Goal: Transaction & Acquisition: Purchase product/service

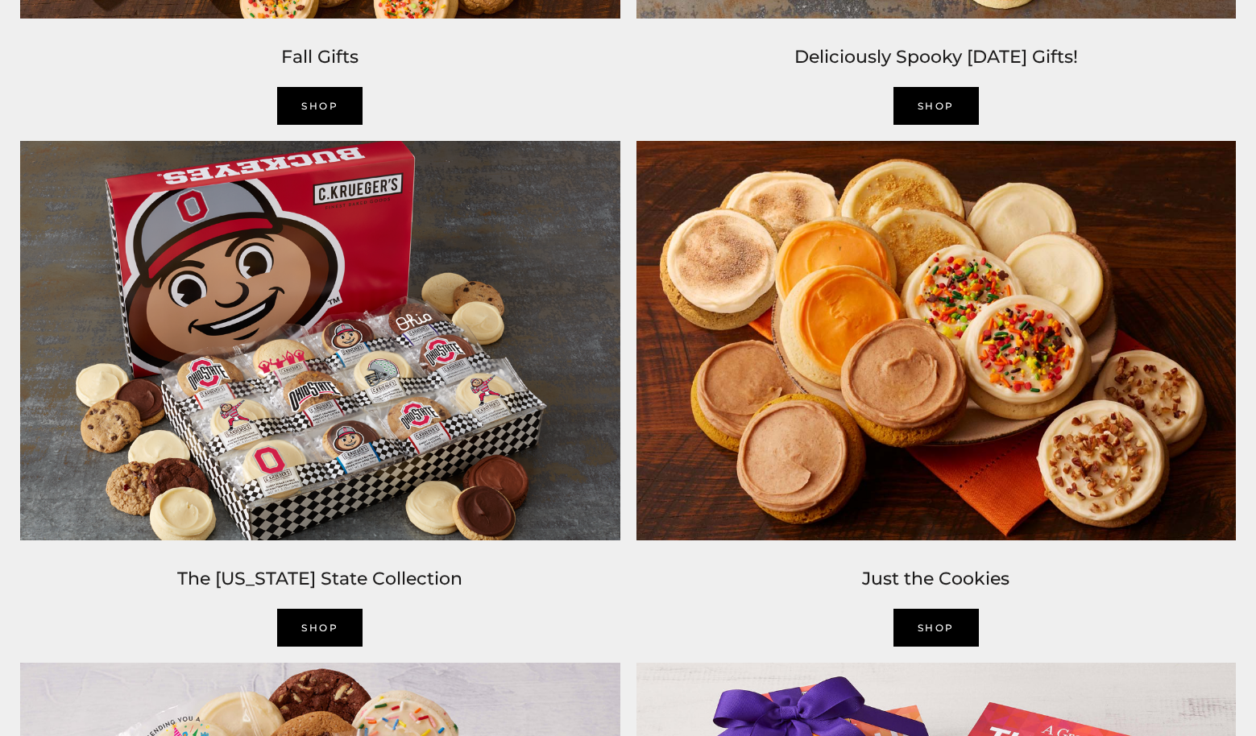
scroll to position [1694, 0]
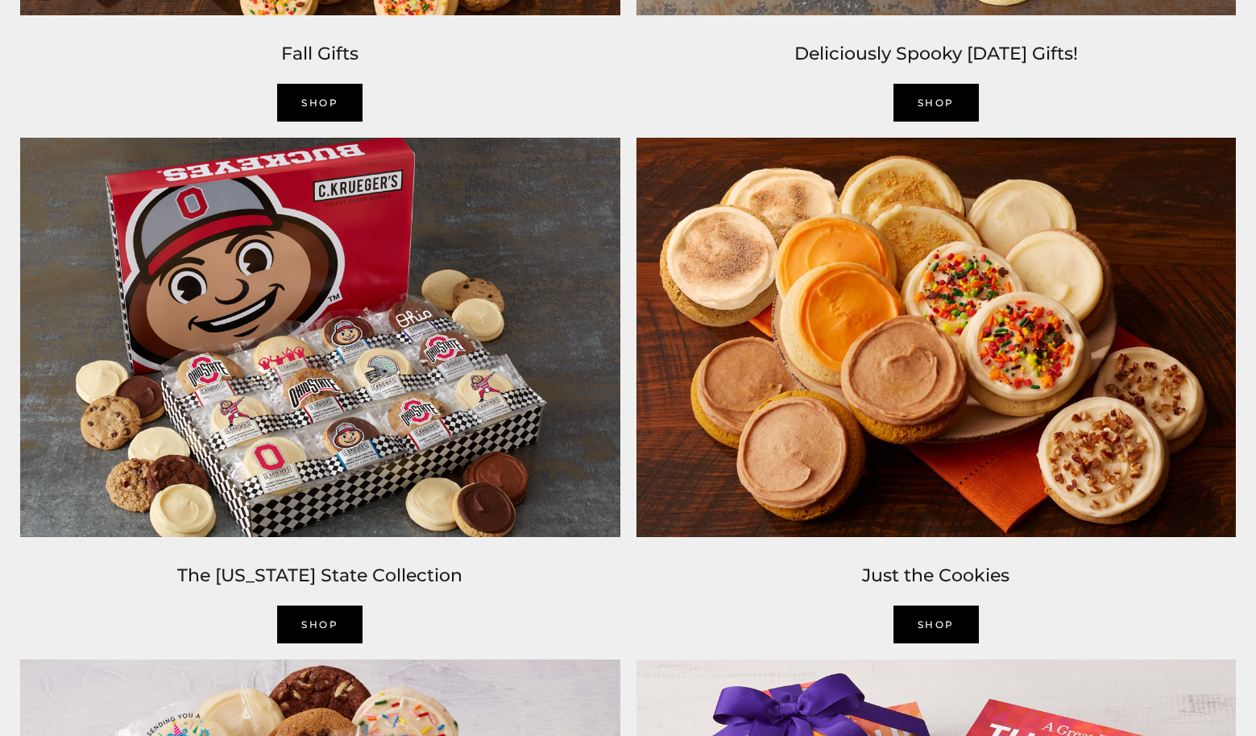
click at [942, 616] on link "Shop" at bounding box center [935, 625] width 85 height 38
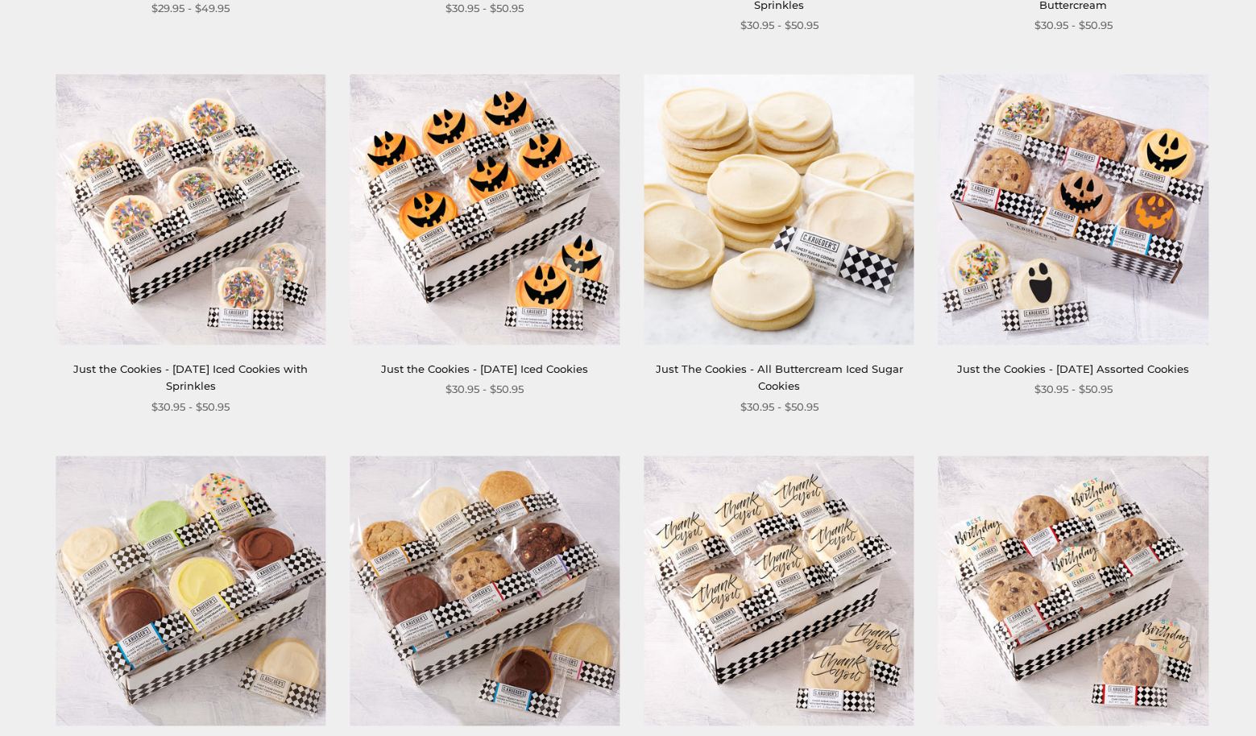
scroll to position [657, 0]
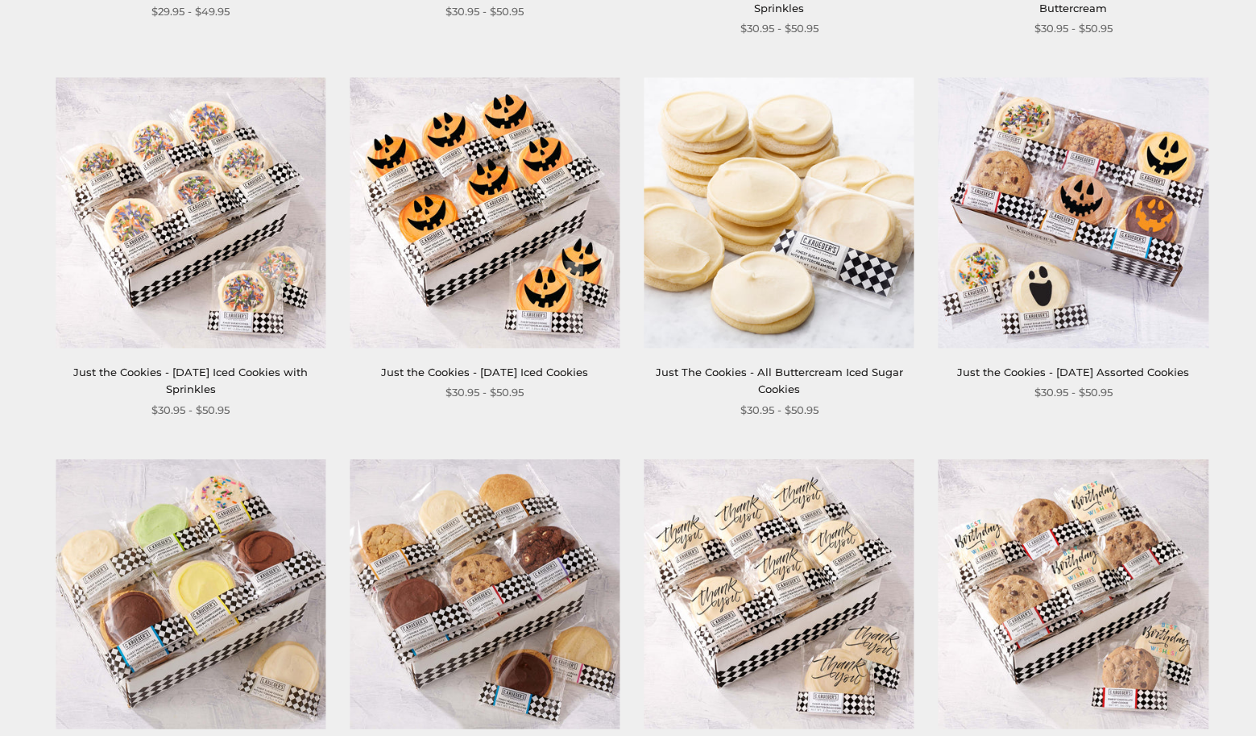
click at [205, 228] on img at bounding box center [191, 213] width 270 height 270
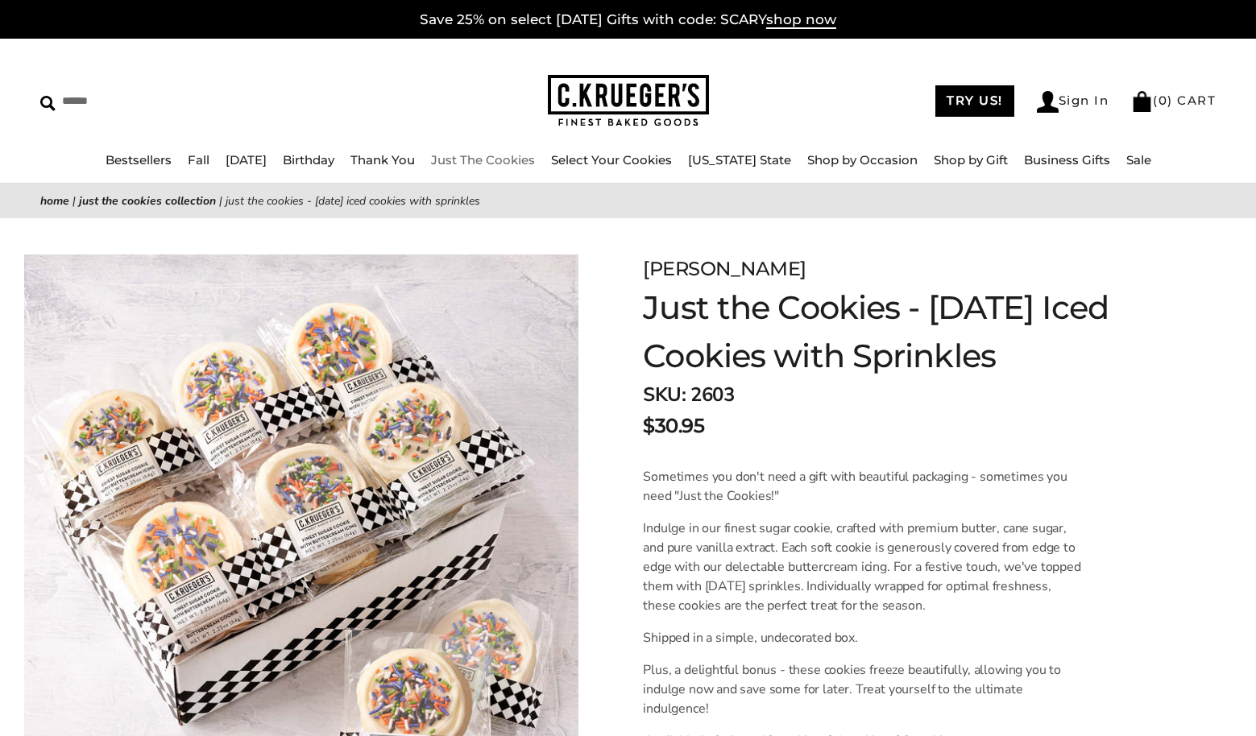
click at [487, 158] on link "Just The Cookies" at bounding box center [483, 159] width 104 height 15
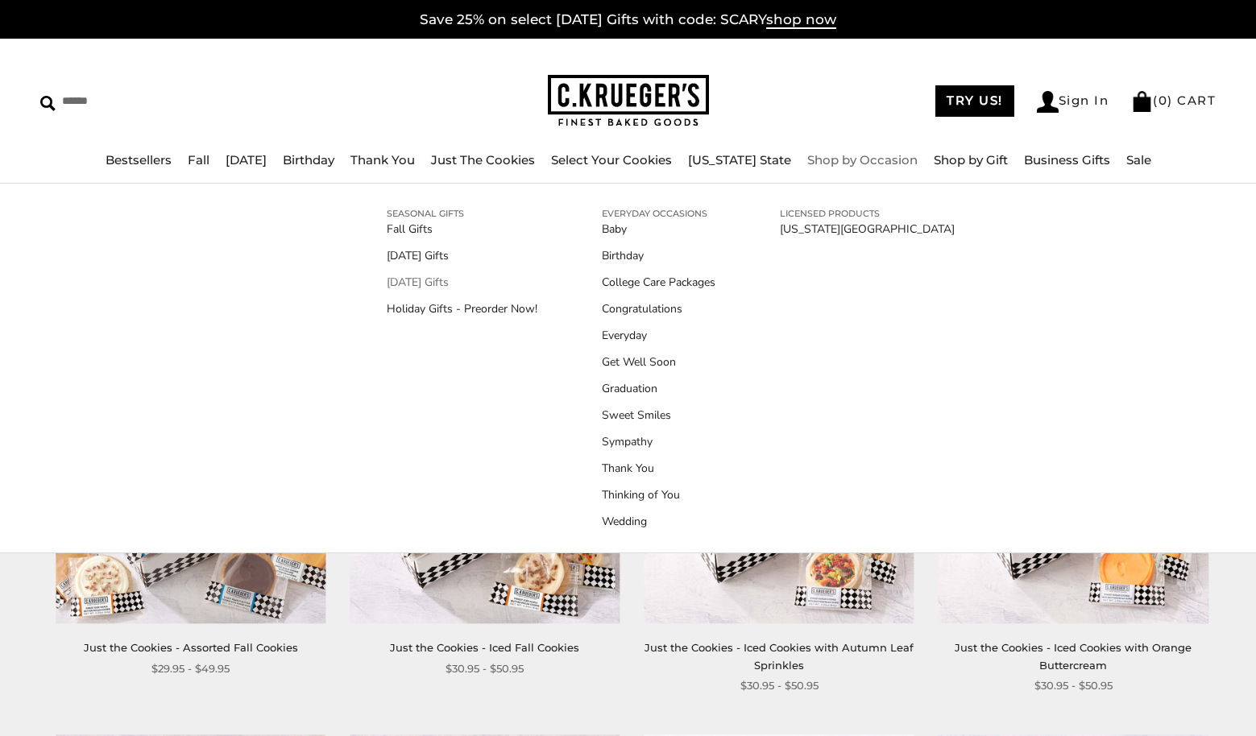
click at [449, 282] on link "[DATE] Gifts" at bounding box center [462, 282] width 151 height 17
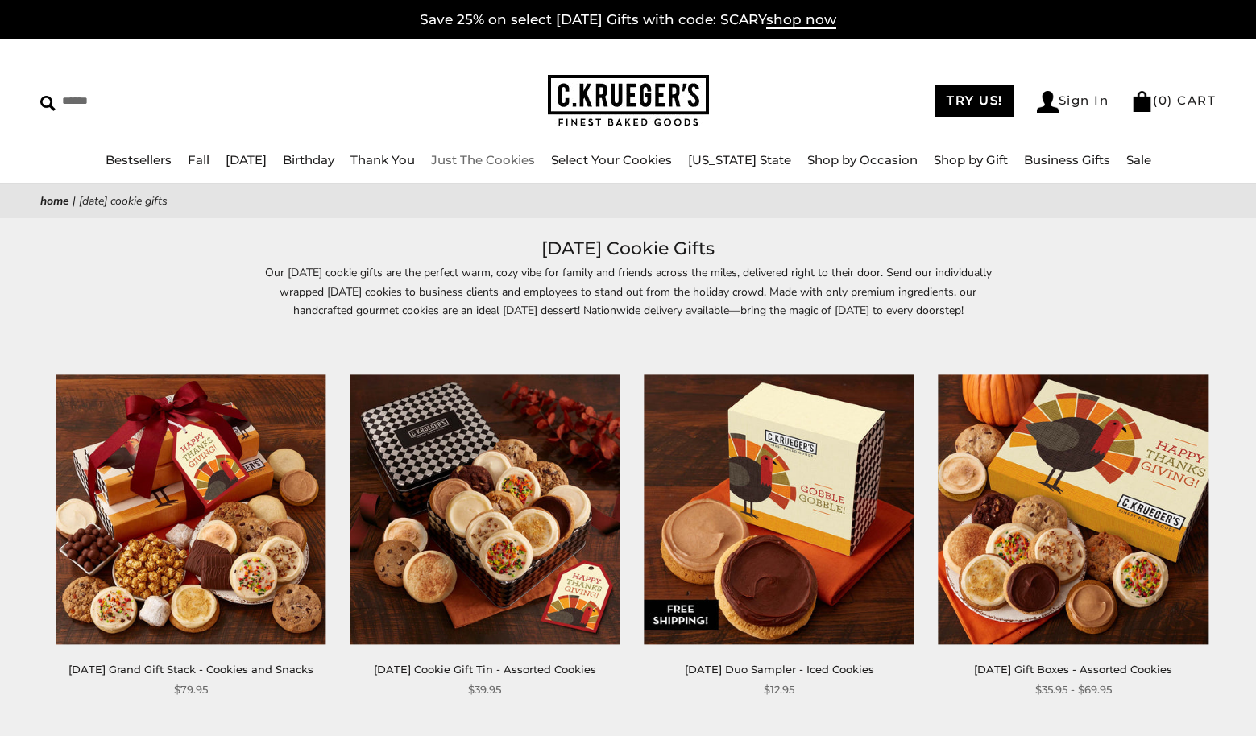
click at [499, 160] on link "Just The Cookies" at bounding box center [483, 159] width 104 height 15
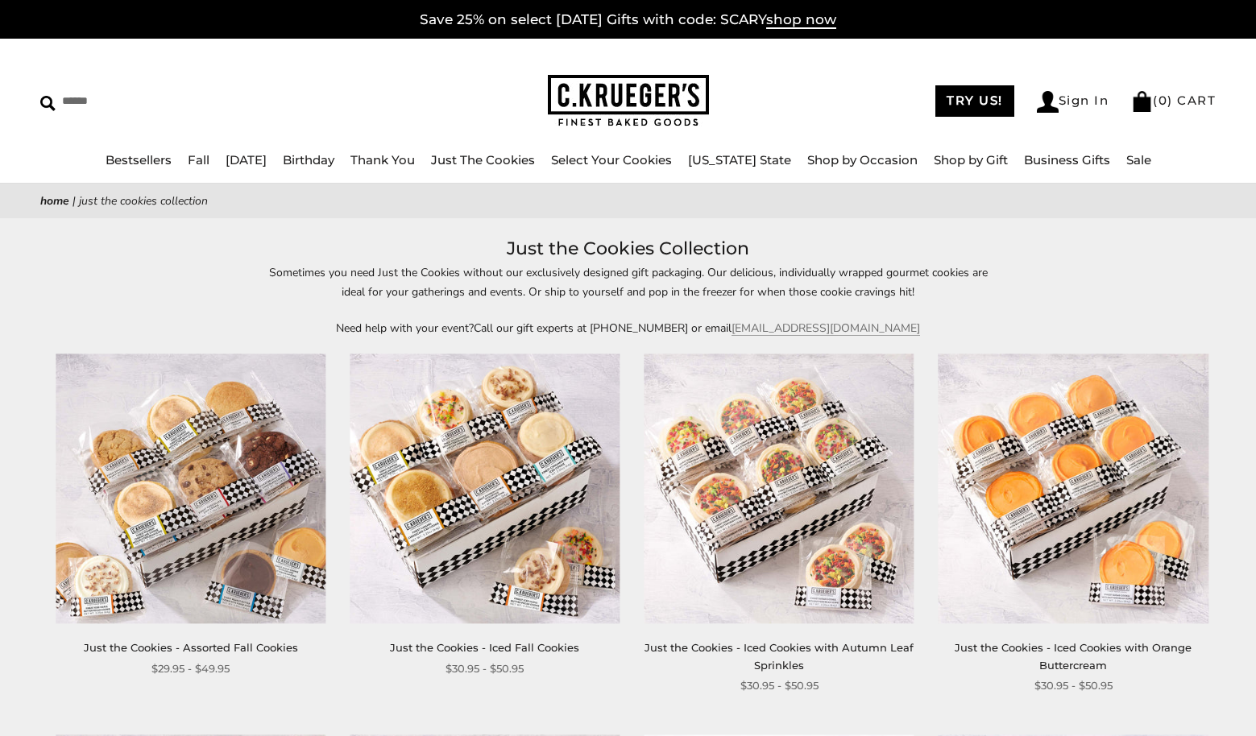
click at [496, 478] on img at bounding box center [485, 489] width 270 height 270
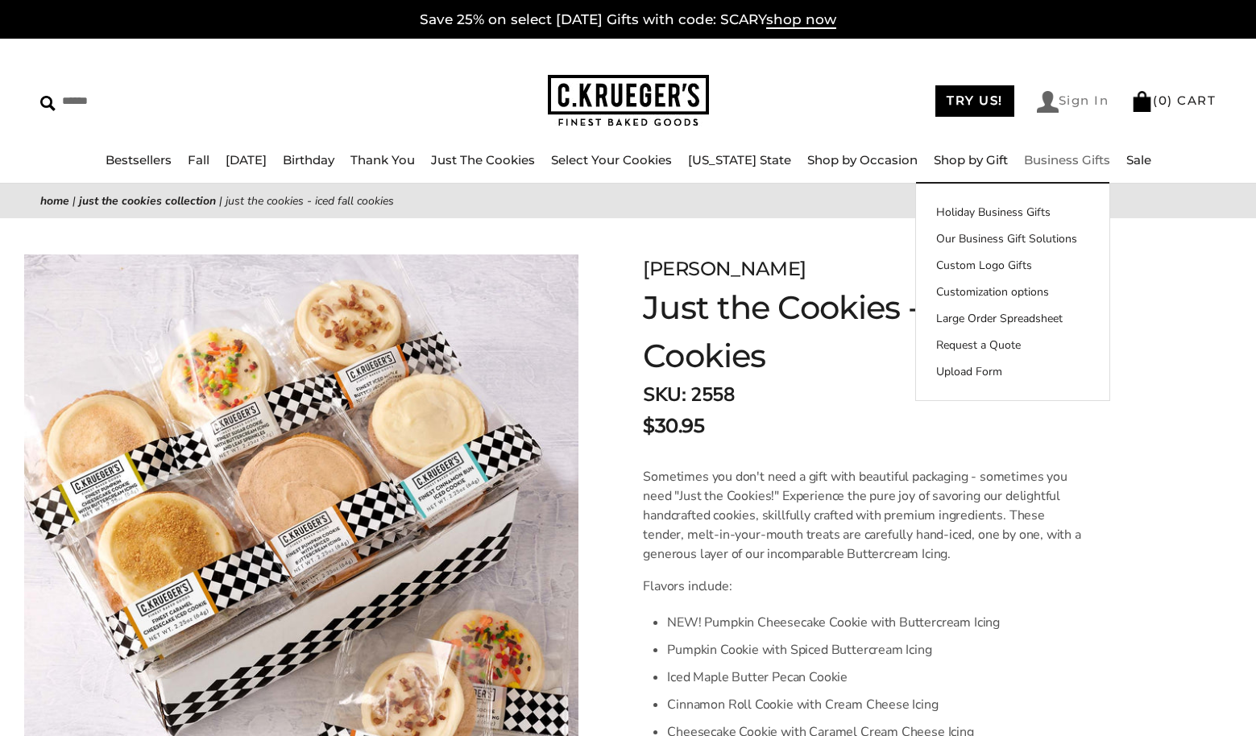
click at [1080, 97] on link "Sign In" at bounding box center [1073, 102] width 73 height 22
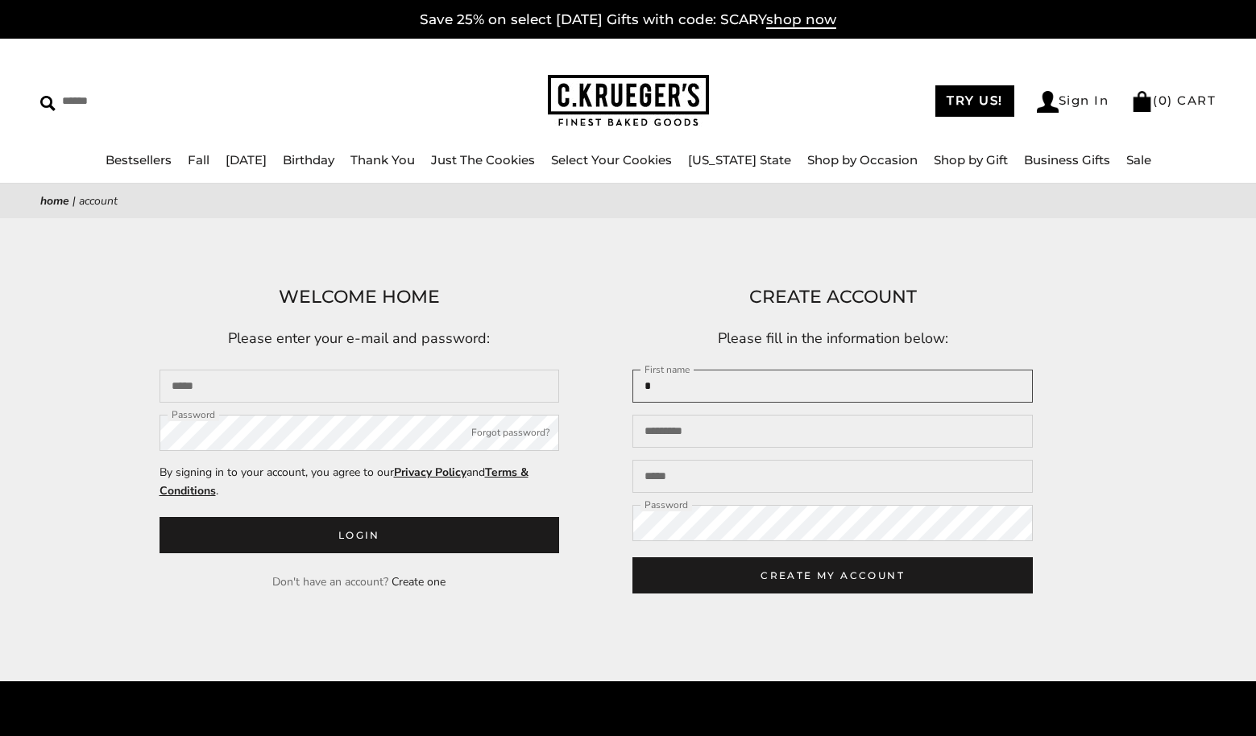
type input "**"
type input "****"
type input "*****"
type input "**********"
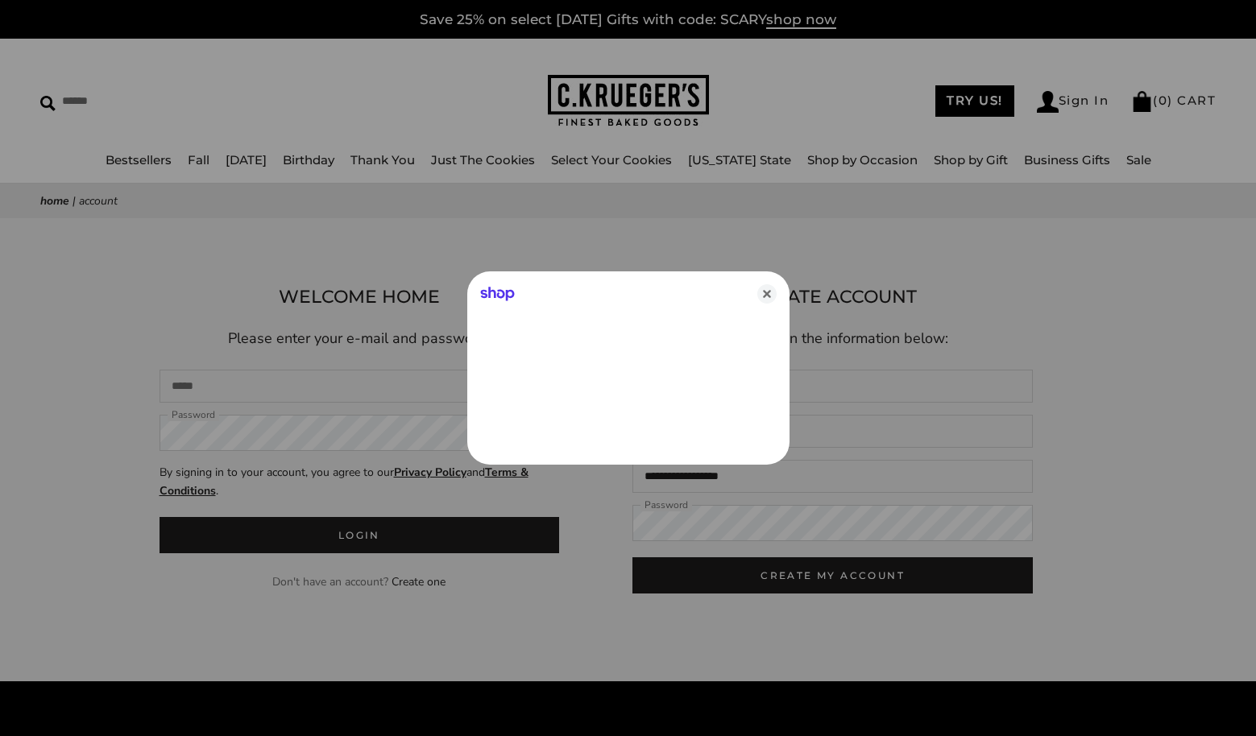
click at [653, 530] on div at bounding box center [628, 368] width 1256 height 736
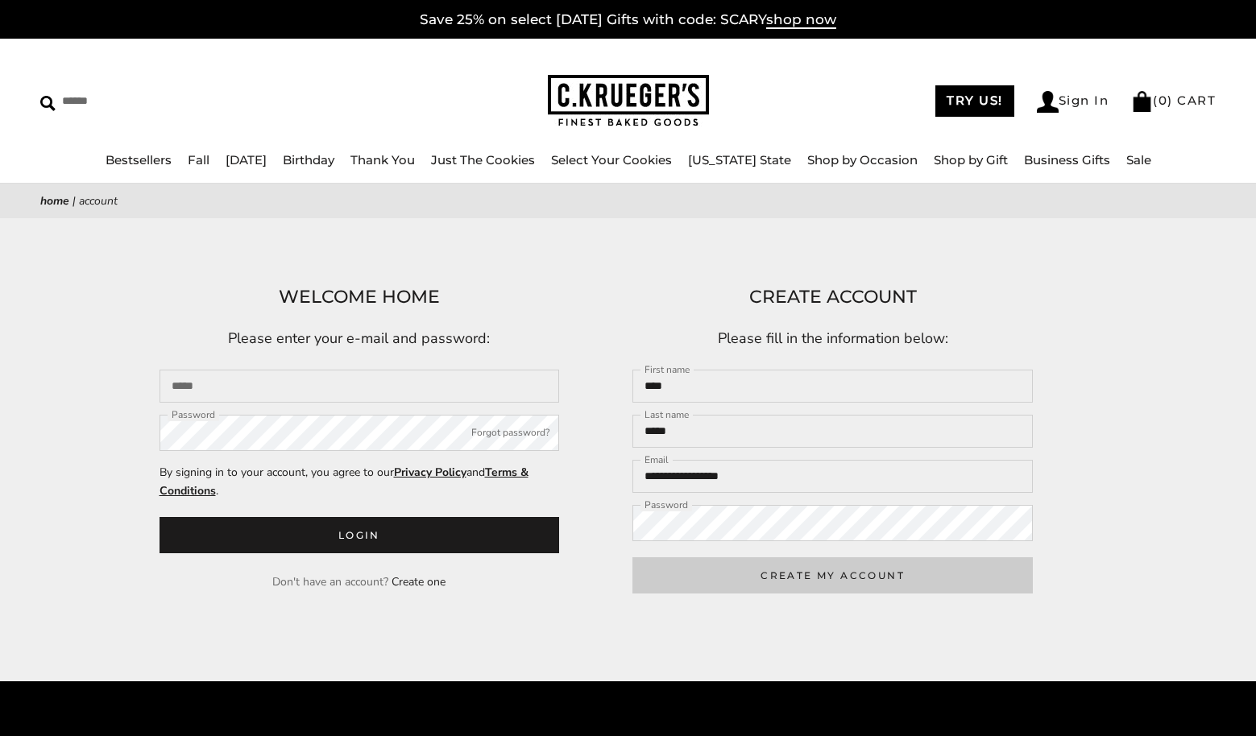
click at [798, 577] on button "CREATE MY ACCOUNT" at bounding box center [832, 575] width 400 height 36
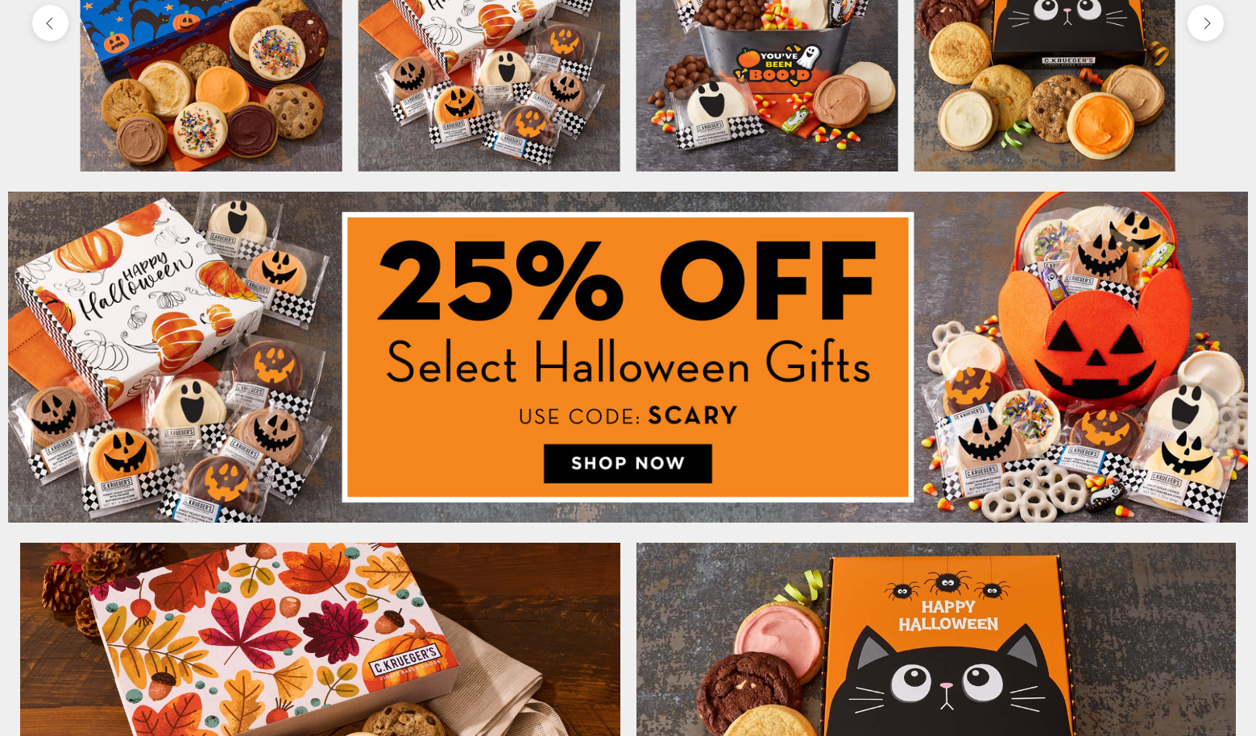
scroll to position [771, 0]
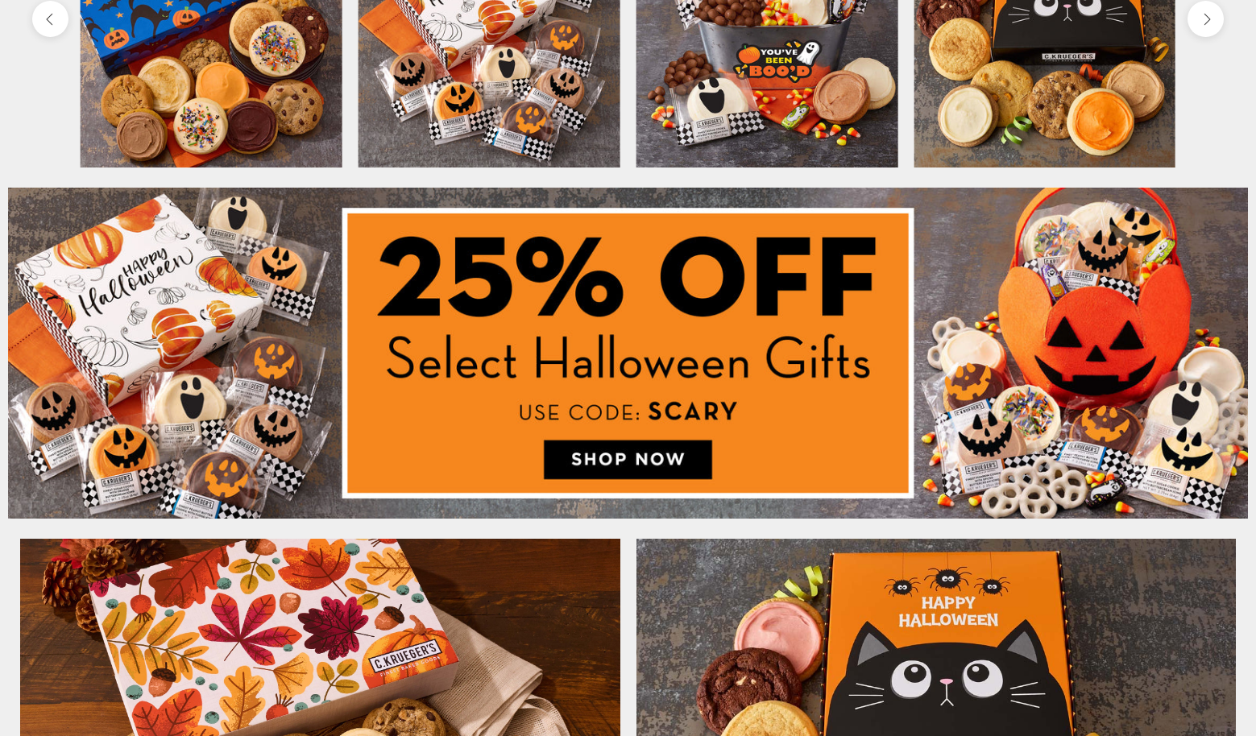
click at [188, 396] on img at bounding box center [628, 353] width 1240 height 330
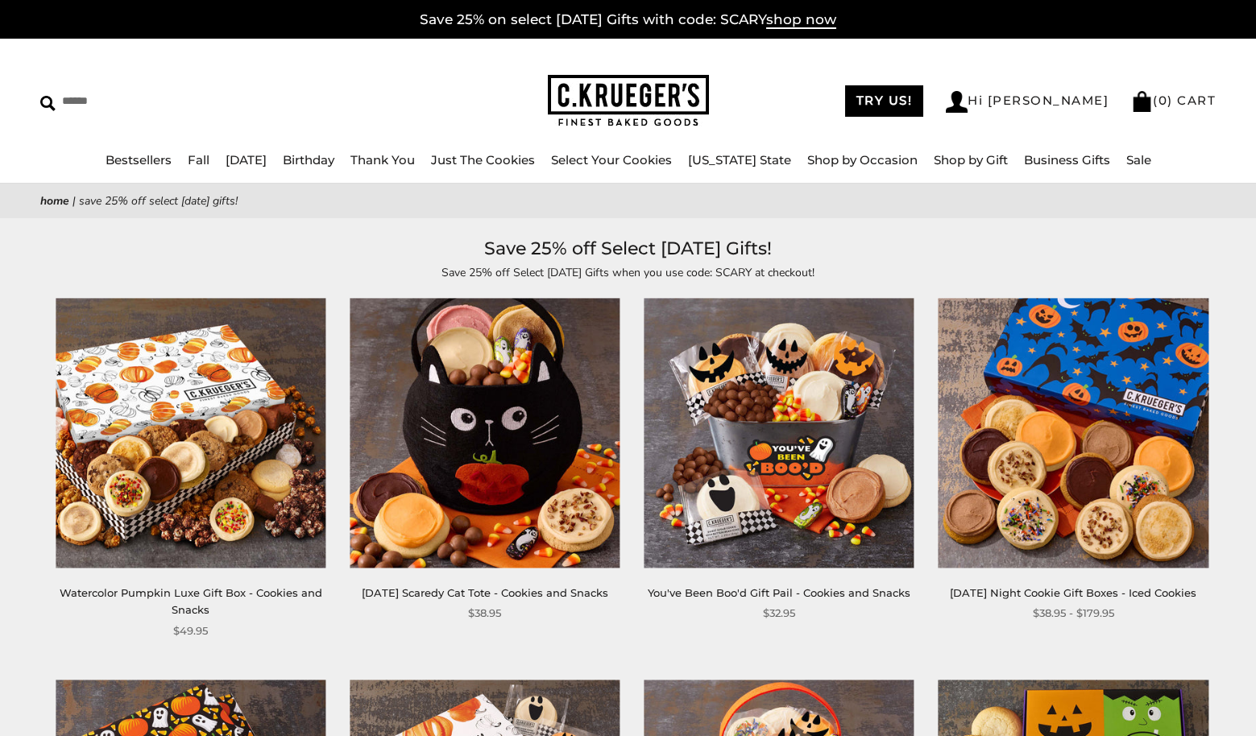
click at [192, 455] on img at bounding box center [191, 434] width 270 height 270
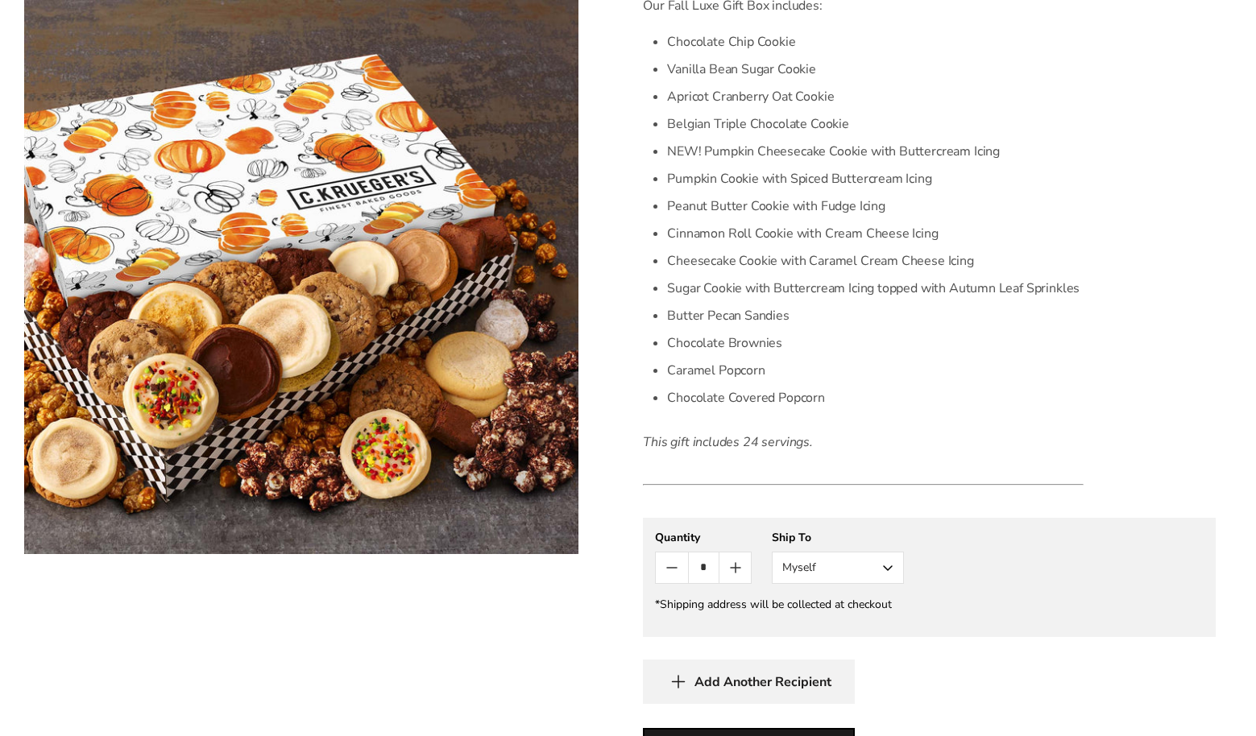
scroll to position [623, 0]
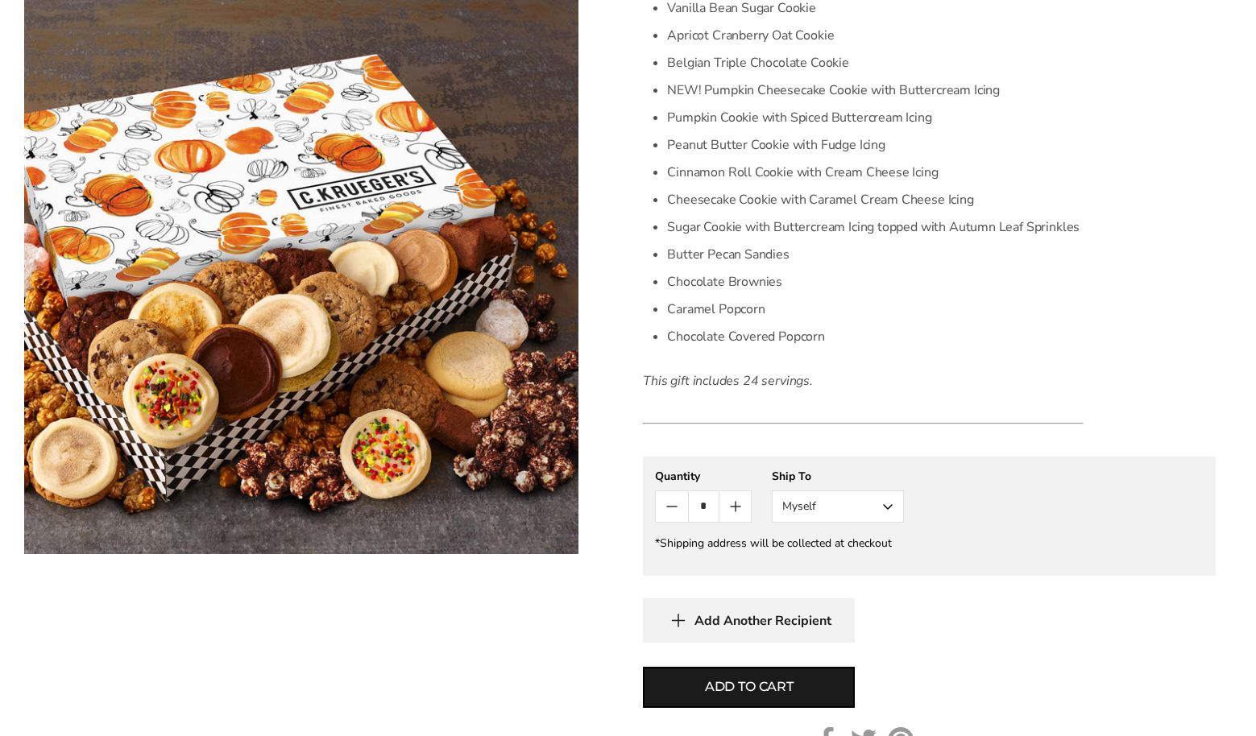
click at [891, 500] on button "Myself" at bounding box center [838, 507] width 132 height 32
click at [852, 533] on button "Myself" at bounding box center [838, 537] width 131 height 29
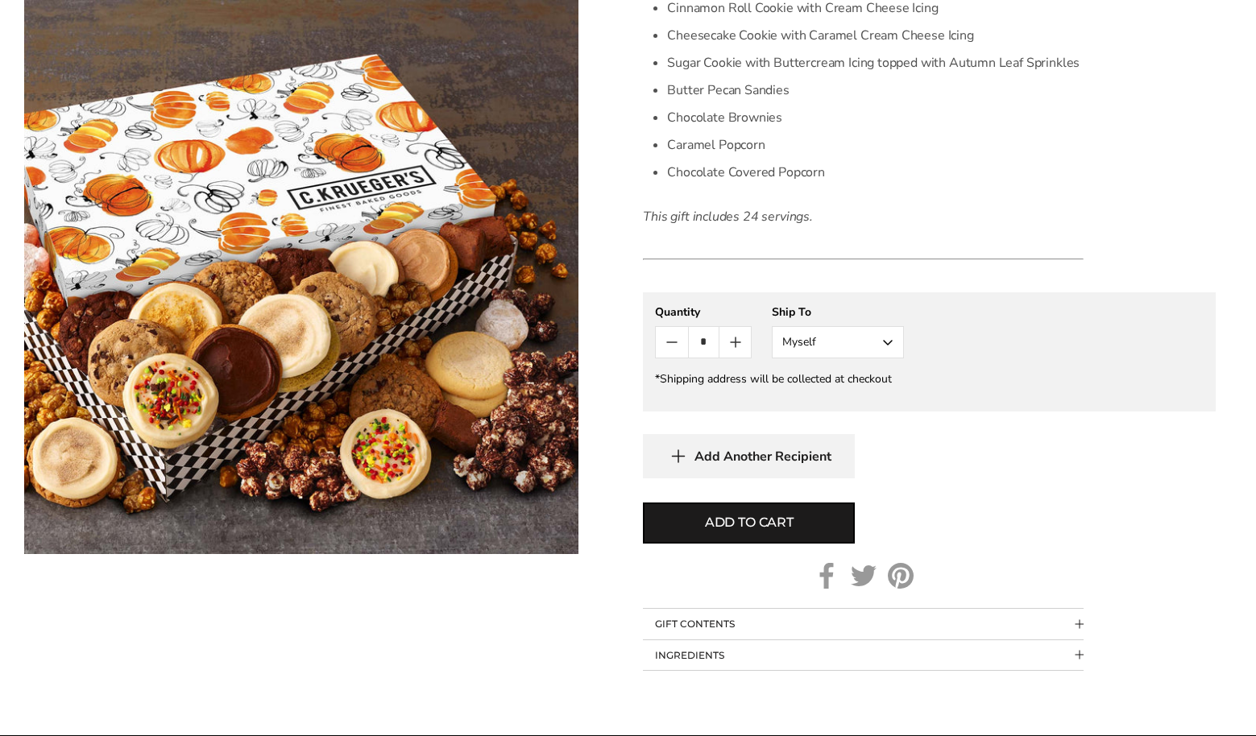
scroll to position [792, 0]
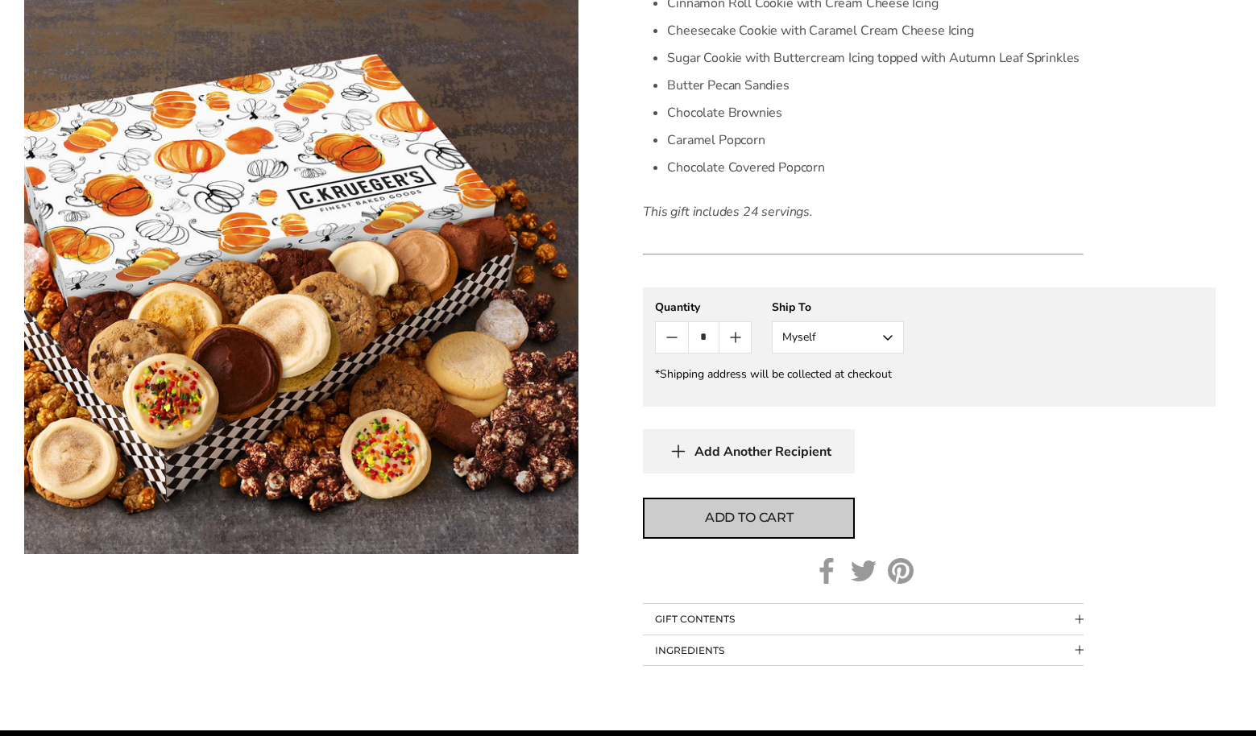
click at [782, 516] on span "Add to cart" at bounding box center [749, 517] width 89 height 19
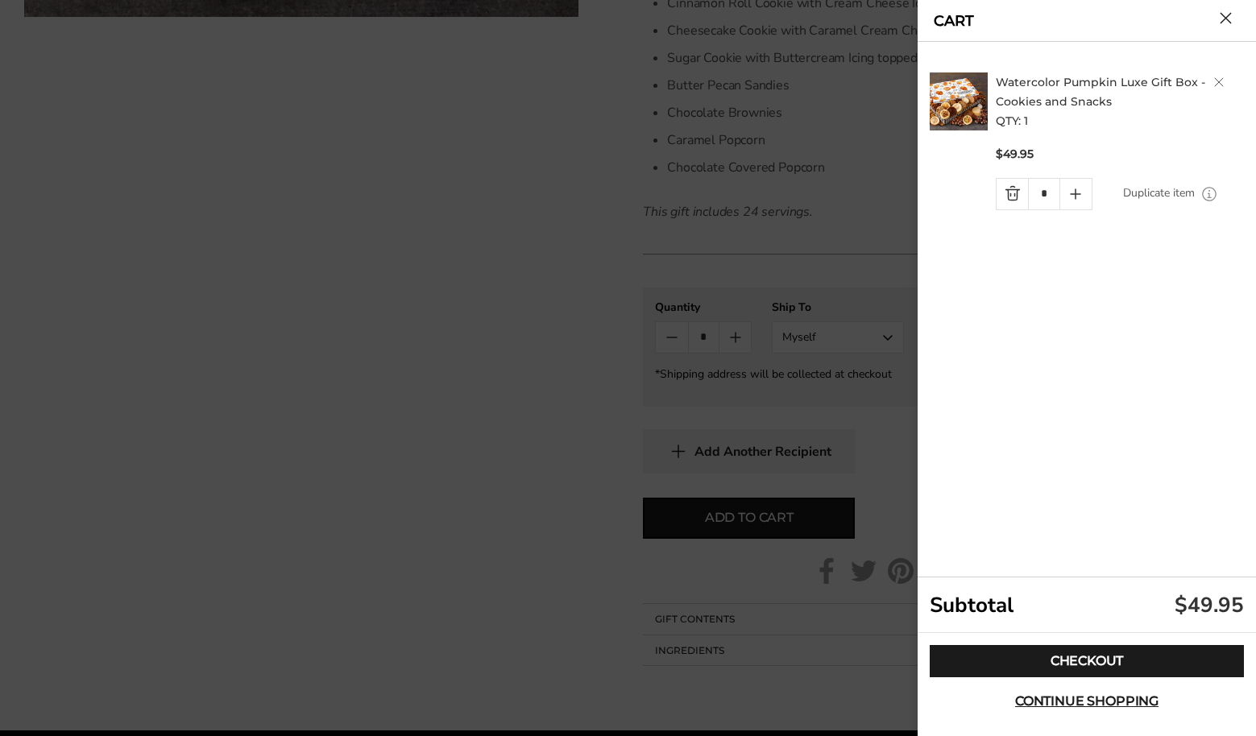
click at [1222, 12] on button "Close cart" at bounding box center [1226, 18] width 12 height 12
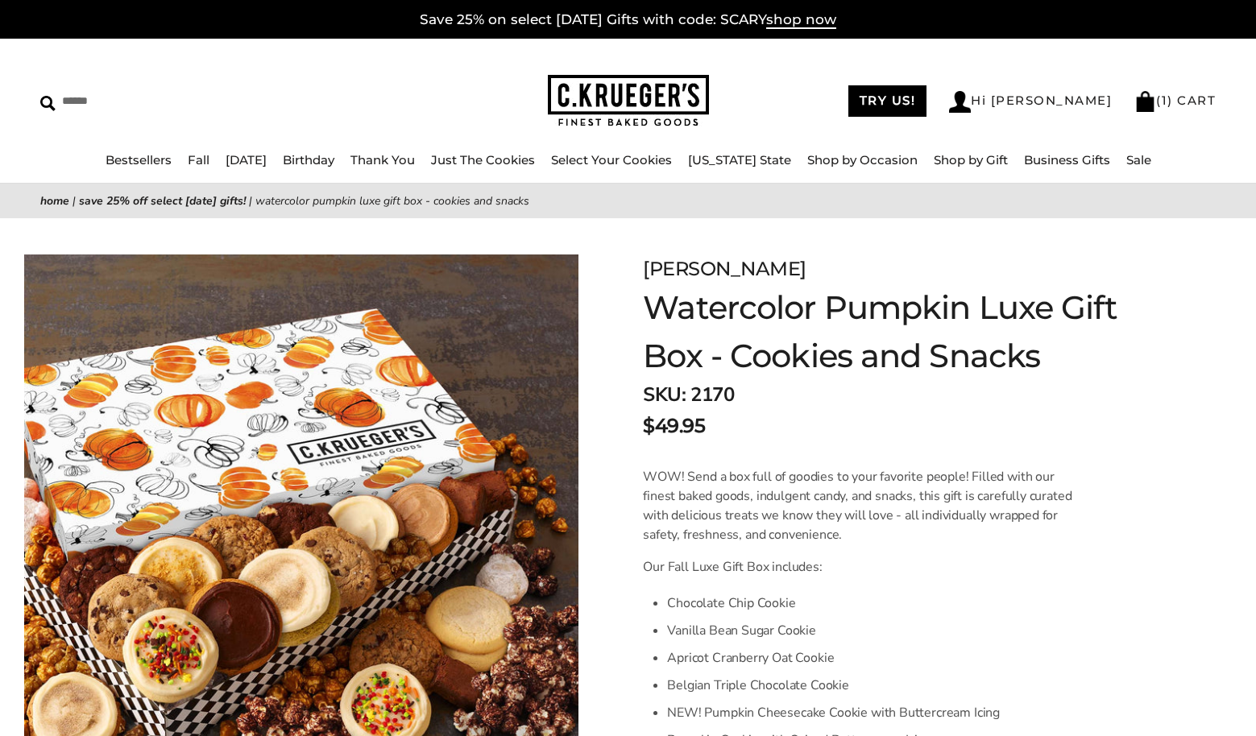
scroll to position [0, 0]
click at [519, 157] on link "Just The Cookies" at bounding box center [483, 159] width 104 height 15
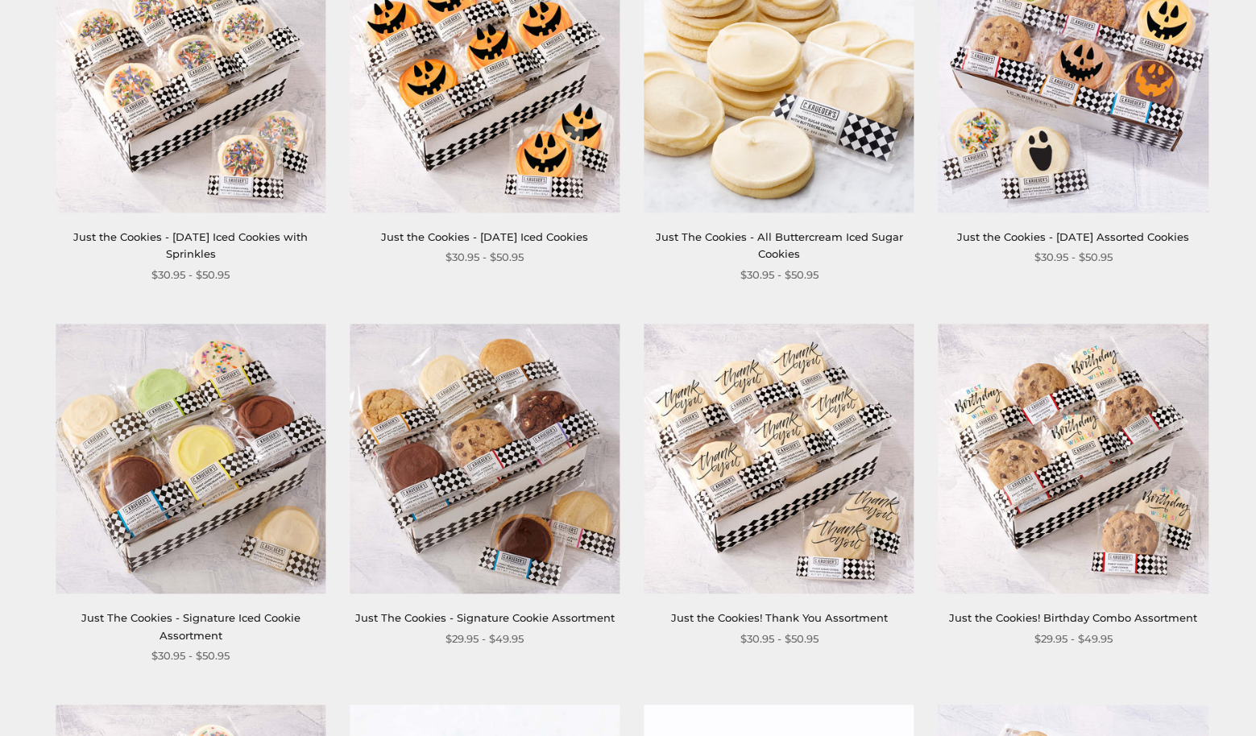
scroll to position [796, 0]
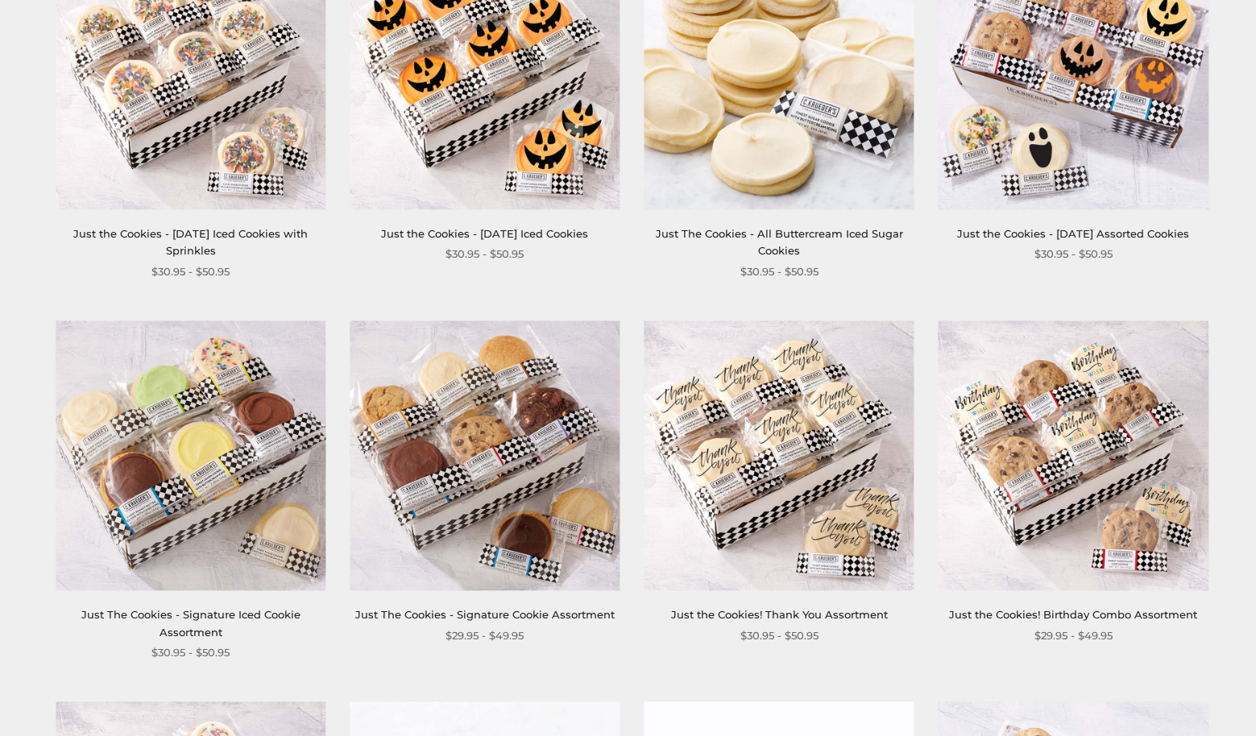
click at [184, 466] on img at bounding box center [191, 456] width 270 height 270
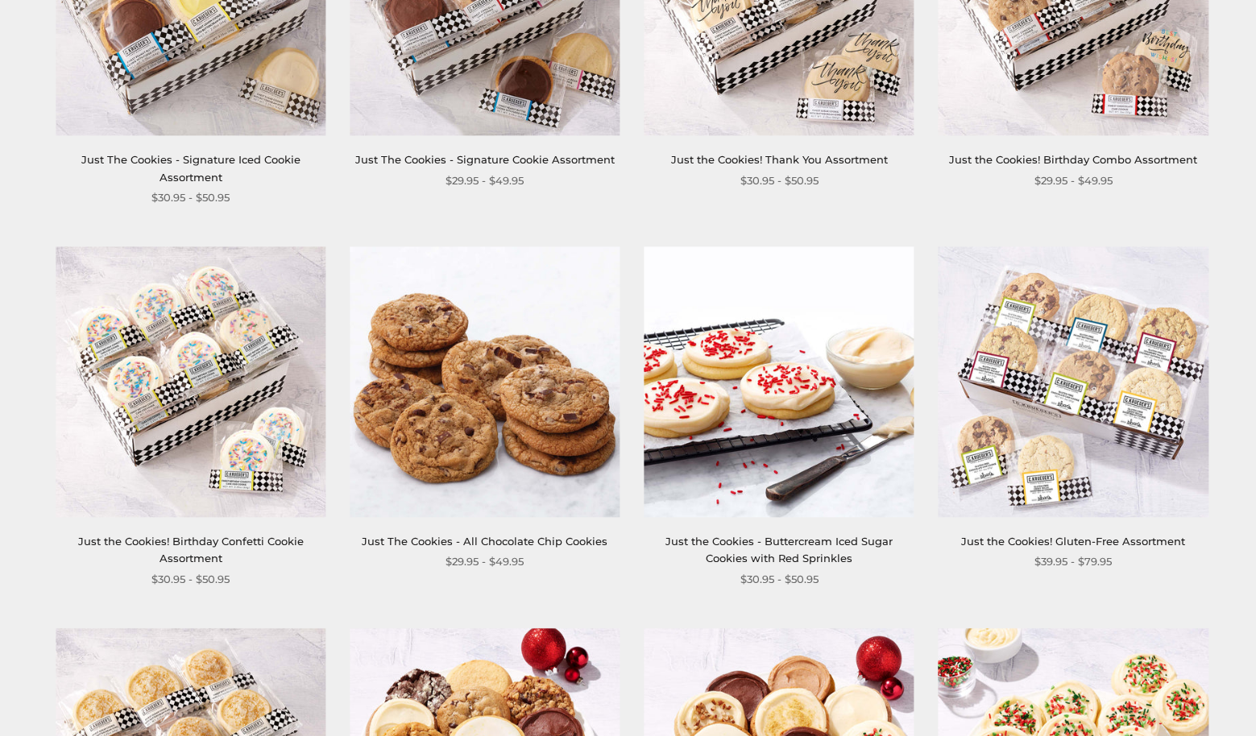
scroll to position [1243, 0]
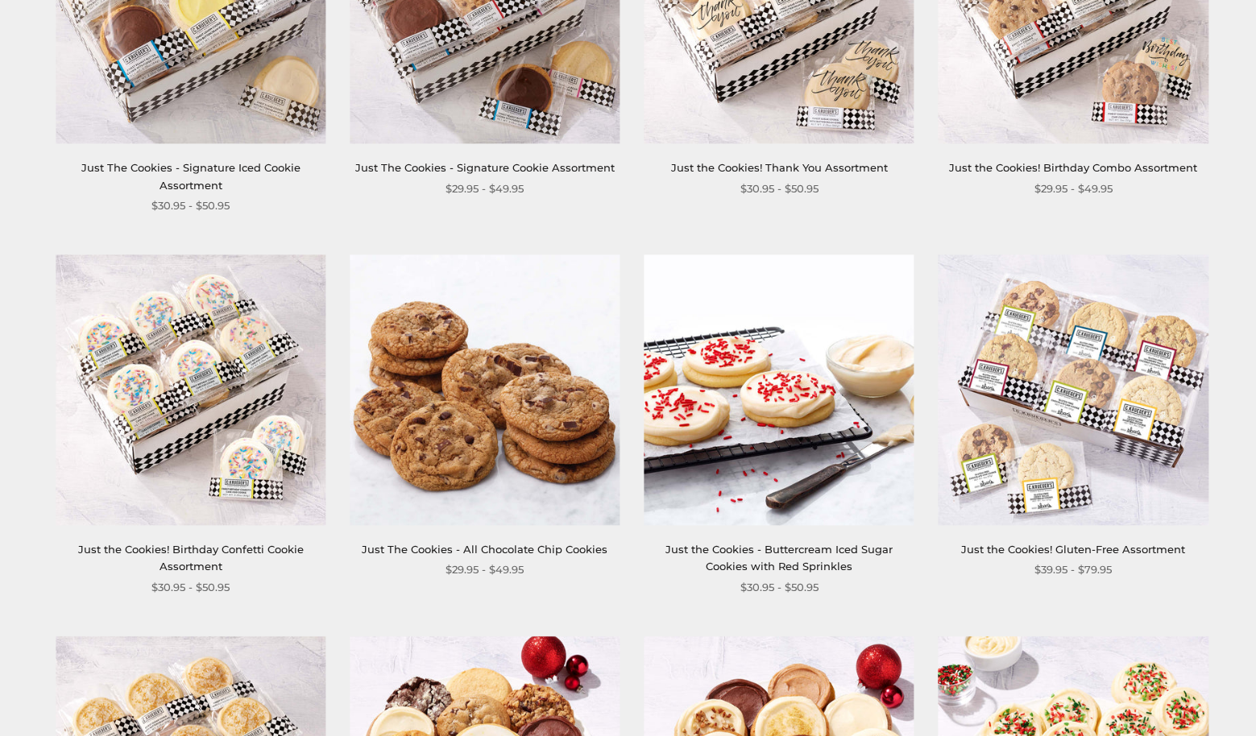
click at [504, 397] on img at bounding box center [485, 390] width 270 height 270
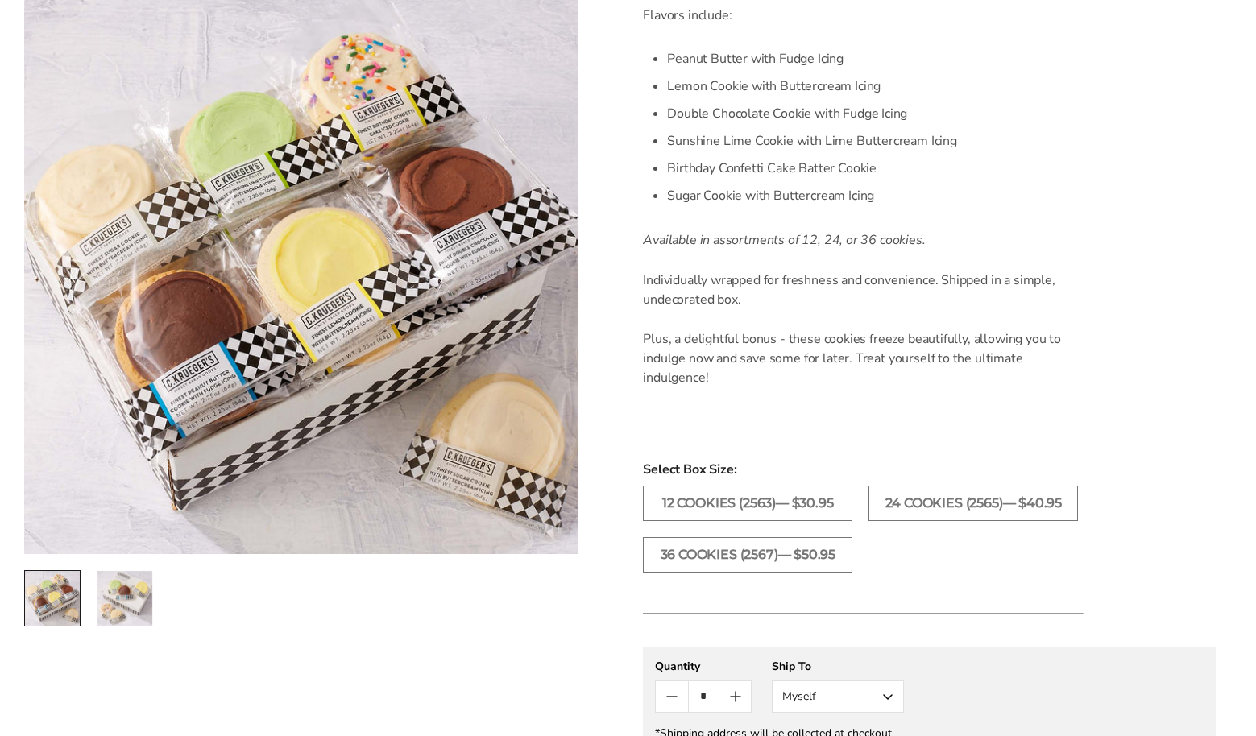
scroll to position [580, 0]
click at [752, 497] on label "12 COOKIES (2563)— $30.95" at bounding box center [747, 502] width 209 height 35
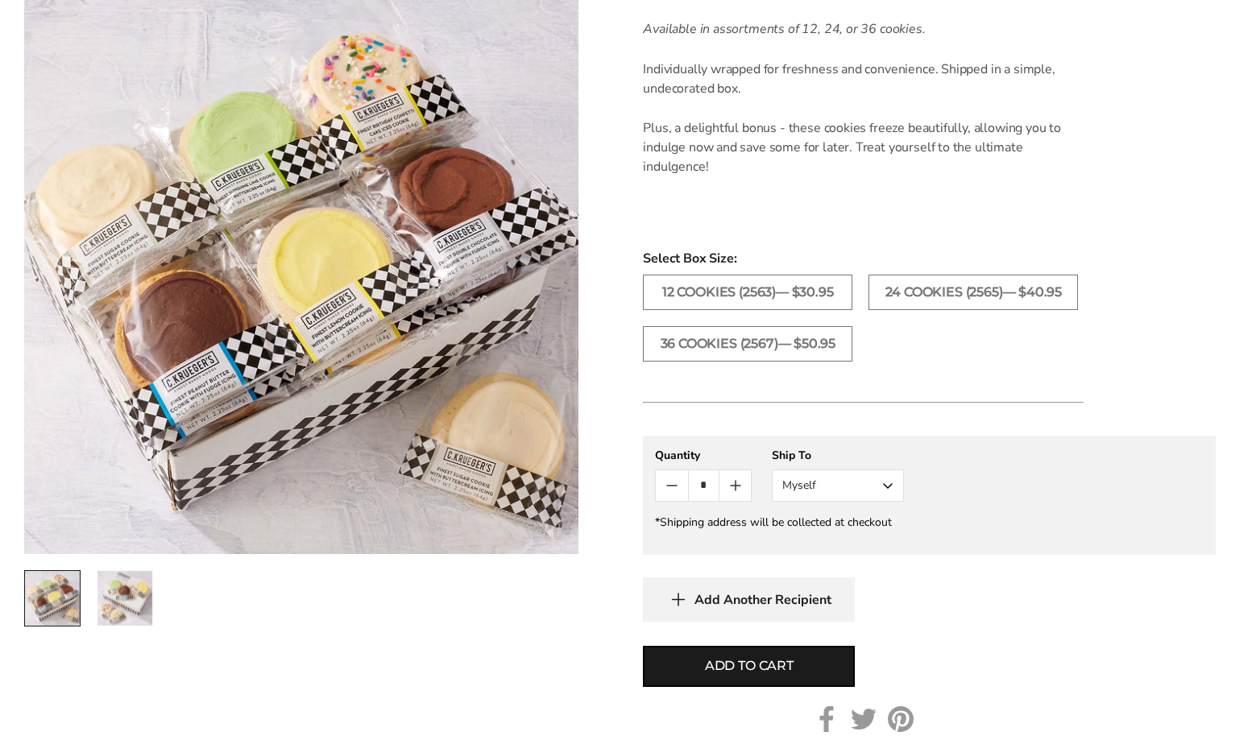
scroll to position [793, 0]
click at [889, 480] on button "Myself" at bounding box center [838, 483] width 132 height 32
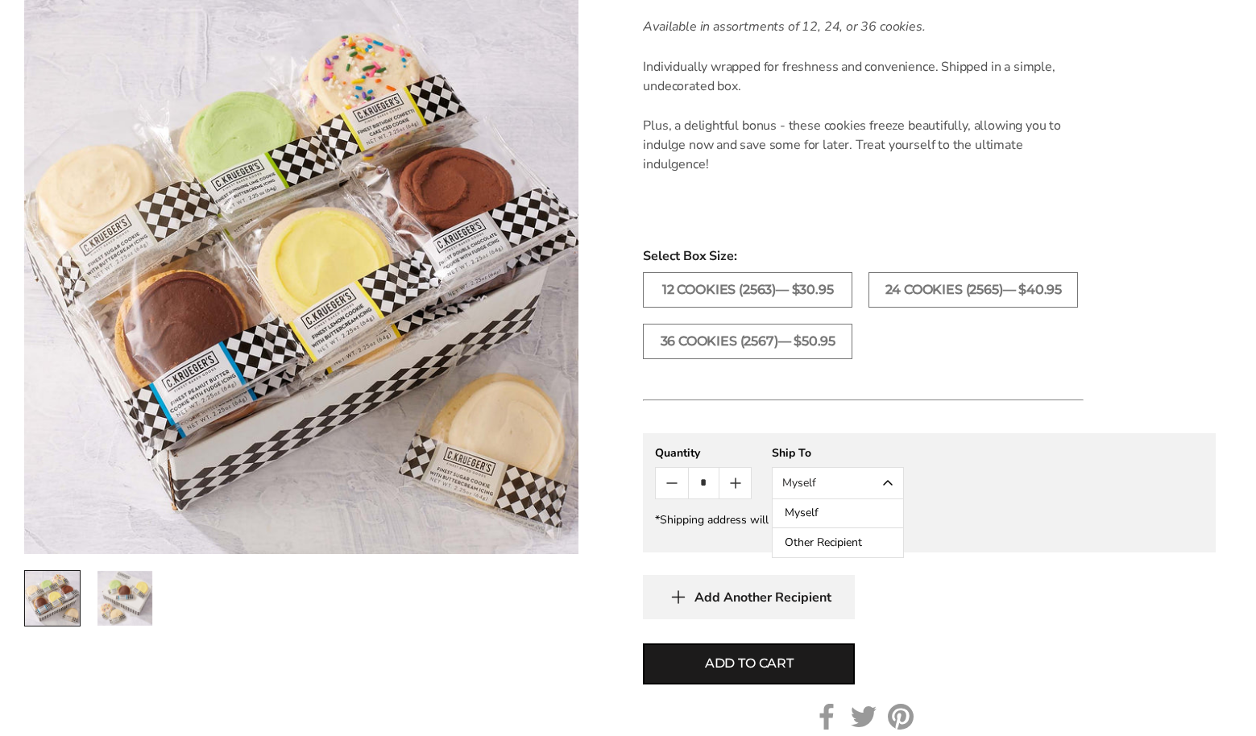
click at [843, 508] on button "Myself" at bounding box center [838, 513] width 131 height 29
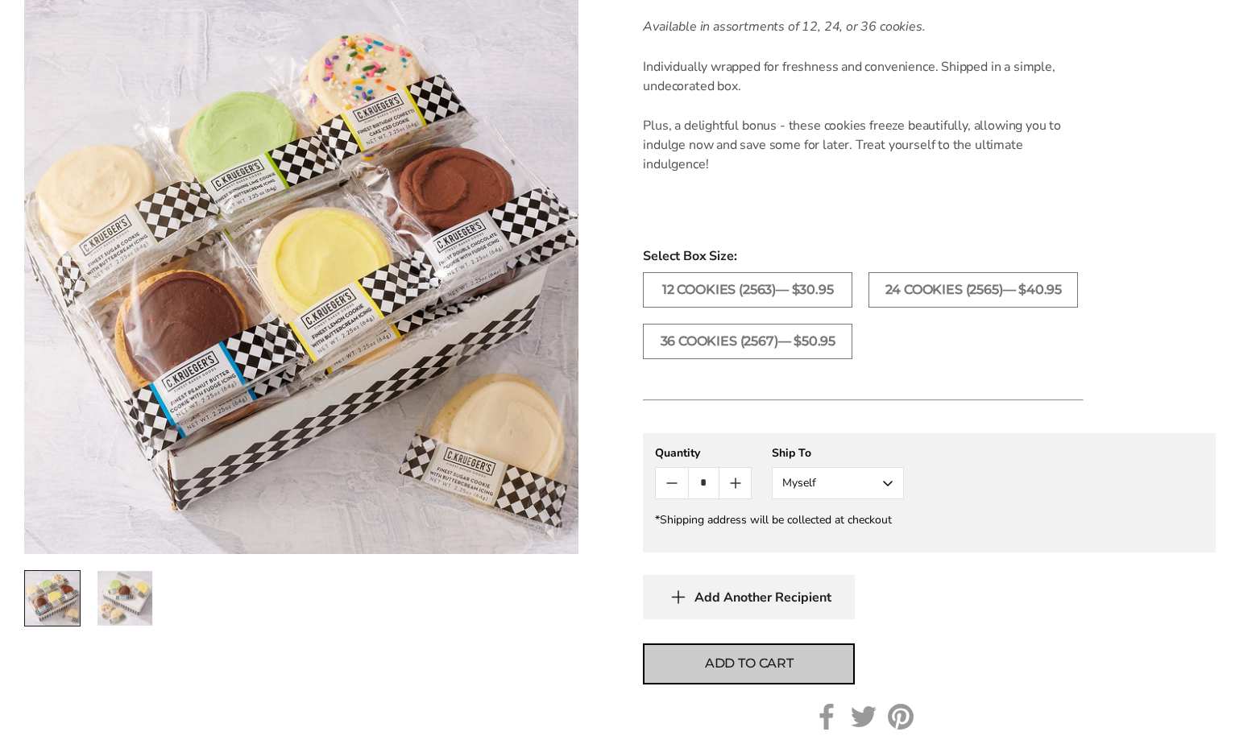
click at [727, 657] on span "Add to cart" at bounding box center [749, 663] width 89 height 19
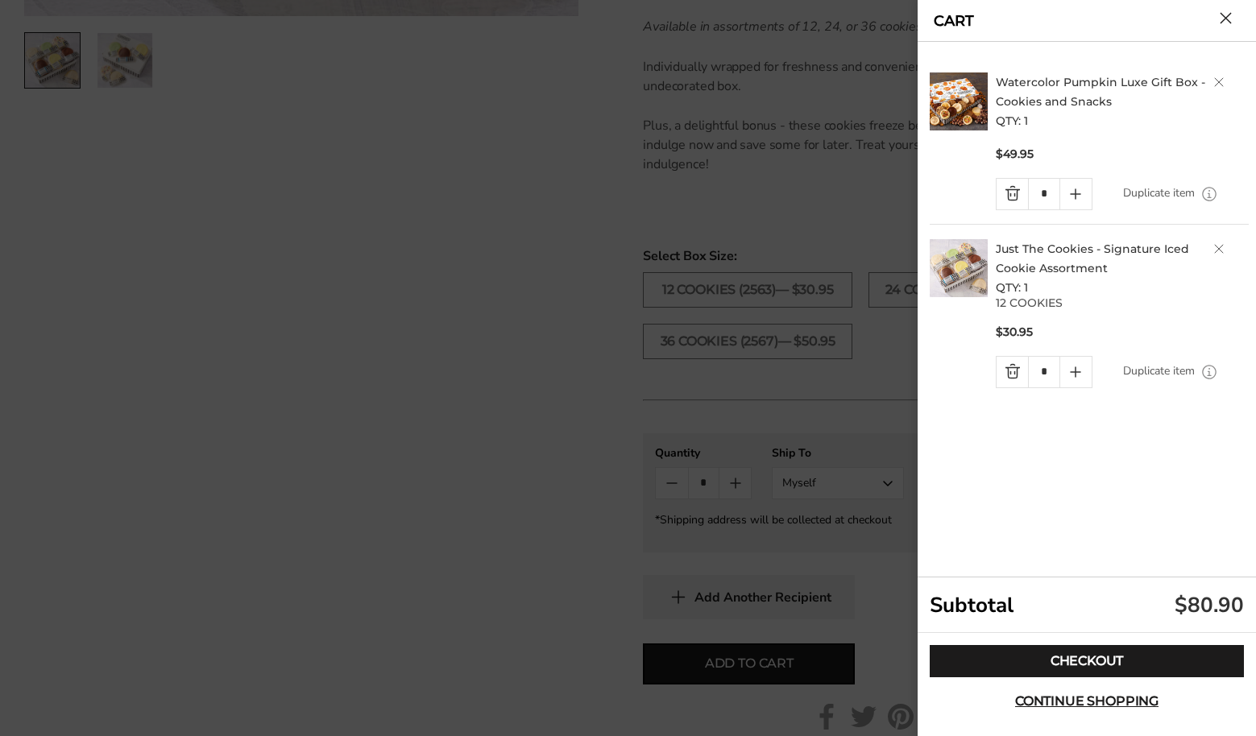
click at [1221, 16] on button "Close cart" at bounding box center [1226, 18] width 12 height 12
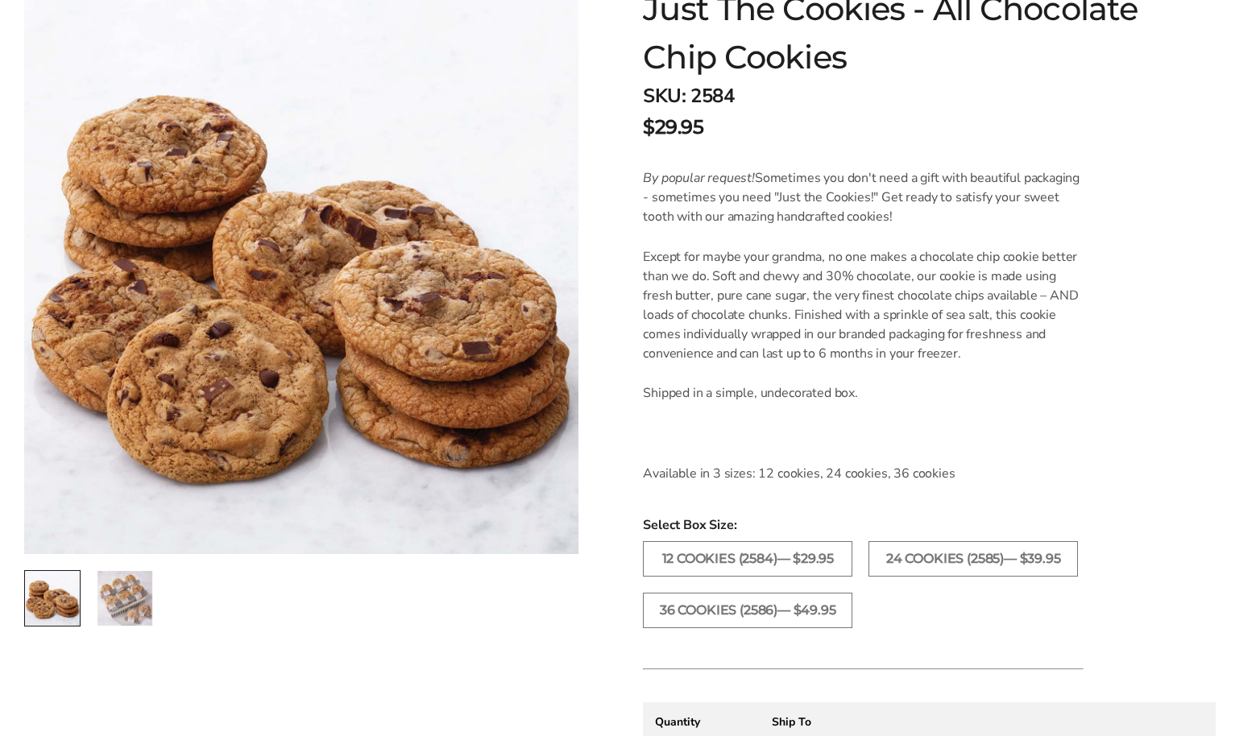
scroll to position [301, 0]
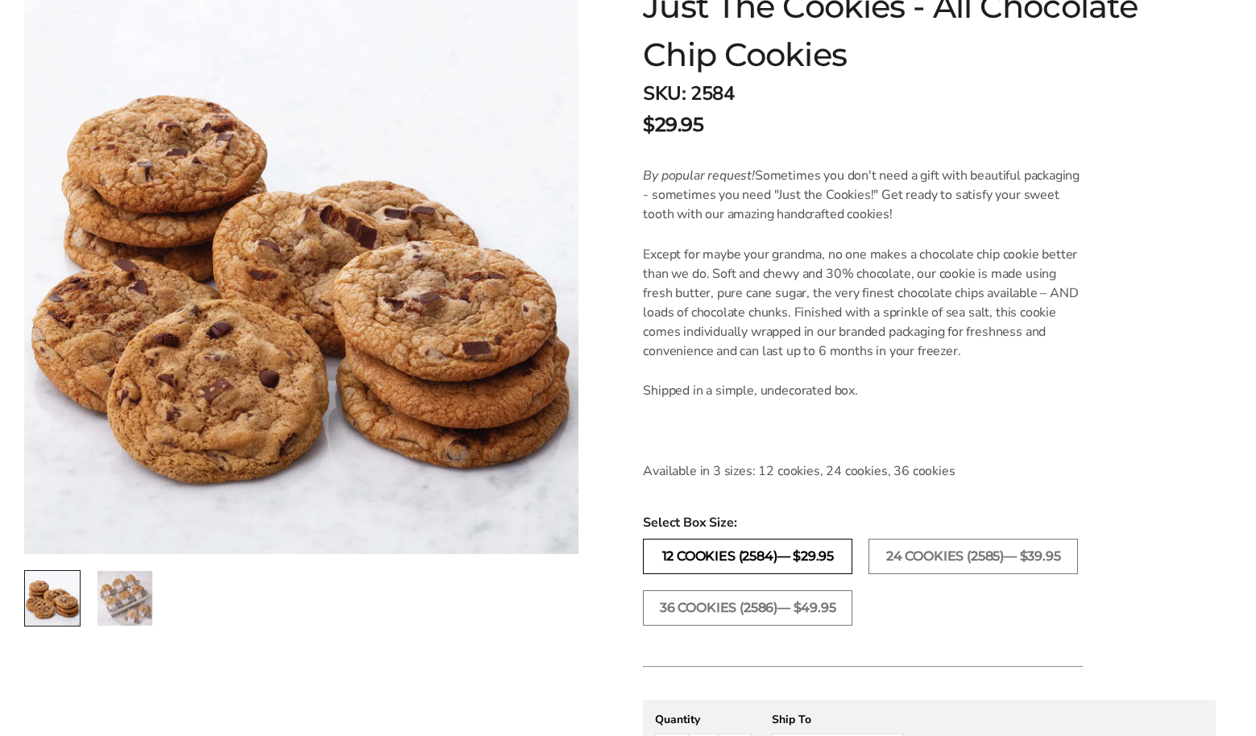
click at [754, 553] on label "12 COOKIES (2584)— $29.95" at bounding box center [747, 556] width 209 height 35
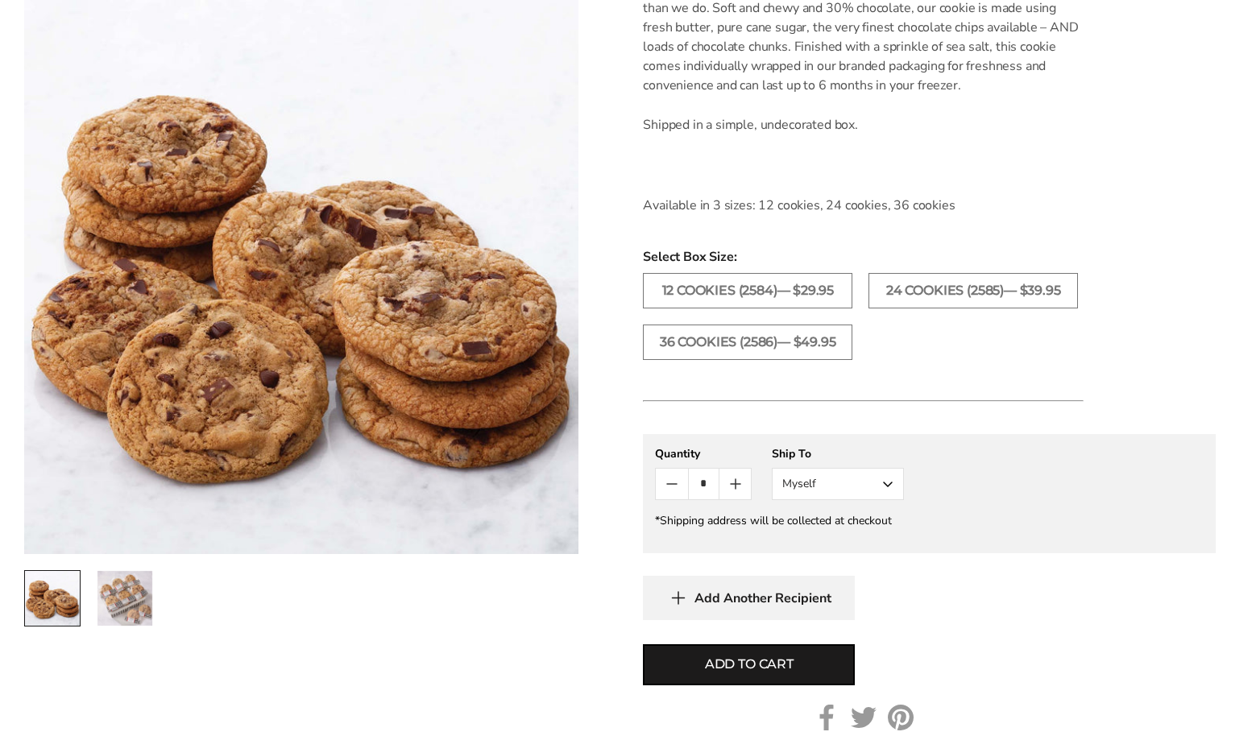
scroll to position [568, 0]
click at [882, 482] on button "Myself" at bounding box center [838, 483] width 132 height 32
click at [832, 508] on button "Myself" at bounding box center [838, 513] width 131 height 29
click at [767, 657] on span "Add to cart" at bounding box center [749, 663] width 89 height 19
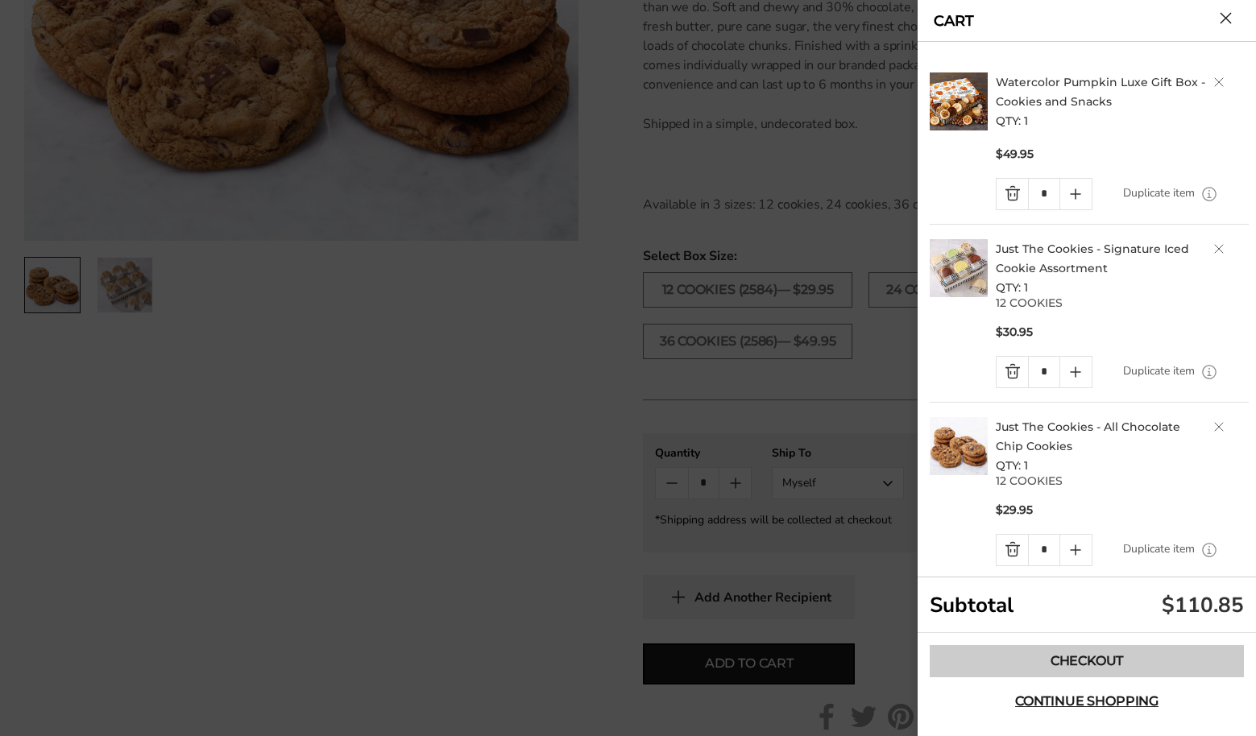
click at [1105, 658] on link "Checkout" at bounding box center [1087, 661] width 314 height 32
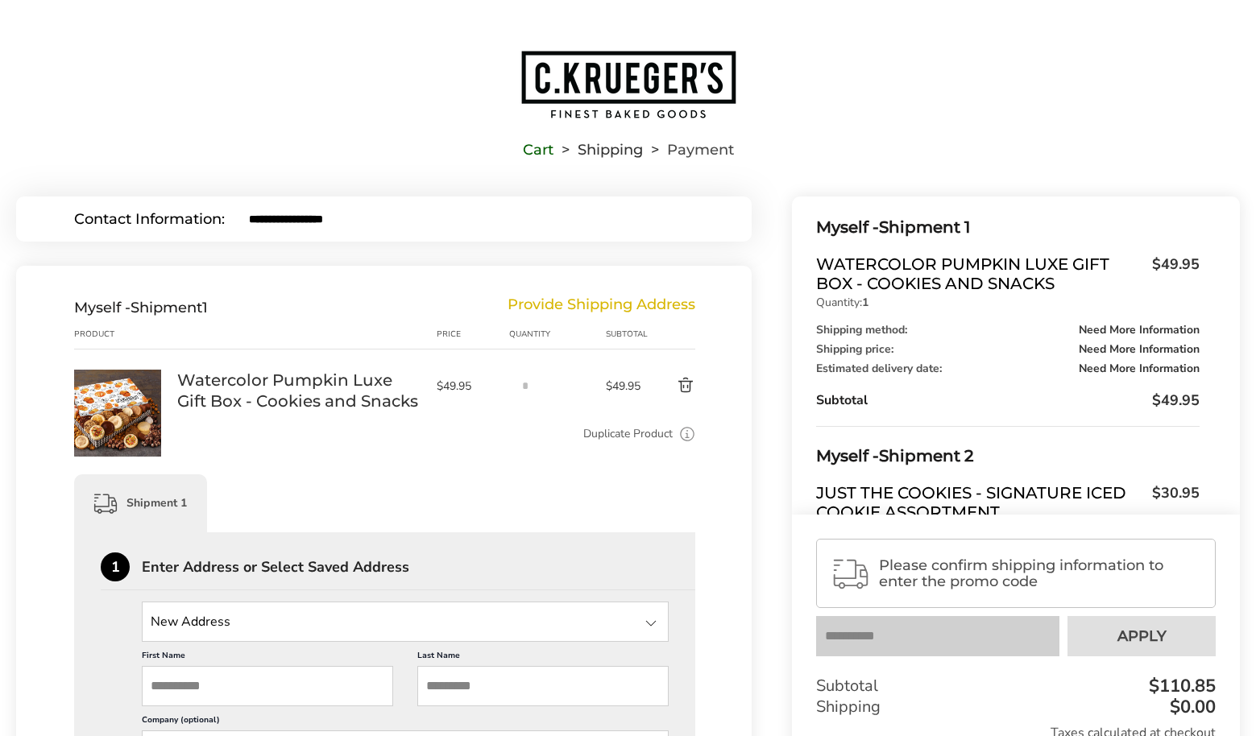
click at [686, 382] on button "Delete product" at bounding box center [670, 385] width 49 height 19
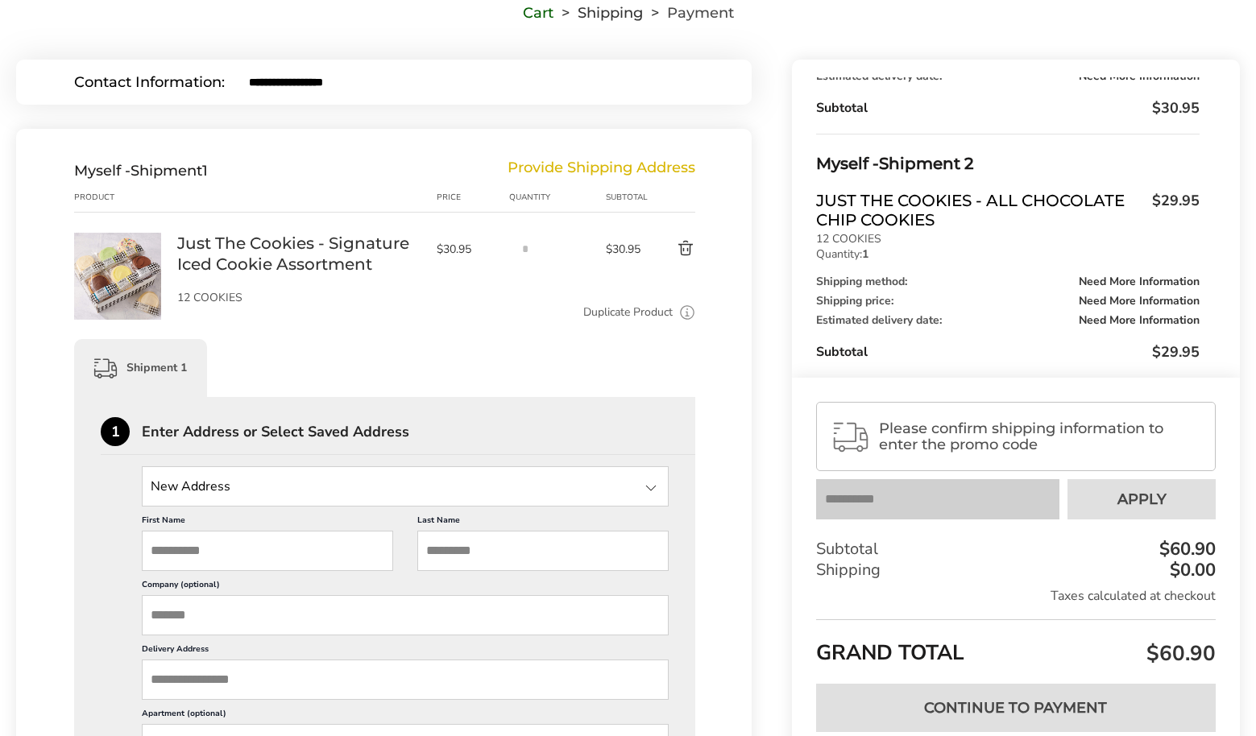
scroll to position [135, 0]
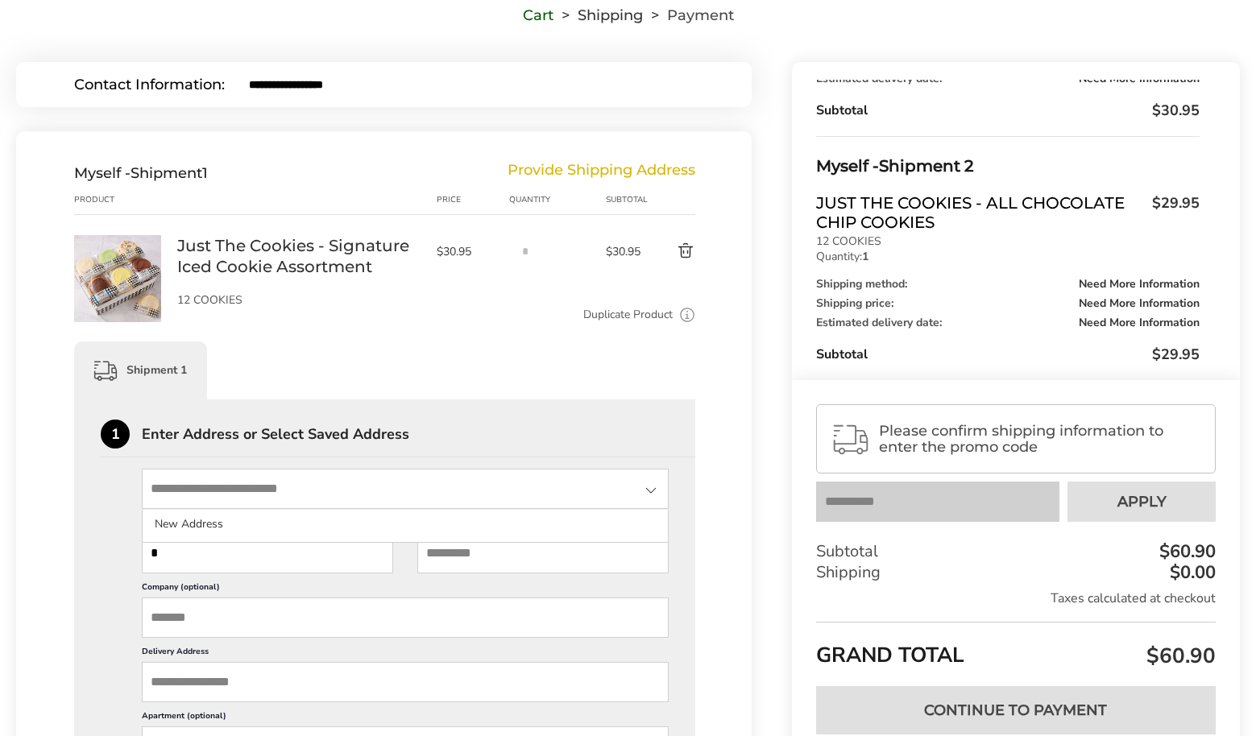
type input "**"
type input "****"
type input "*****"
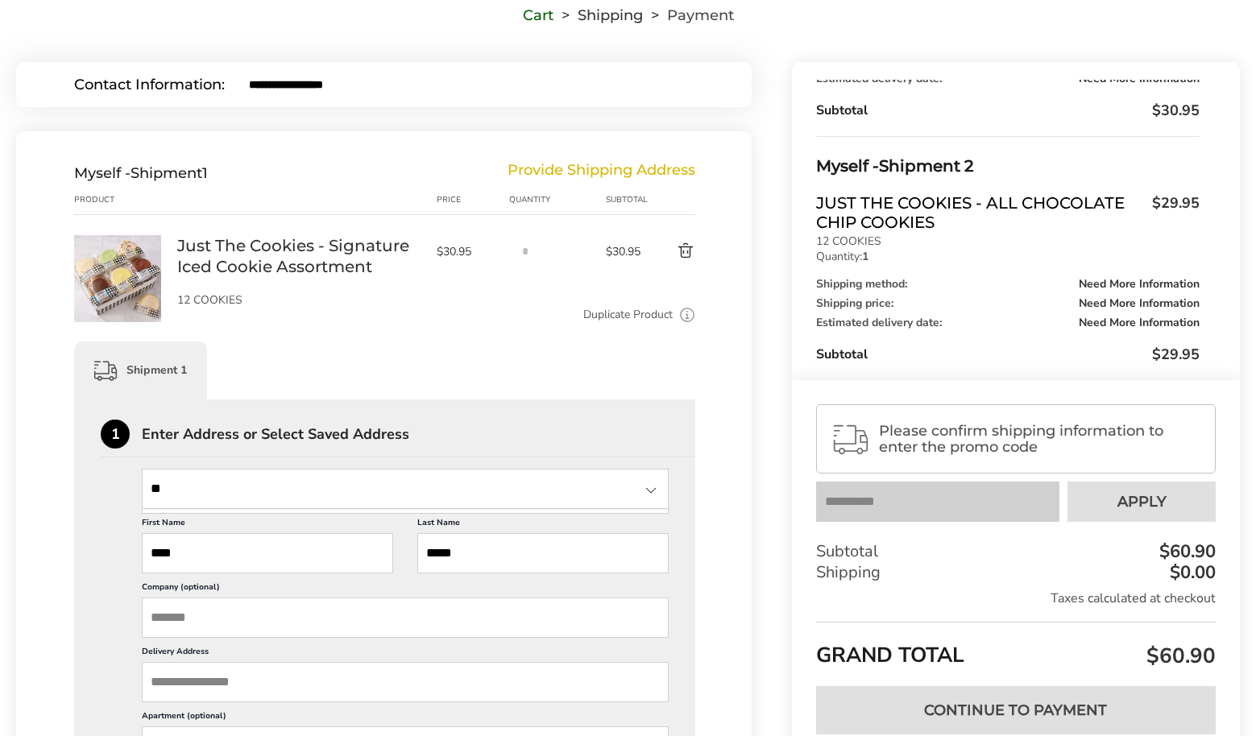
type input "**********"
type input "*****"
type input "**********"
type input "**"
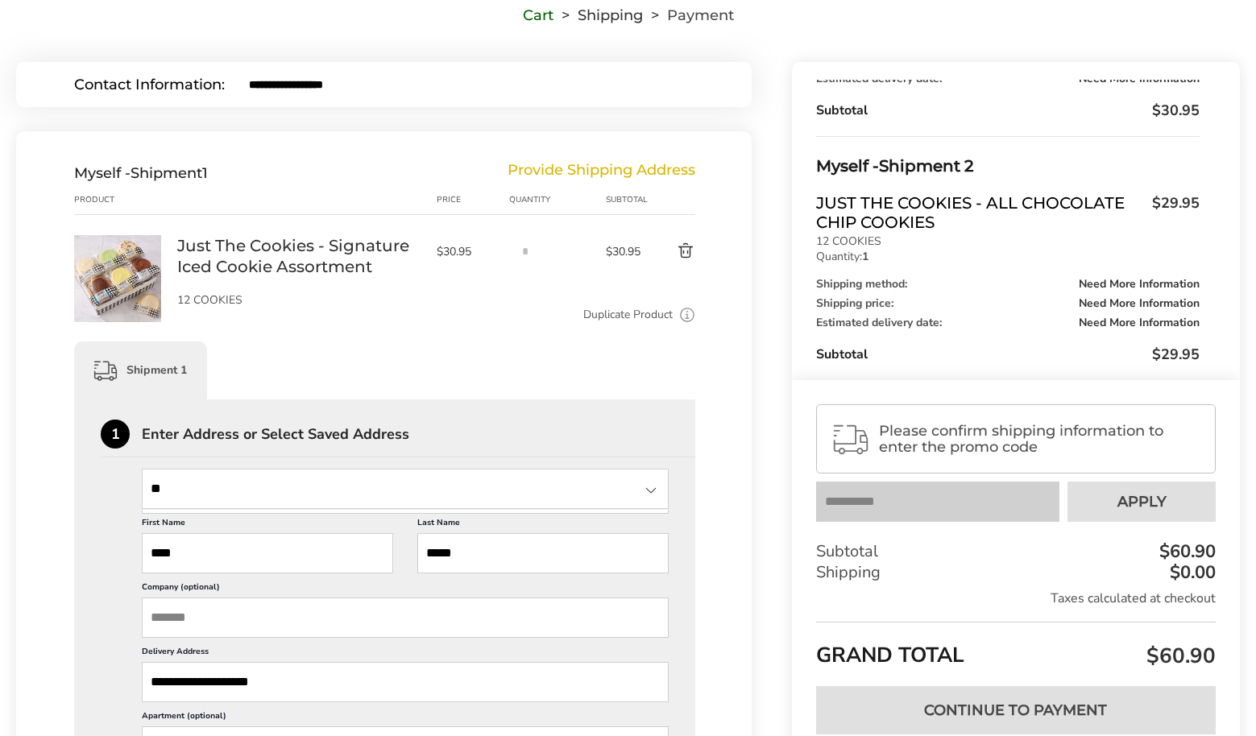
type input "**********"
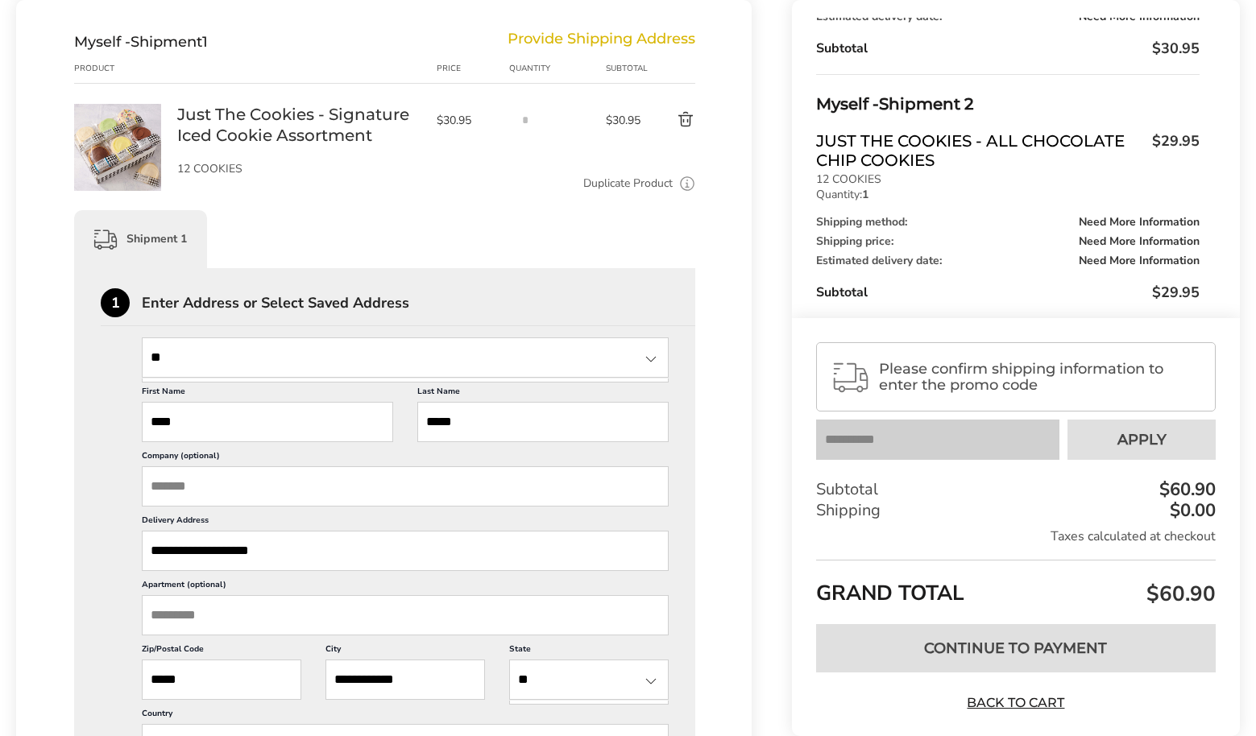
scroll to position [252, 0]
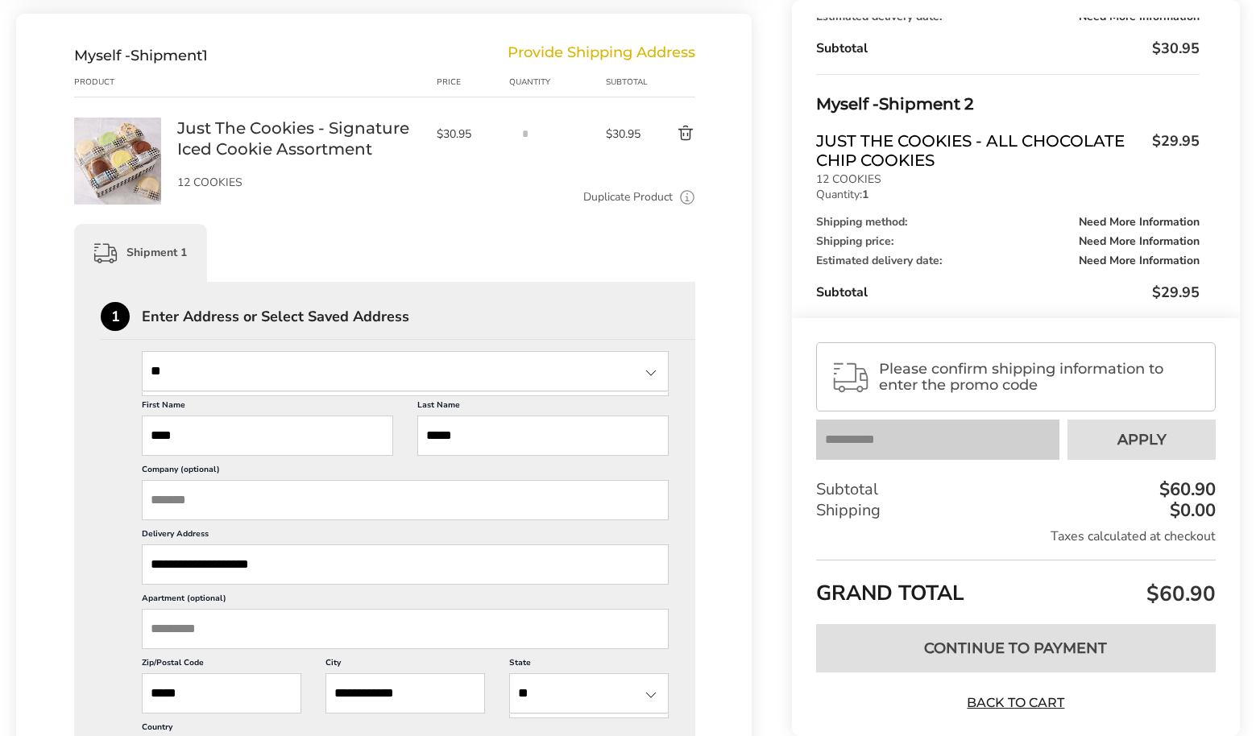
click at [651, 371] on div at bounding box center [650, 372] width 19 height 19
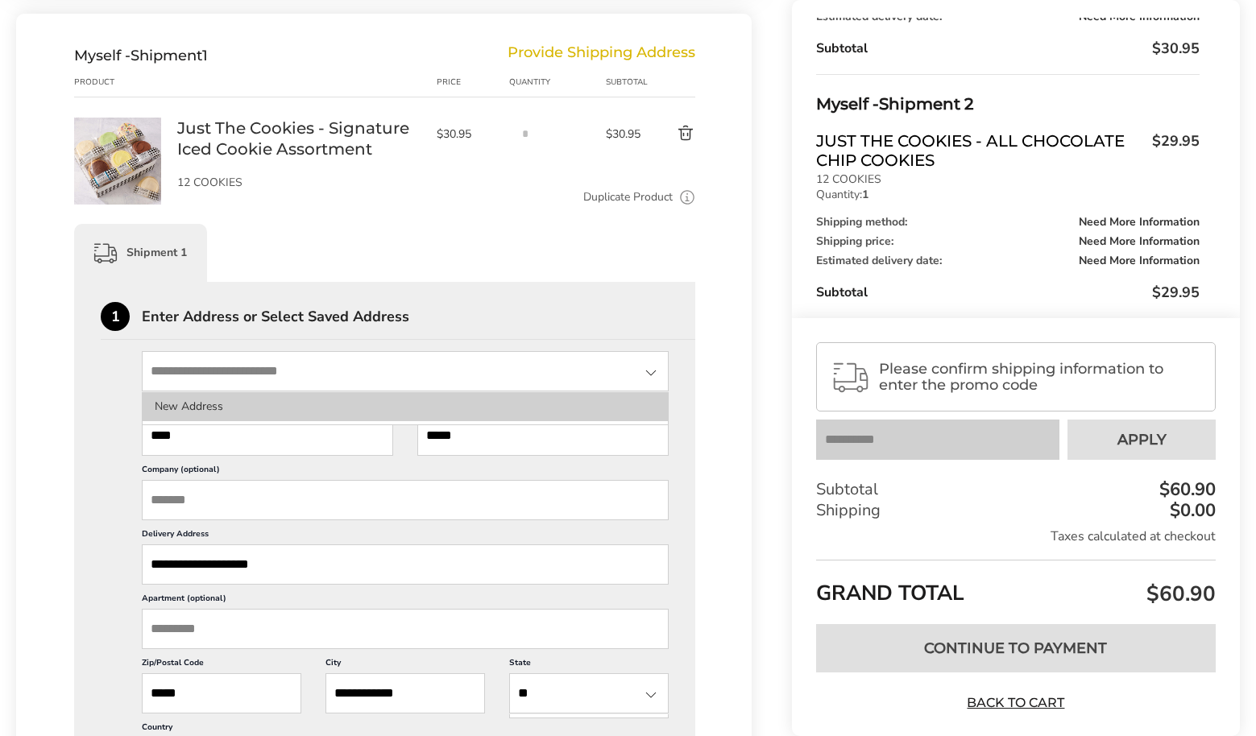
click at [223, 407] on li "New Address" at bounding box center [405, 406] width 525 height 29
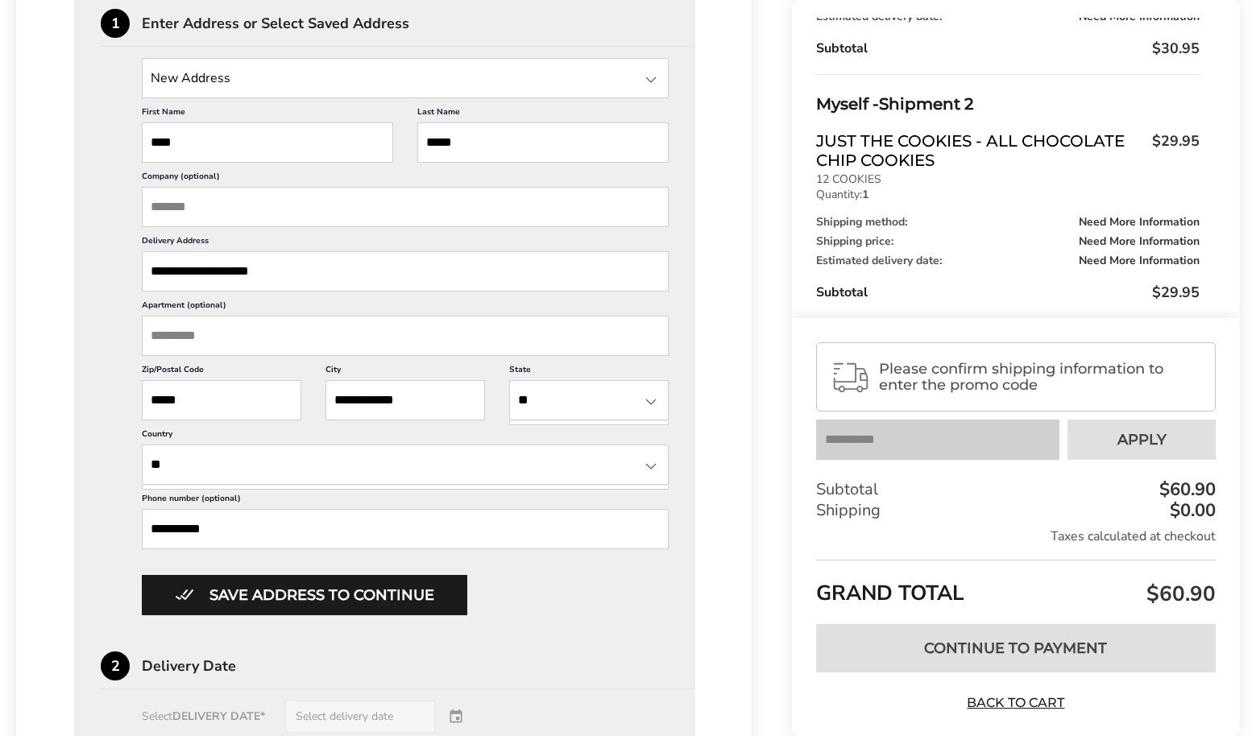
scroll to position [557, 0]
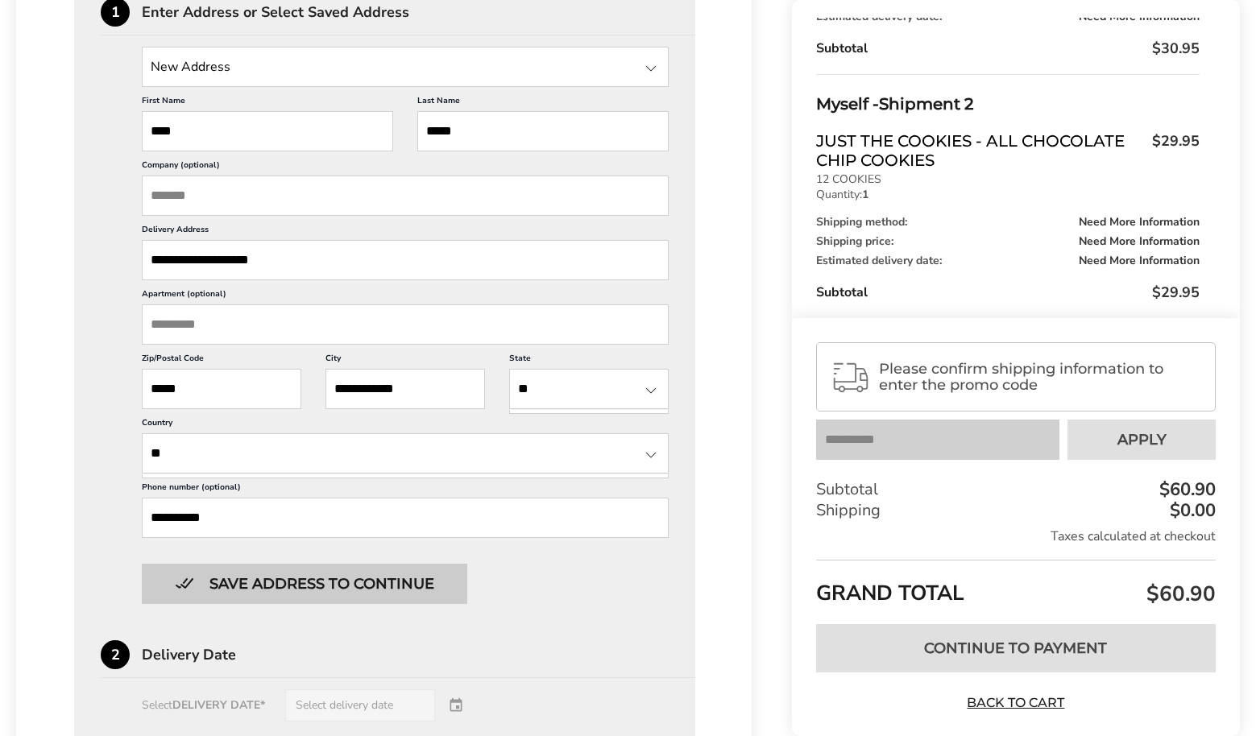
click at [300, 604] on button "Save address to continue" at bounding box center [304, 584] width 325 height 40
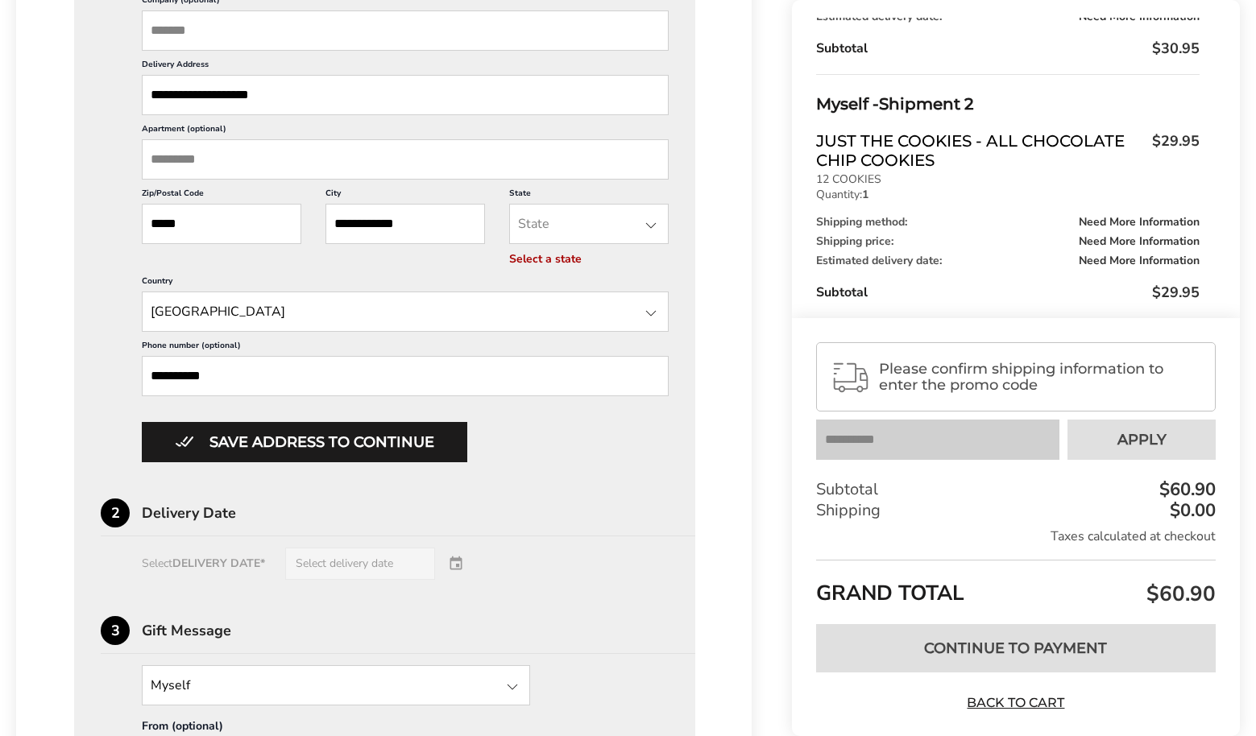
scroll to position [727, 0]
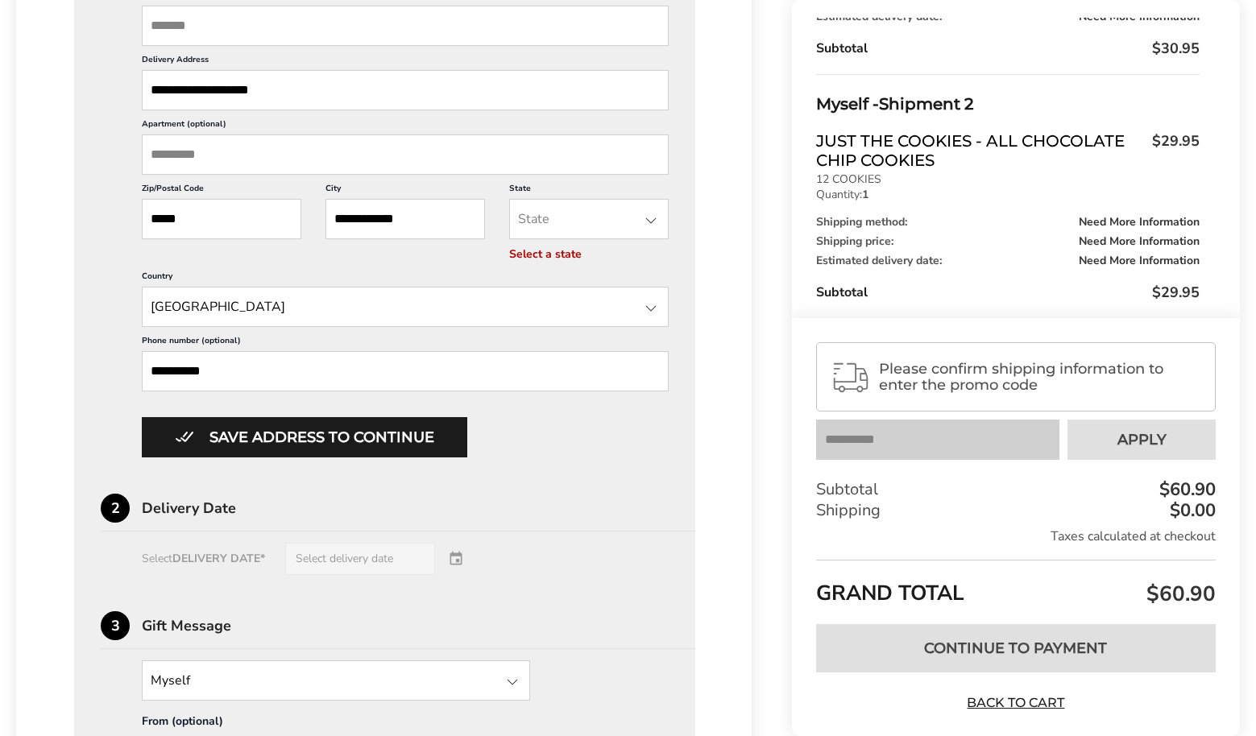
click at [458, 575] on div "Select DELIVERY DATE* Select delivery date" at bounding box center [385, 559] width 568 height 32
click at [409, 575] on div "Select DELIVERY DATE* Select delivery date" at bounding box center [385, 559] width 568 height 32
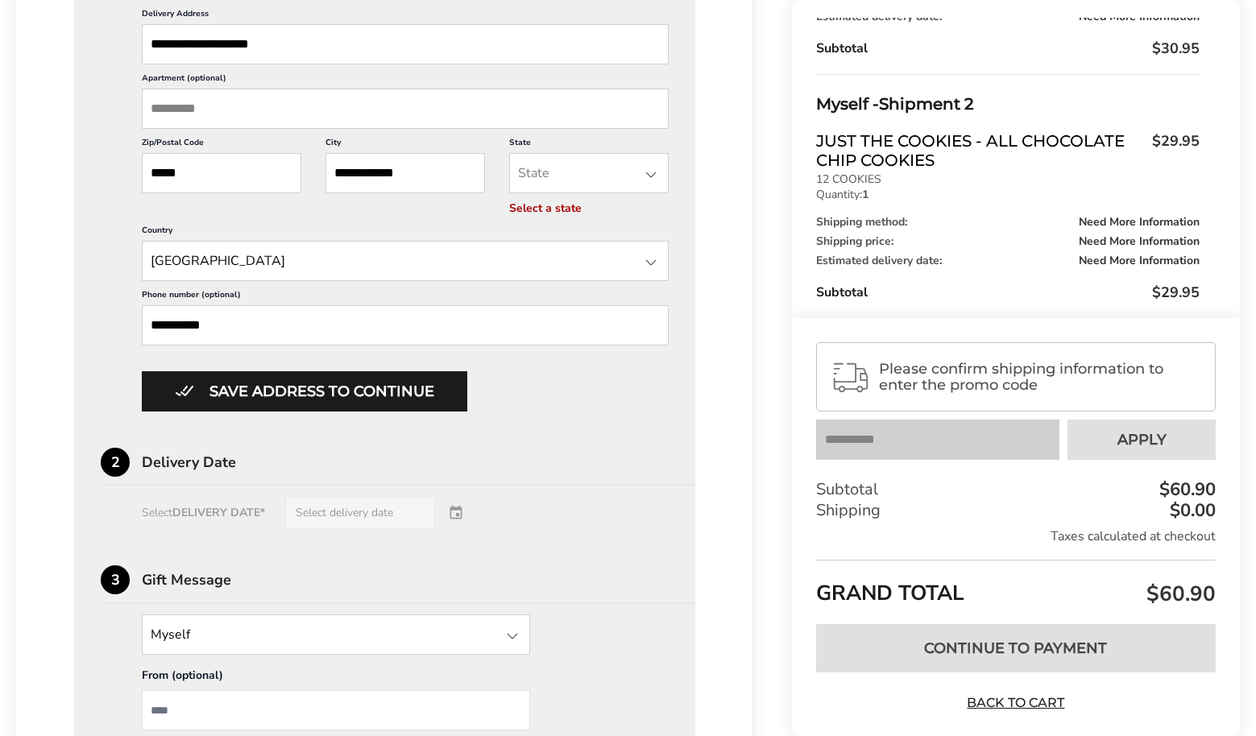
scroll to position [789, 0]
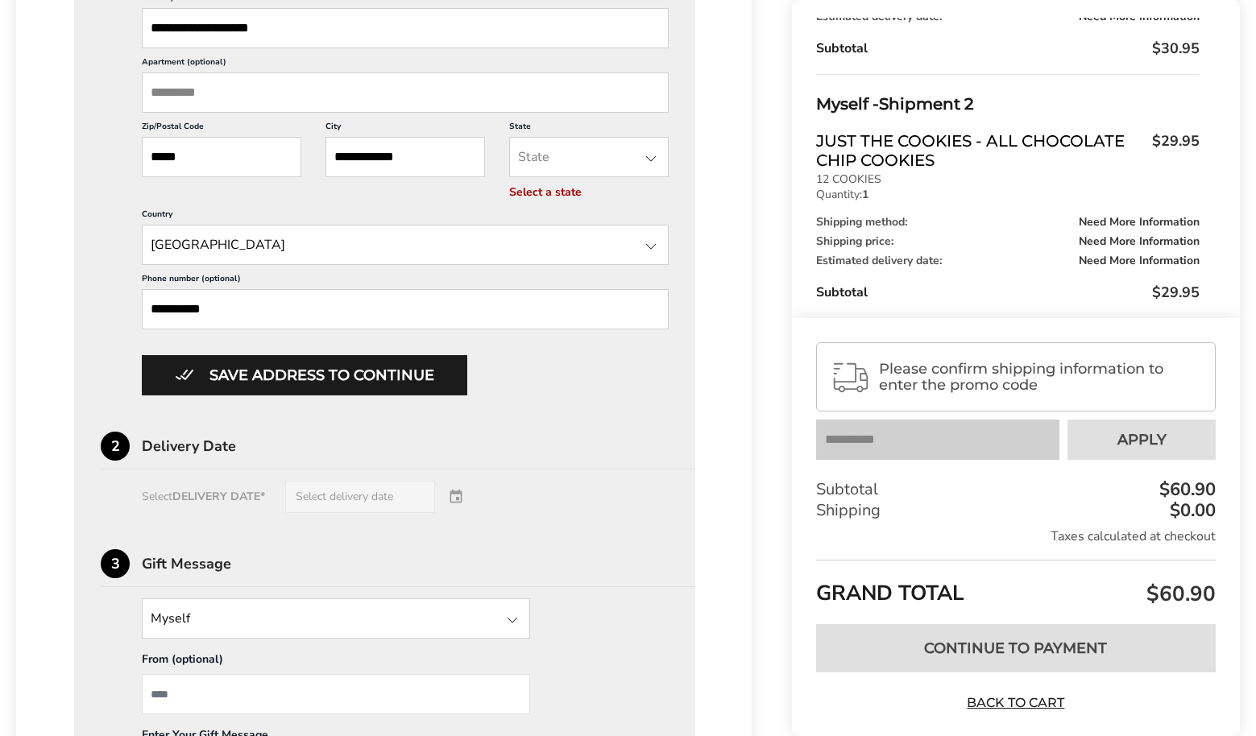
click at [230, 454] on div "Delivery Date" at bounding box center [418, 446] width 553 height 15
click at [460, 513] on div "Select DELIVERY DATE* Select delivery date" at bounding box center [385, 497] width 568 height 32
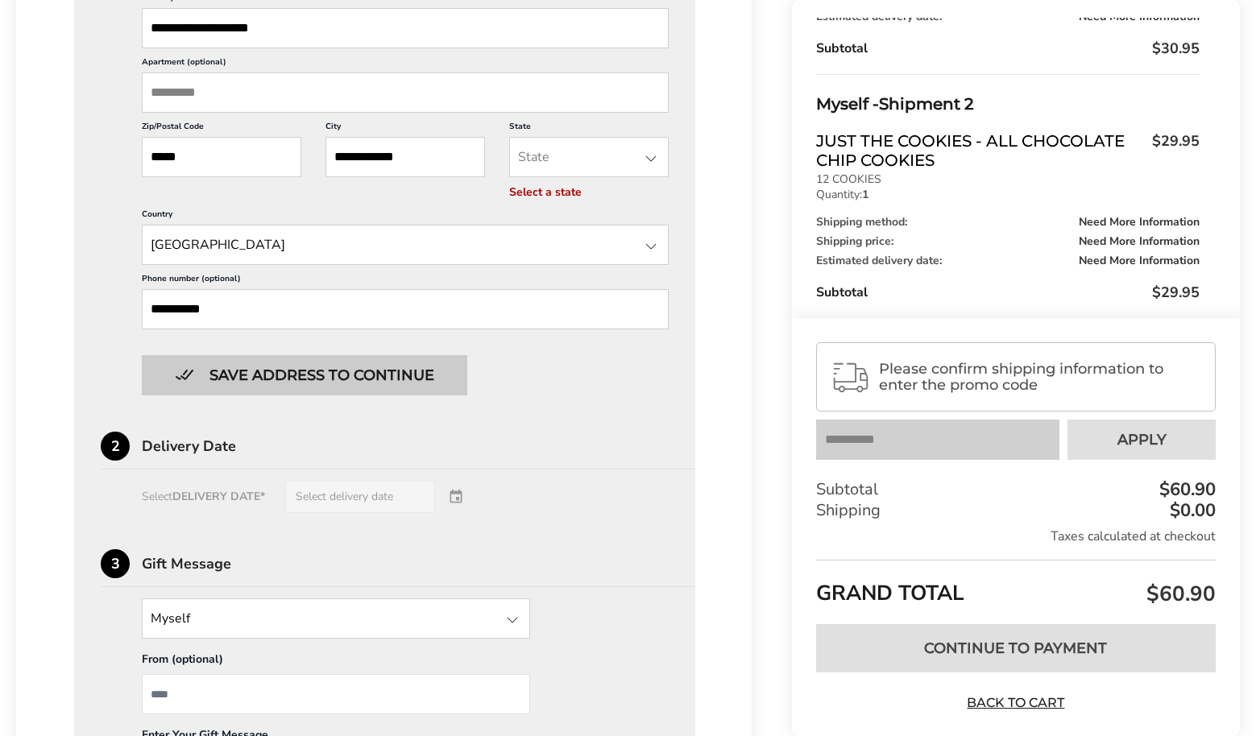
click at [417, 392] on button "Save address to continue" at bounding box center [304, 375] width 325 height 40
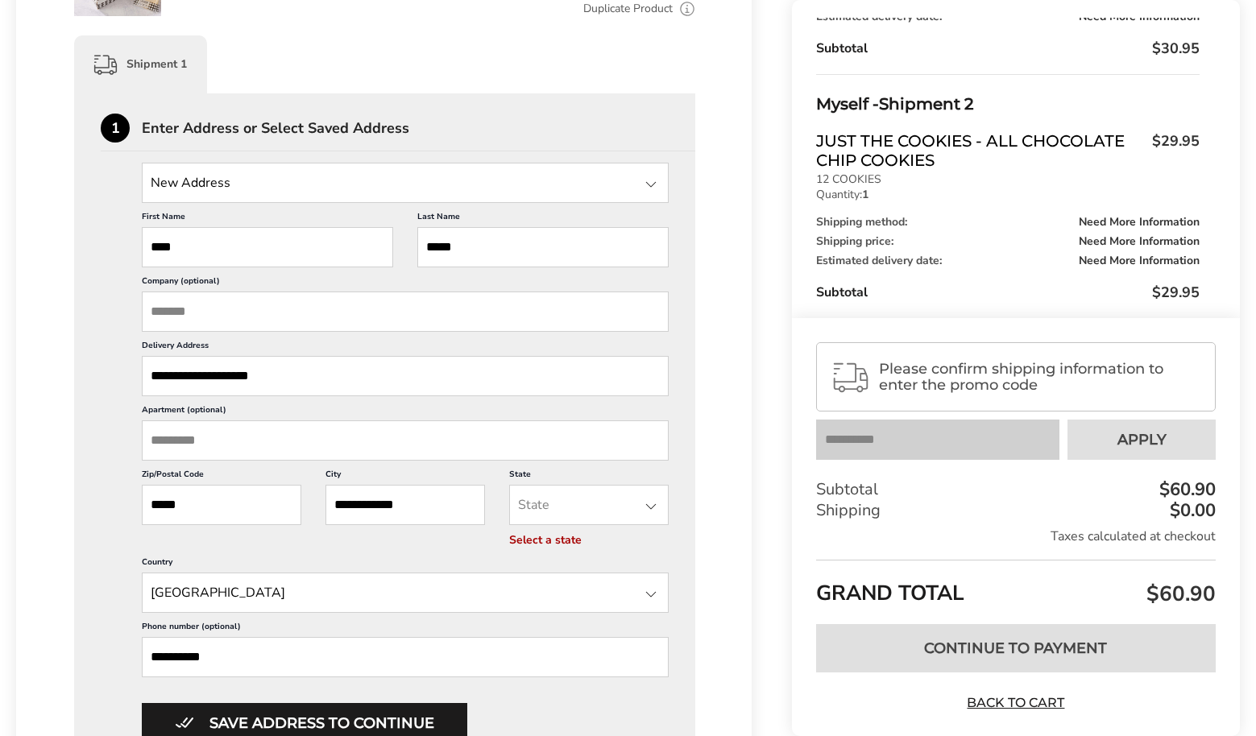
scroll to position [437, 0]
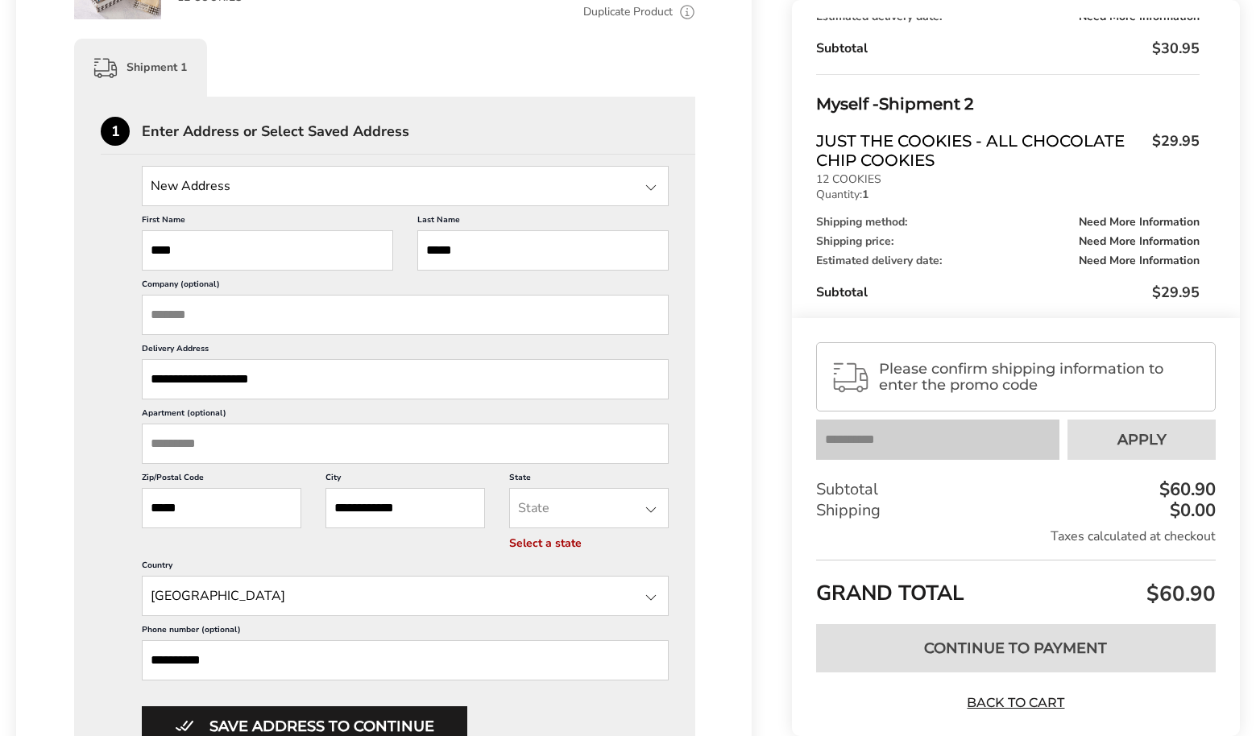
click at [652, 520] on div at bounding box center [650, 509] width 19 height 19
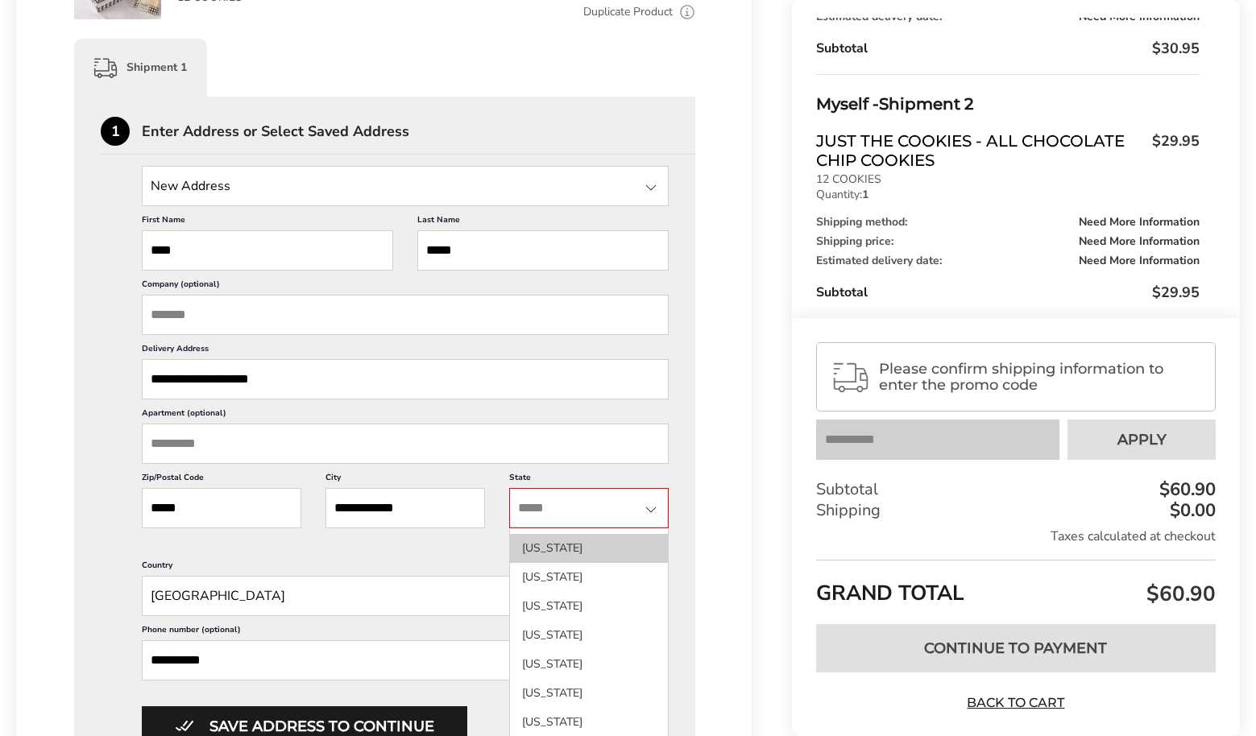
scroll to position [951, 0]
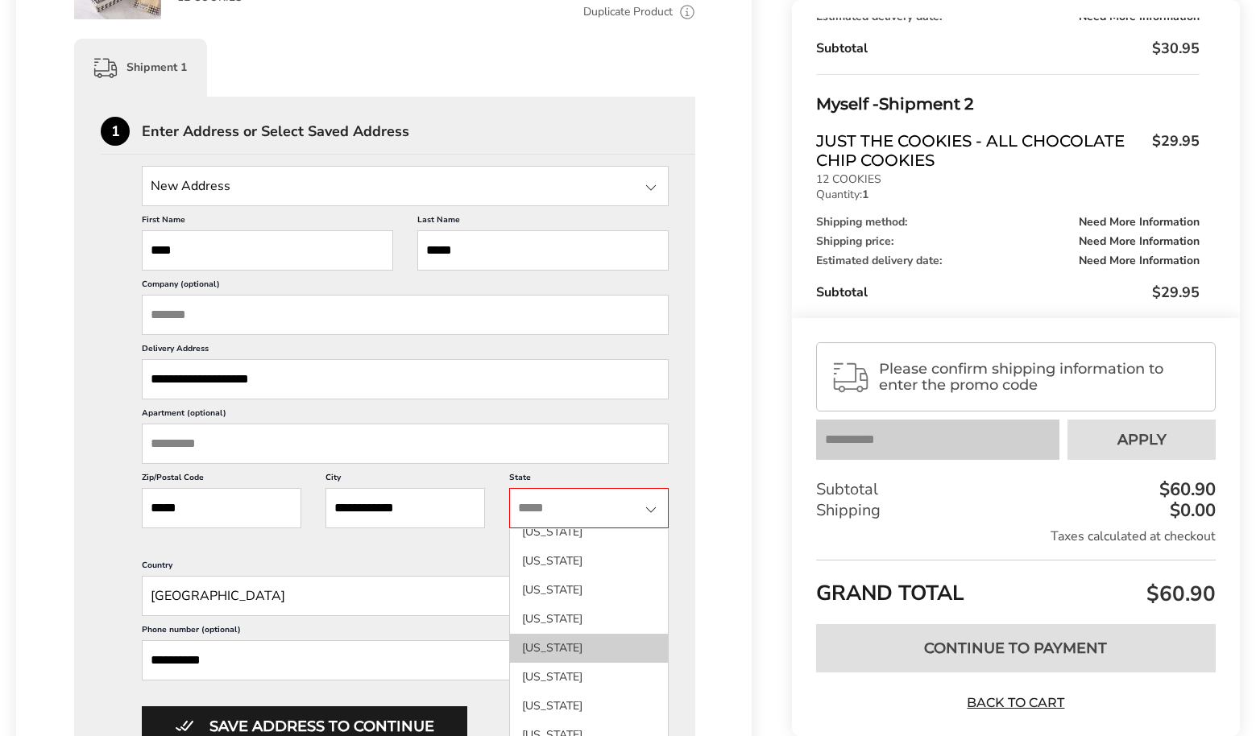
click at [570, 662] on li "North Carolina" at bounding box center [589, 648] width 158 height 29
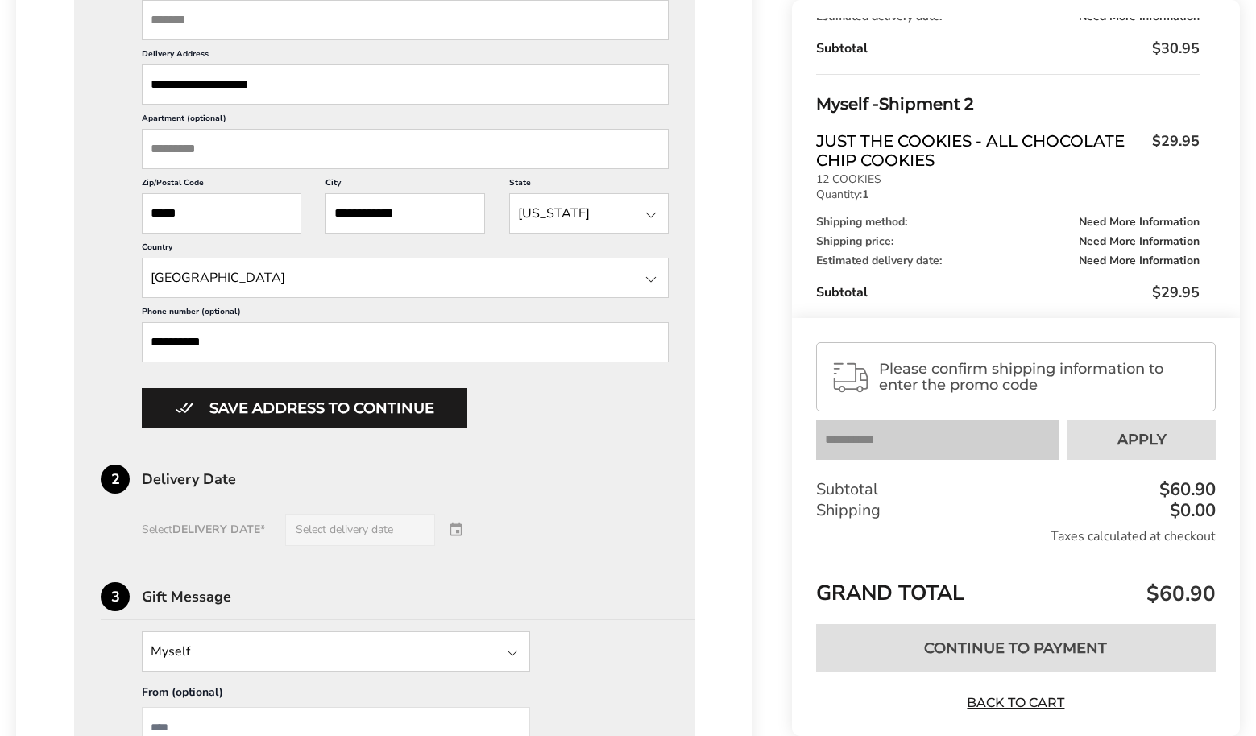
scroll to position [736, 0]
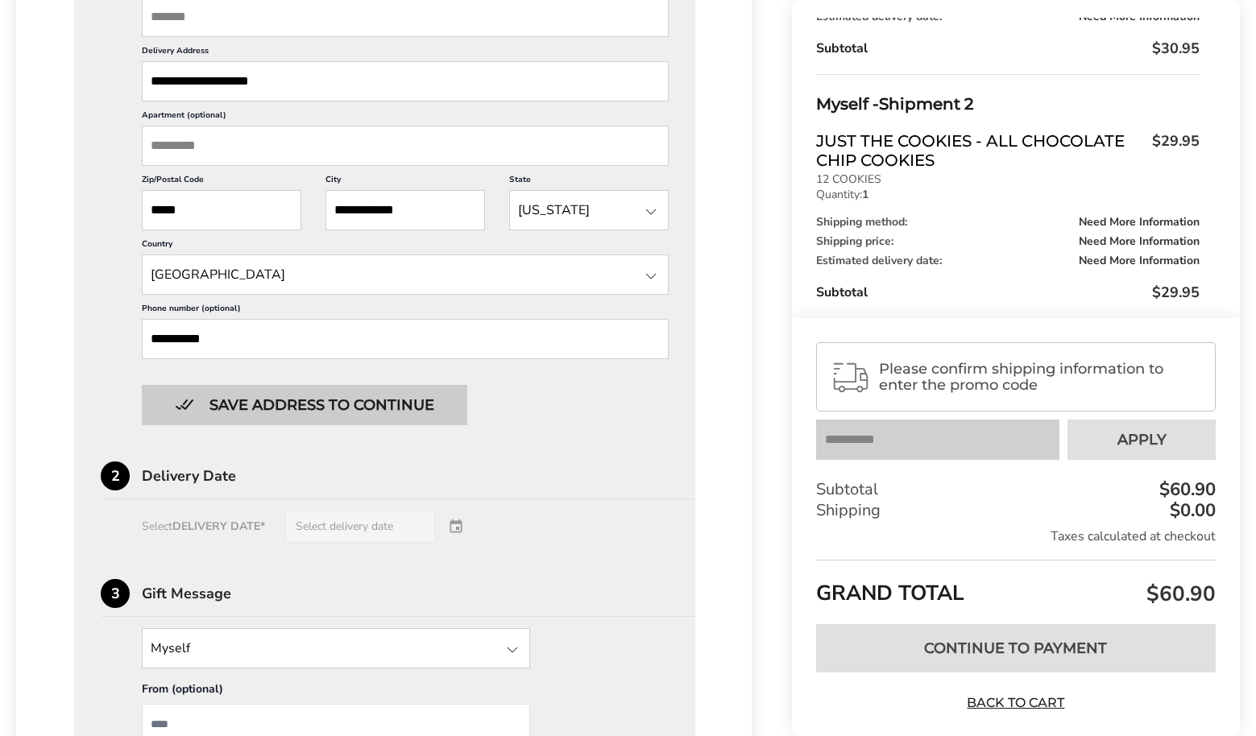
click at [441, 425] on button "Save address to continue" at bounding box center [304, 405] width 325 height 40
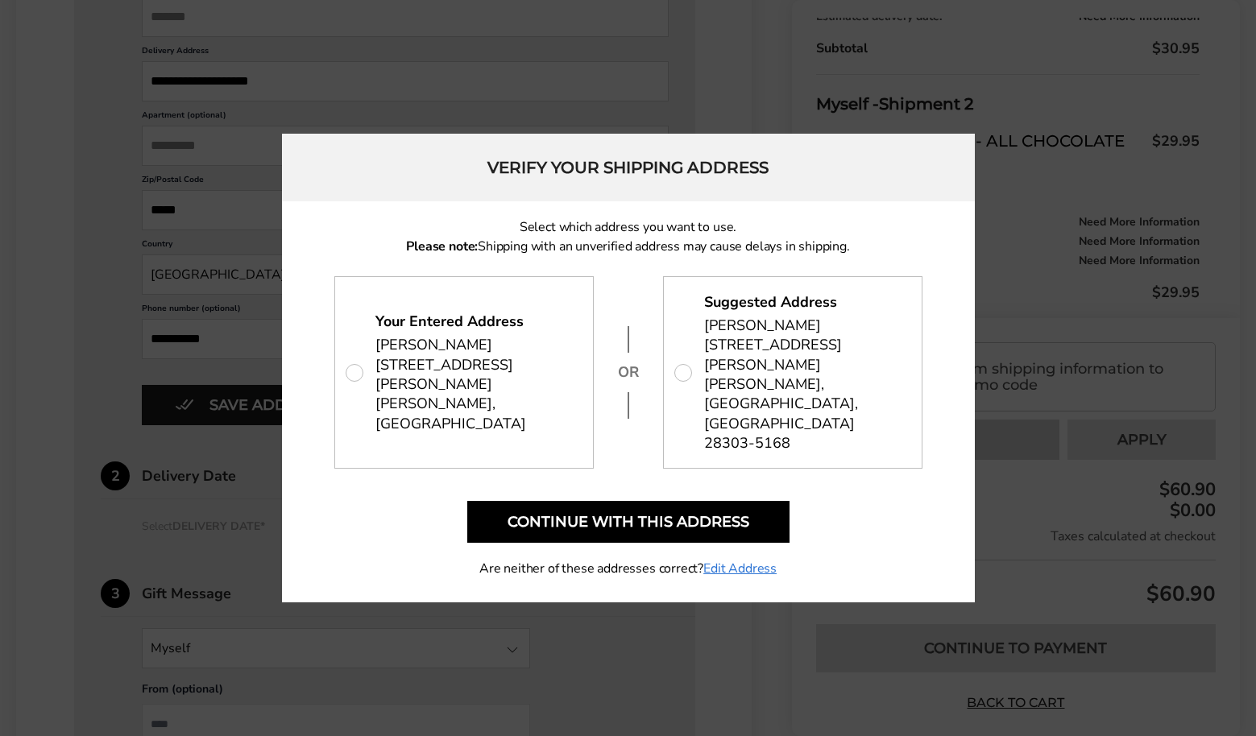
click at [730, 335] on span "JUDY DEWAR" at bounding box center [762, 325] width 117 height 19
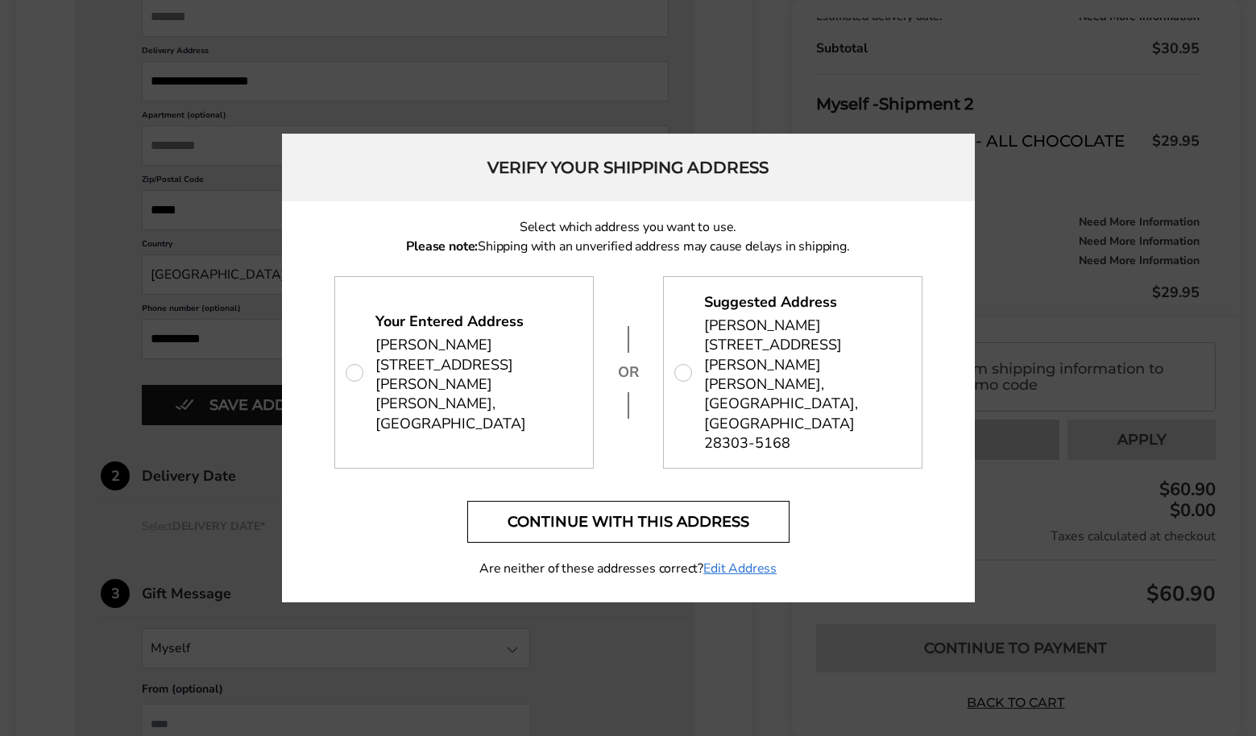
click at [607, 501] on button "Continue with this address" at bounding box center [628, 522] width 322 height 42
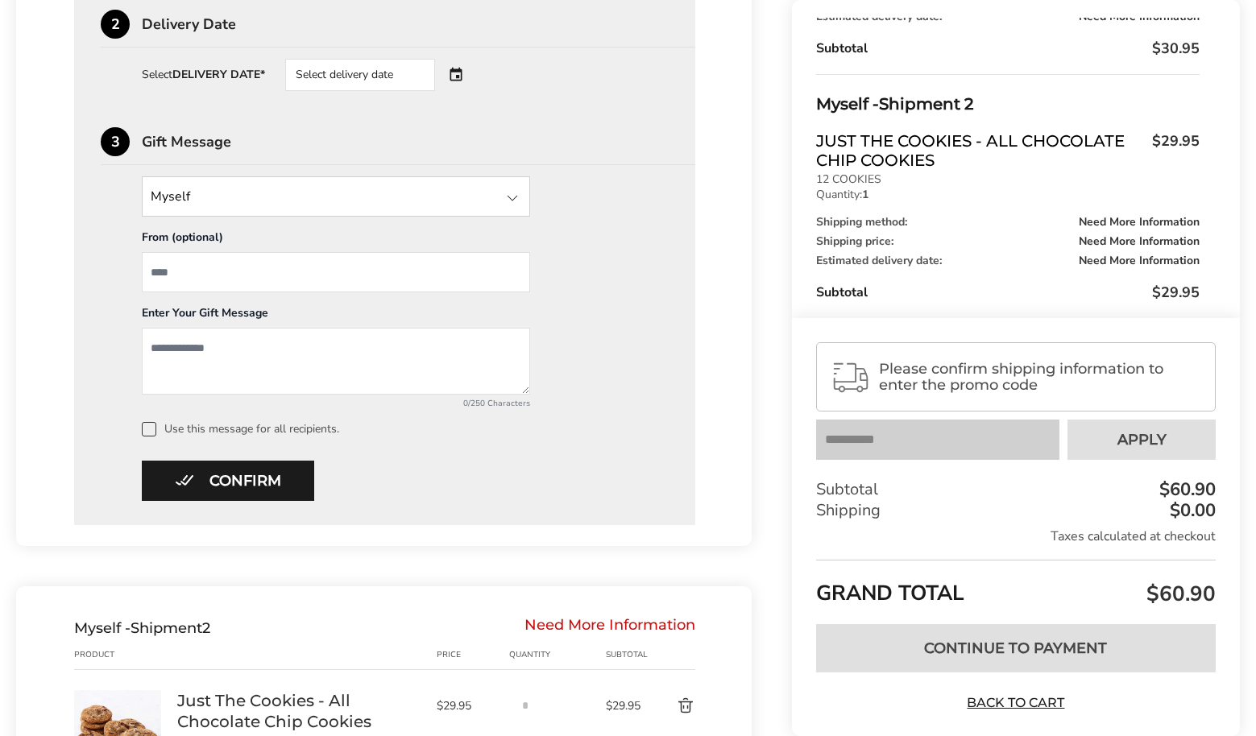
scroll to position [700, 0]
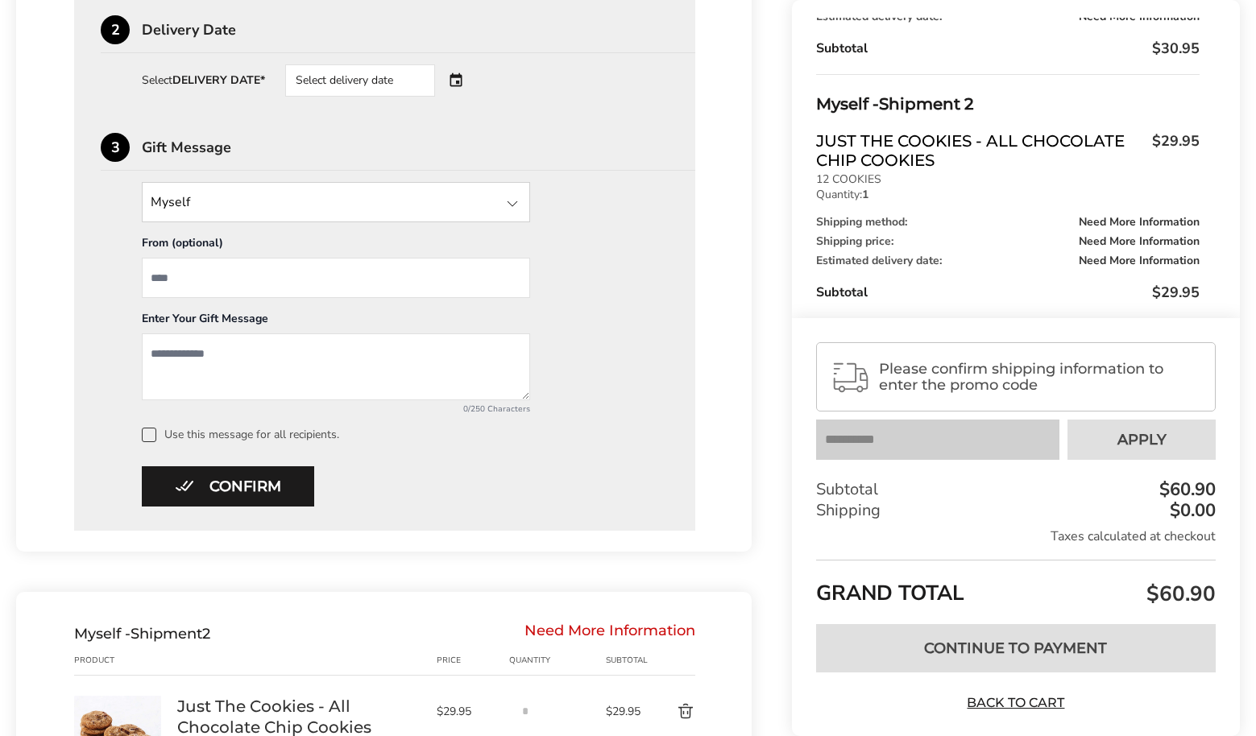
click at [460, 81] on div "Select delivery date" at bounding box center [382, 80] width 195 height 32
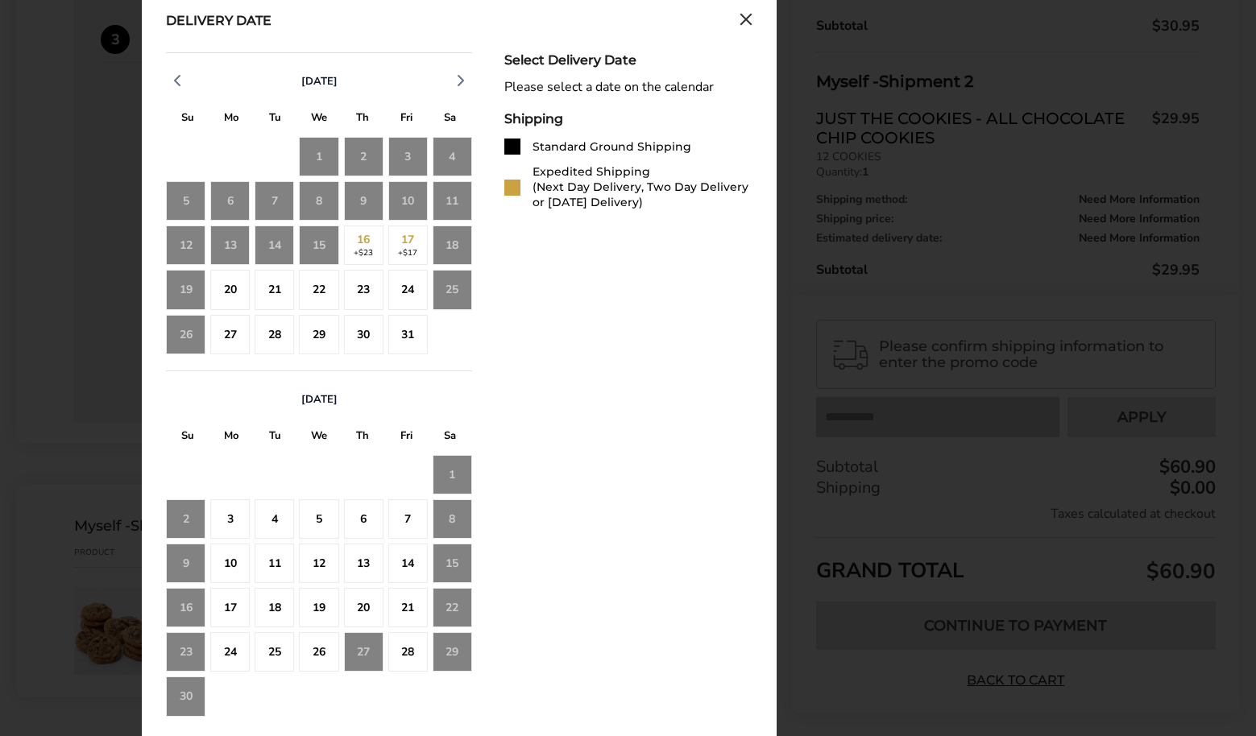
scroll to position [814, 0]
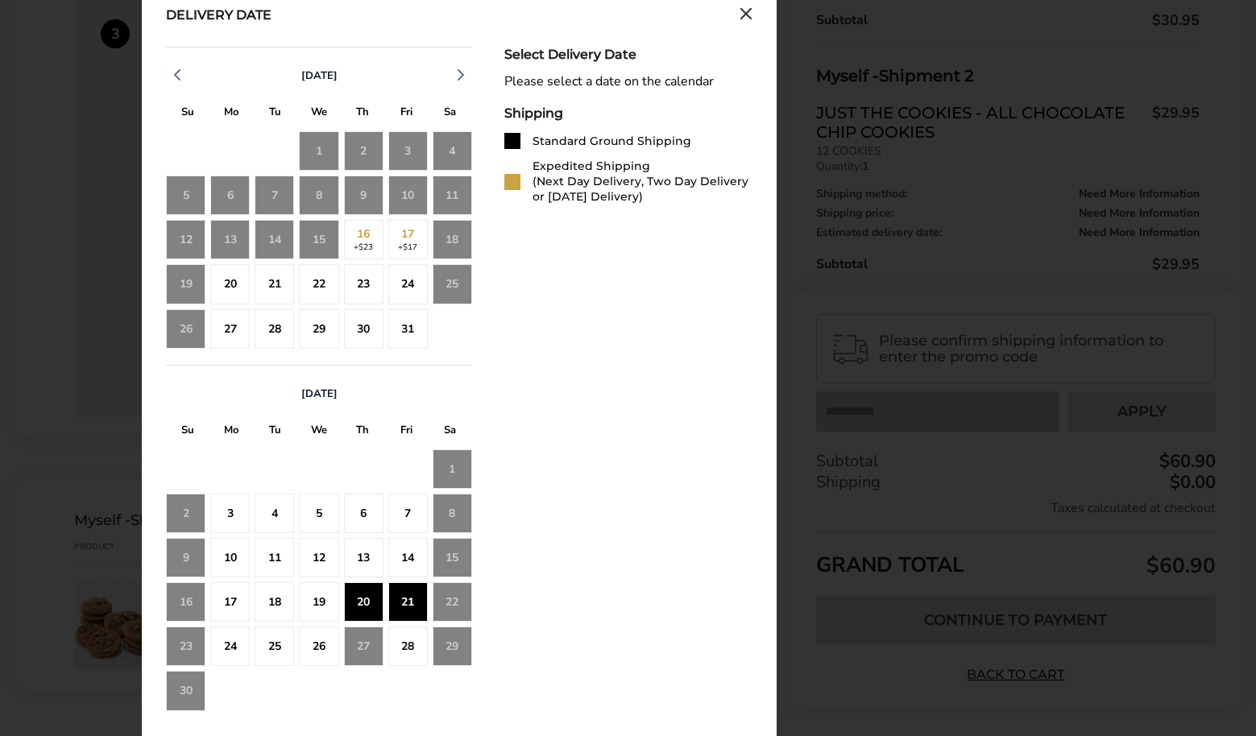
click at [404, 599] on div "21" at bounding box center [407, 601] width 39 height 39
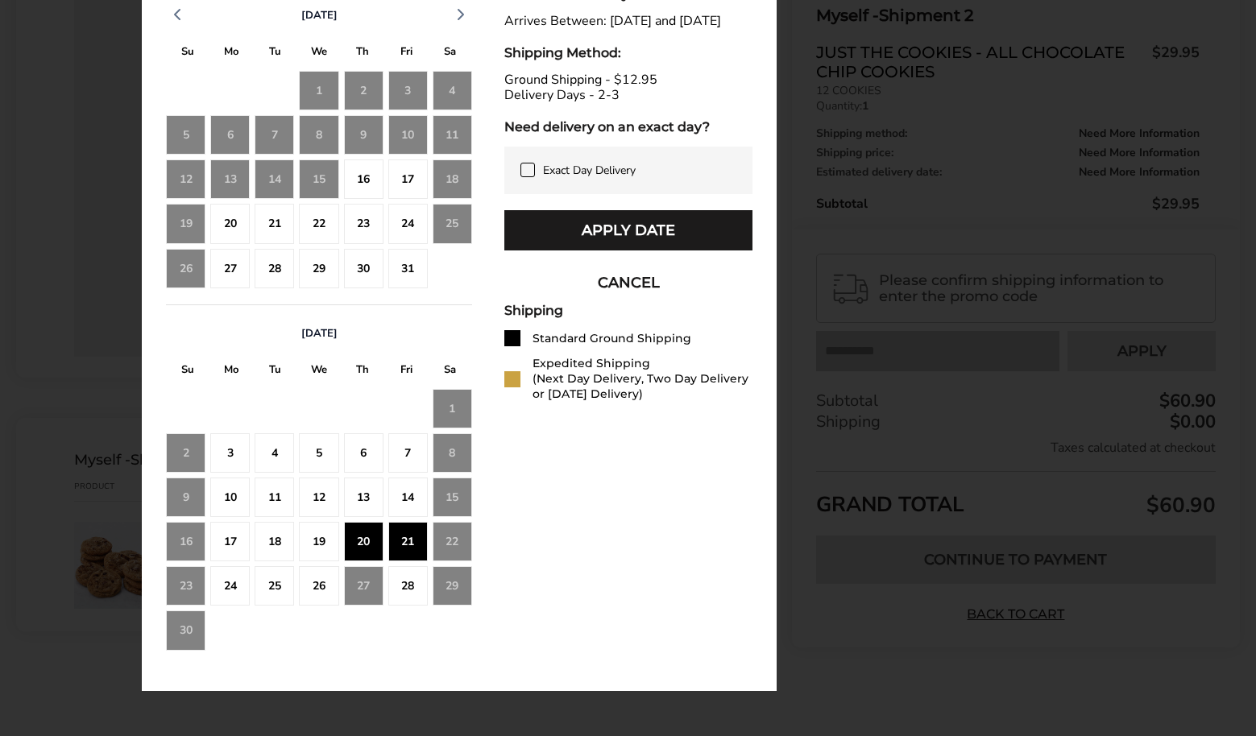
scroll to position [877, 0]
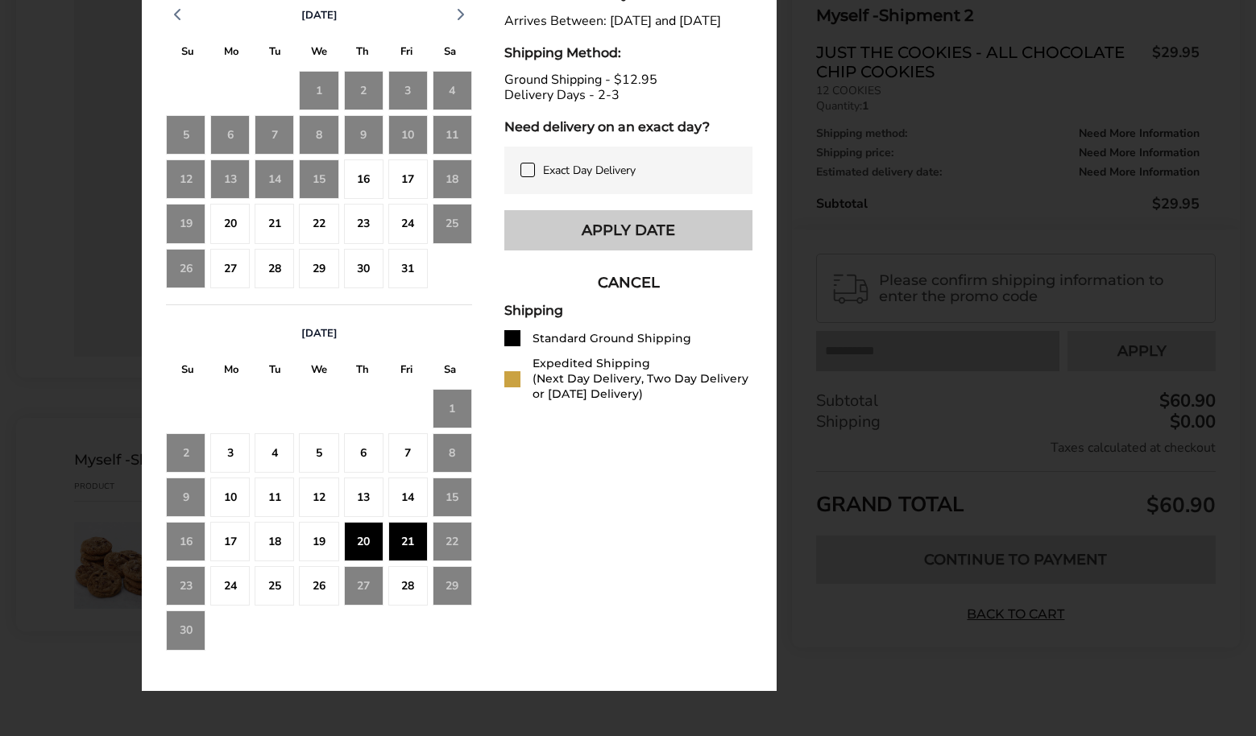
click at [656, 238] on button "Apply Date" at bounding box center [628, 230] width 248 height 40
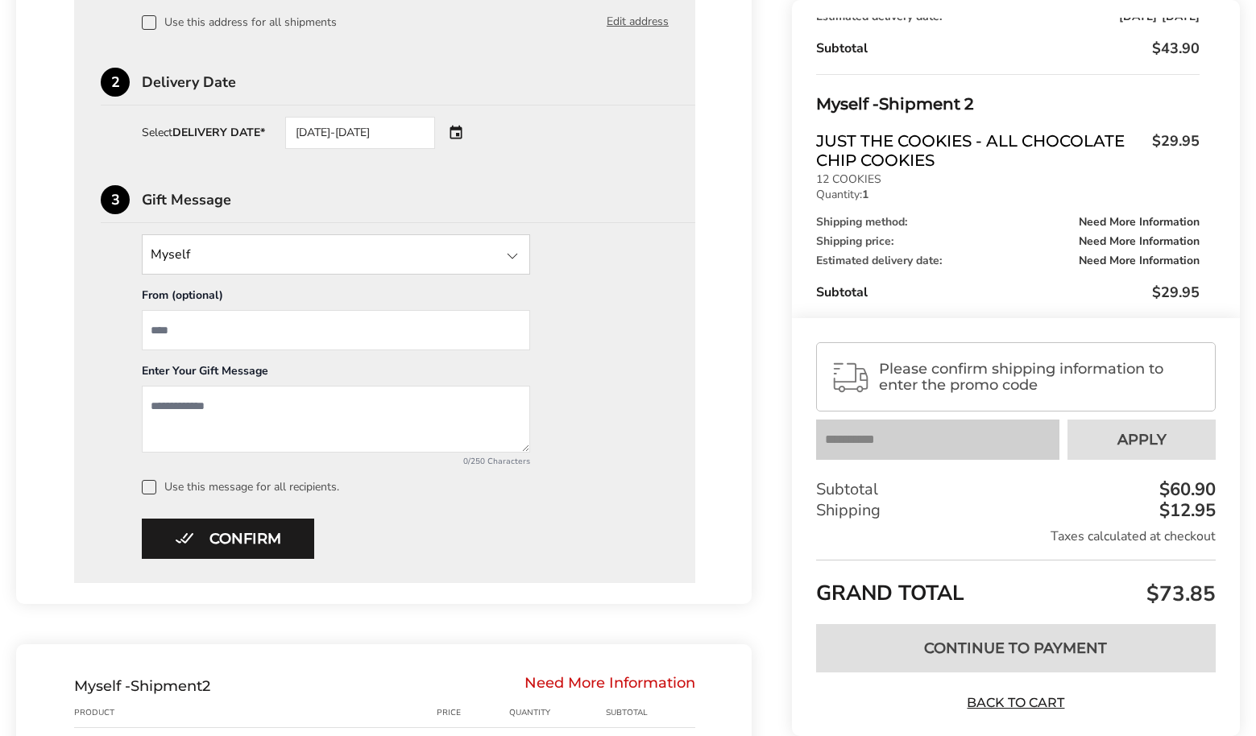
scroll to position [649, 0]
click at [288, 533] on button "Confirm" at bounding box center [228, 538] width 172 height 40
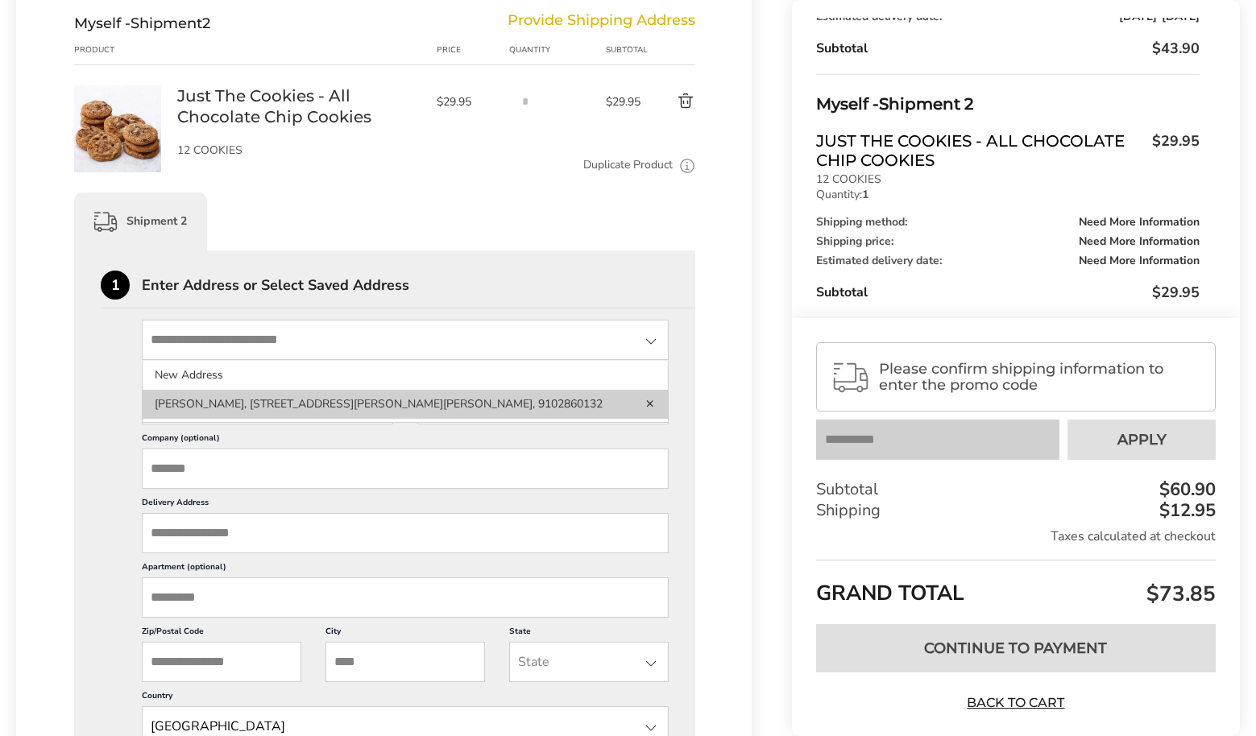
click at [194, 415] on li "[PERSON_NAME], [STREET_ADDRESS][PERSON_NAME][PERSON_NAME], 9102860132" at bounding box center [405, 404] width 525 height 29
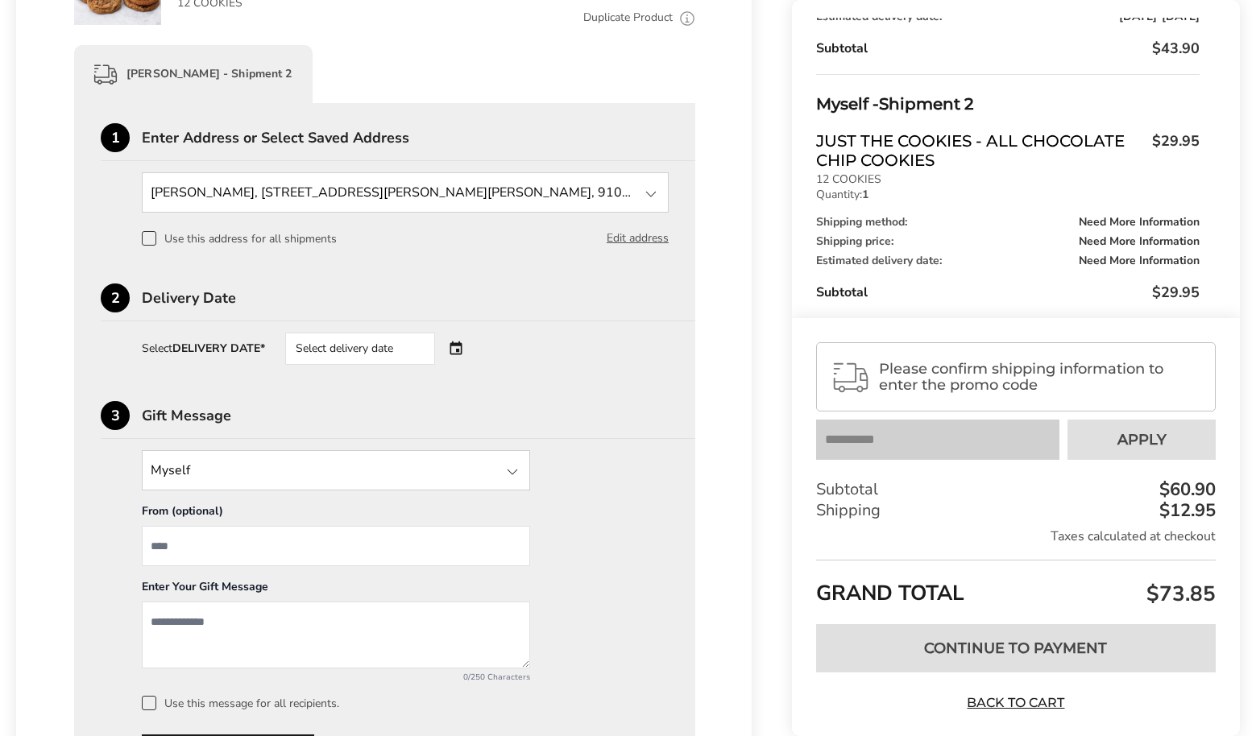
scroll to position [795, 0]
click at [459, 357] on div "Select delivery date" at bounding box center [382, 350] width 195 height 32
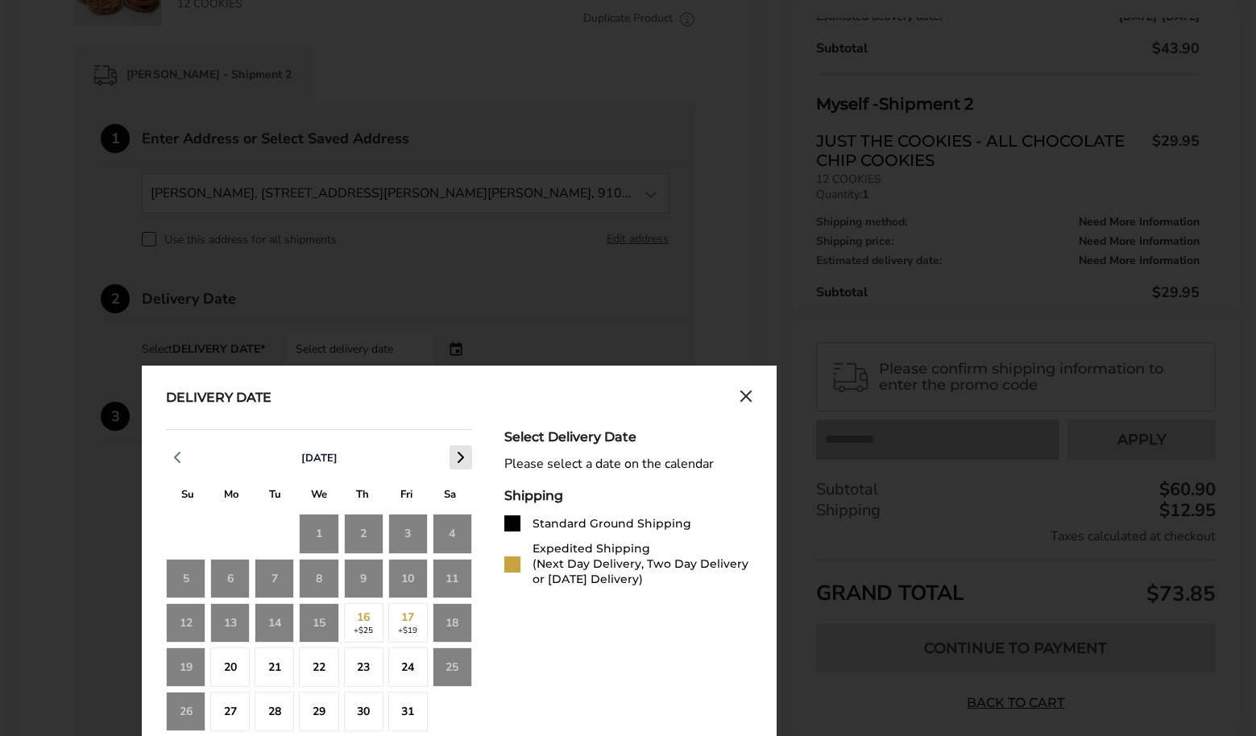
click at [459, 463] on icon "button" at bounding box center [460, 457] width 19 height 19
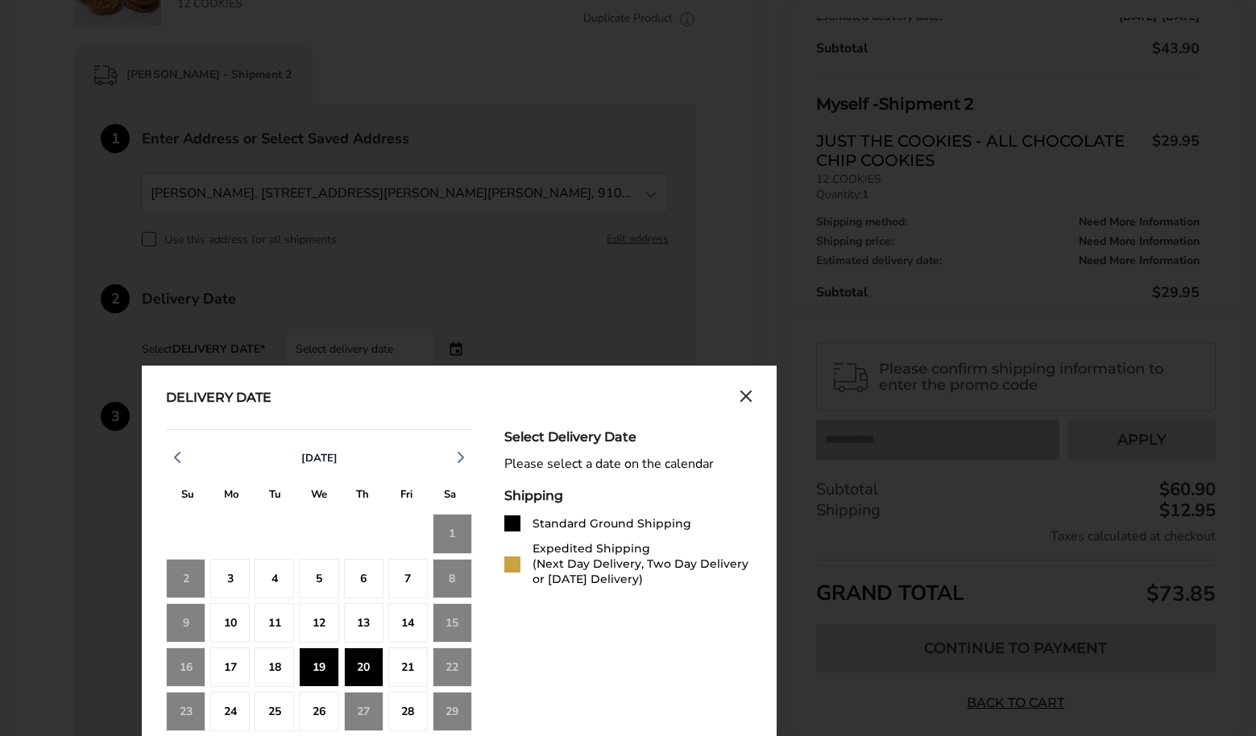
click at [357, 674] on div "20" at bounding box center [363, 667] width 39 height 39
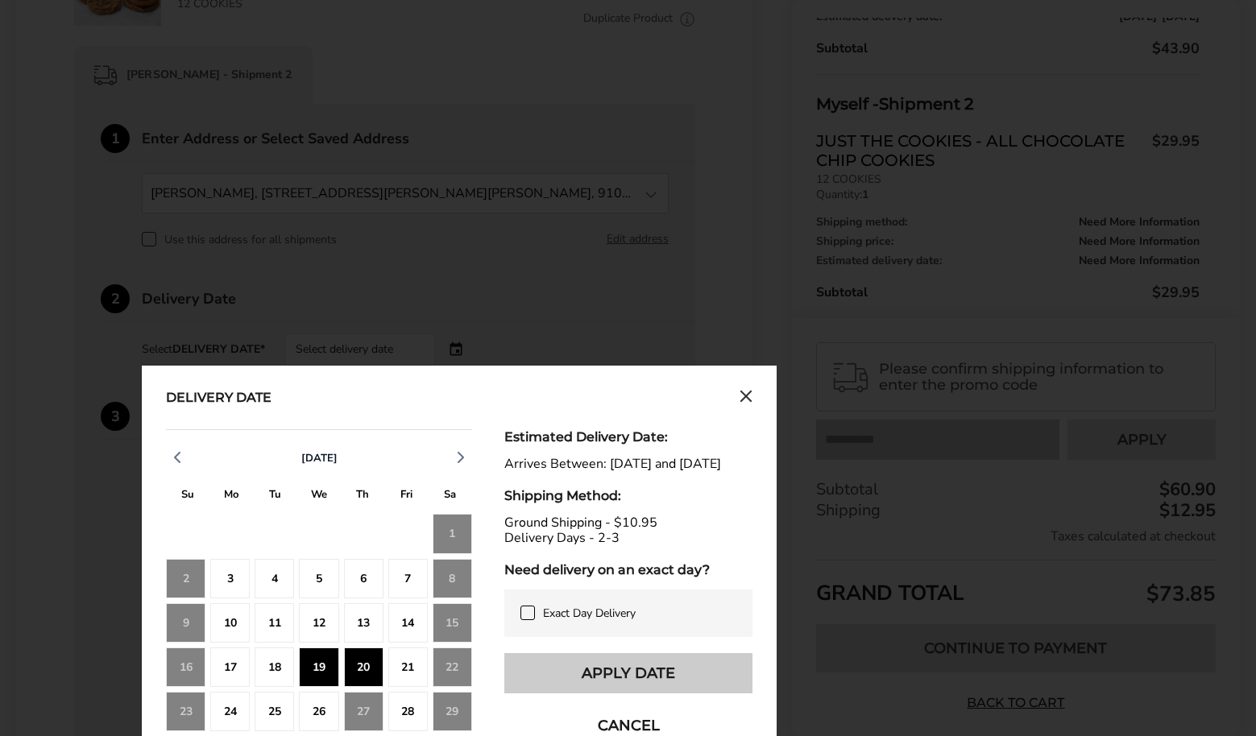
click at [616, 694] on button "Apply Date" at bounding box center [628, 673] width 248 height 40
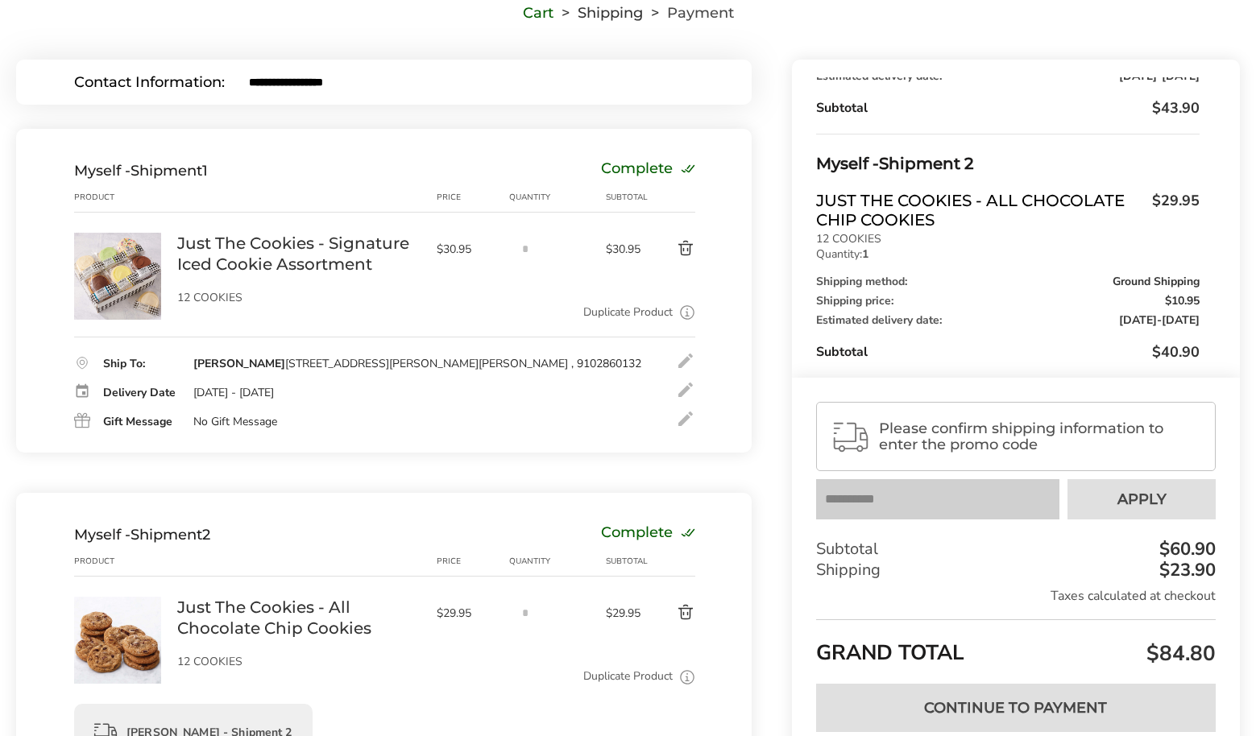
scroll to position [129, 0]
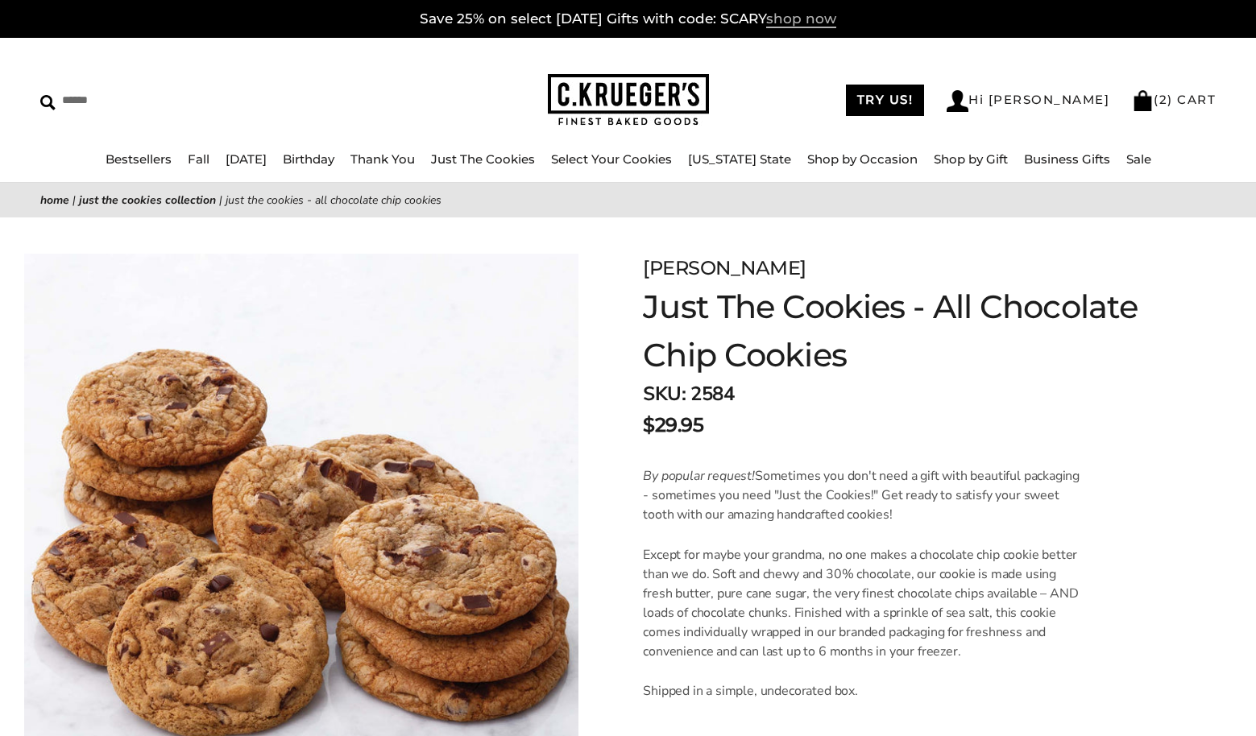
click at [800, 19] on span "shop now" at bounding box center [801, 19] width 70 height 18
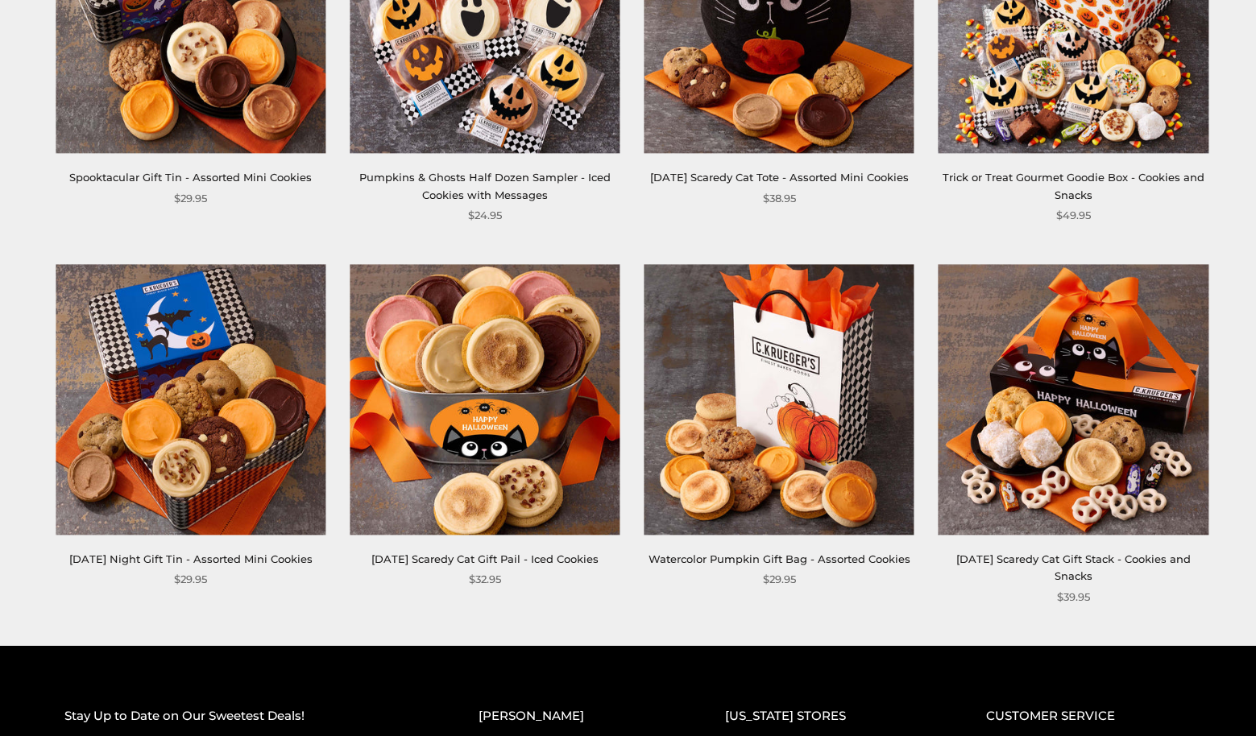
scroll to position [1562, 0]
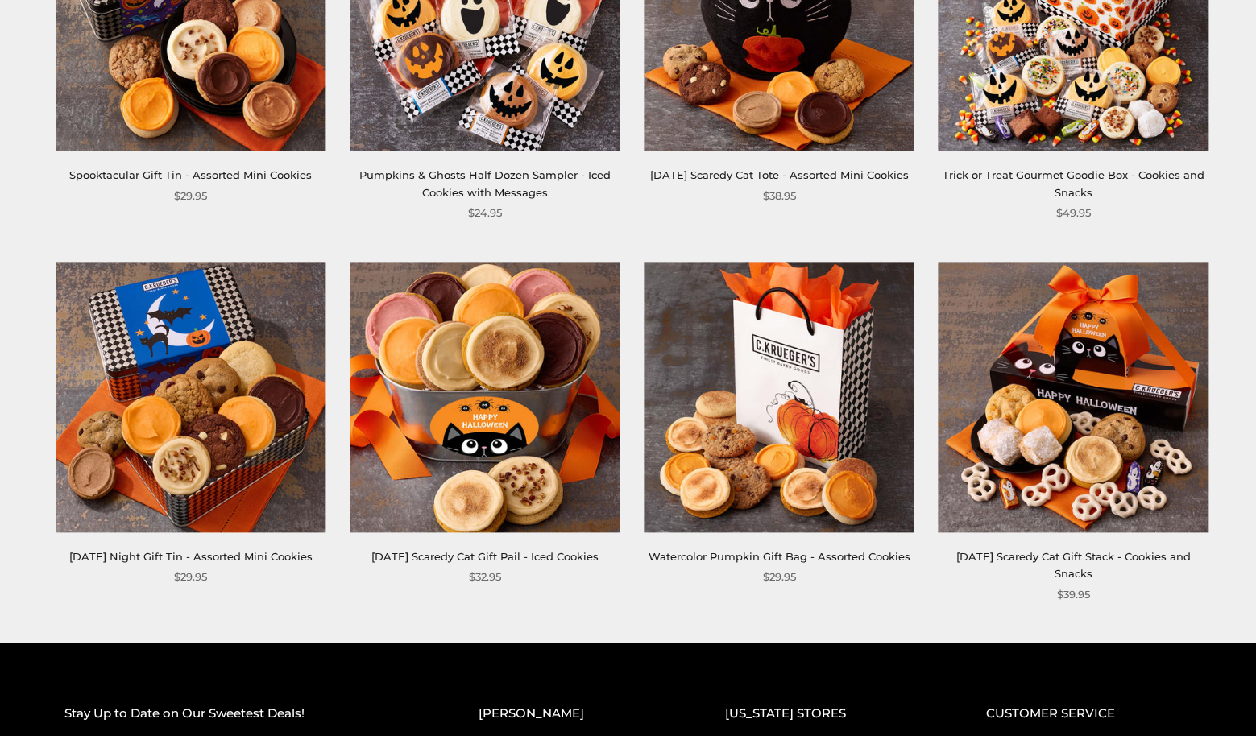
click at [784, 392] on img at bounding box center [779, 398] width 270 height 270
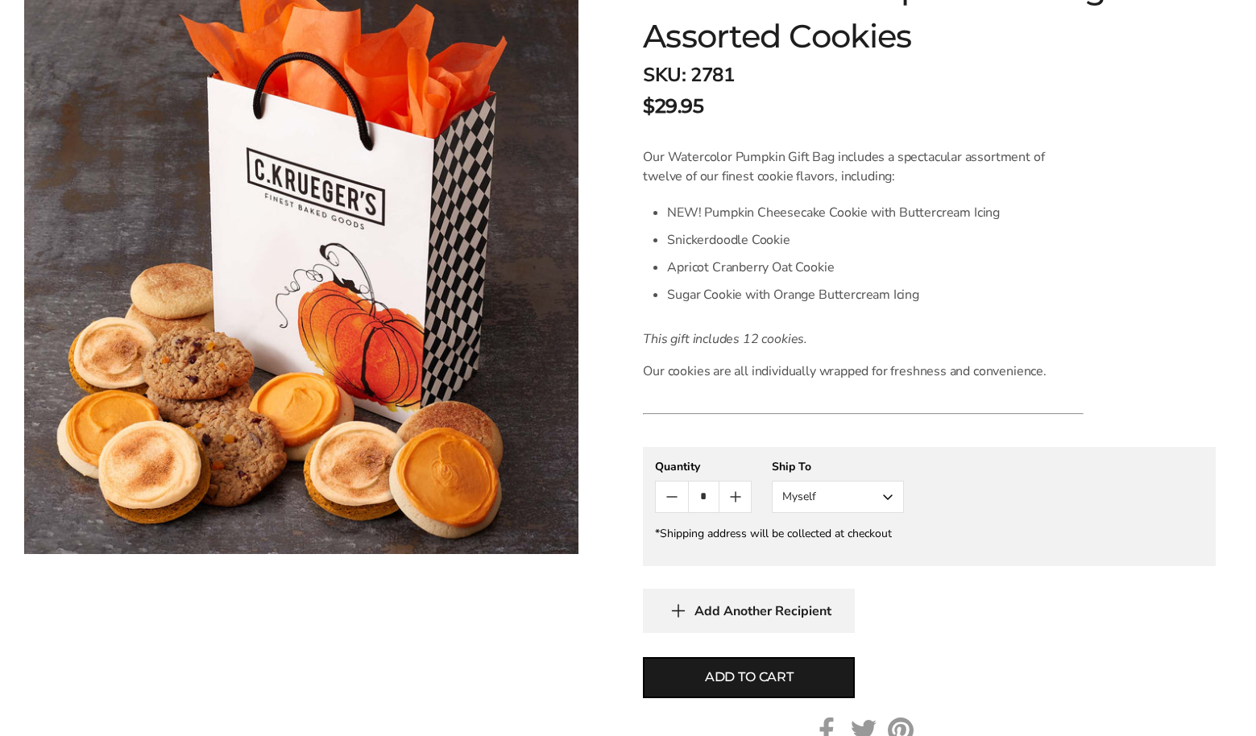
scroll to position [330, 0]
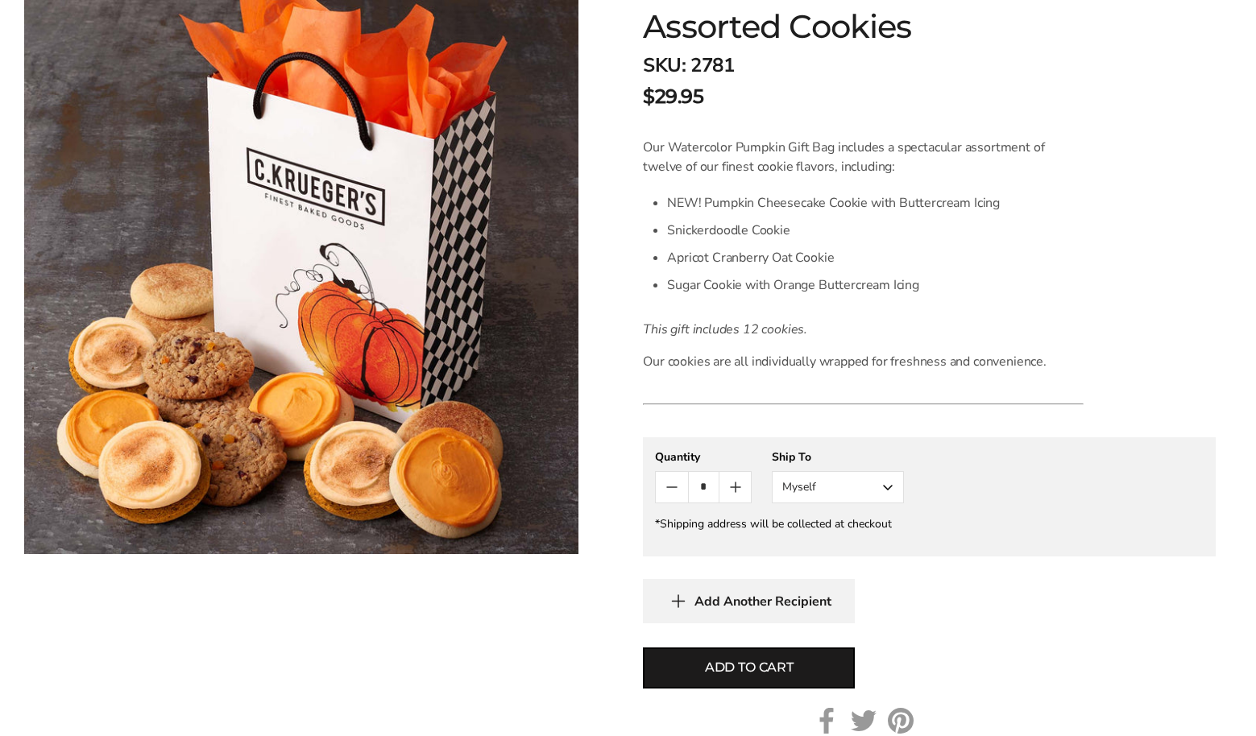
click at [885, 483] on button "Myself" at bounding box center [838, 487] width 132 height 32
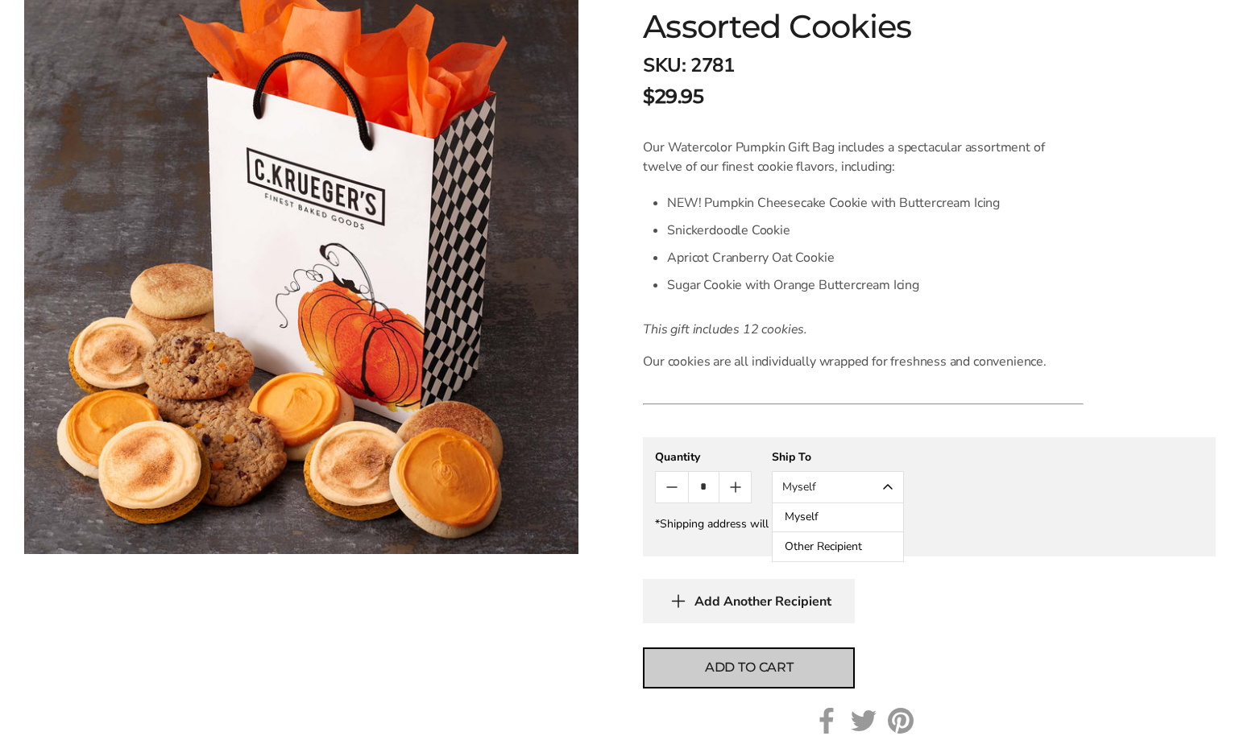
click at [774, 664] on span "Add to cart" at bounding box center [749, 667] width 89 height 19
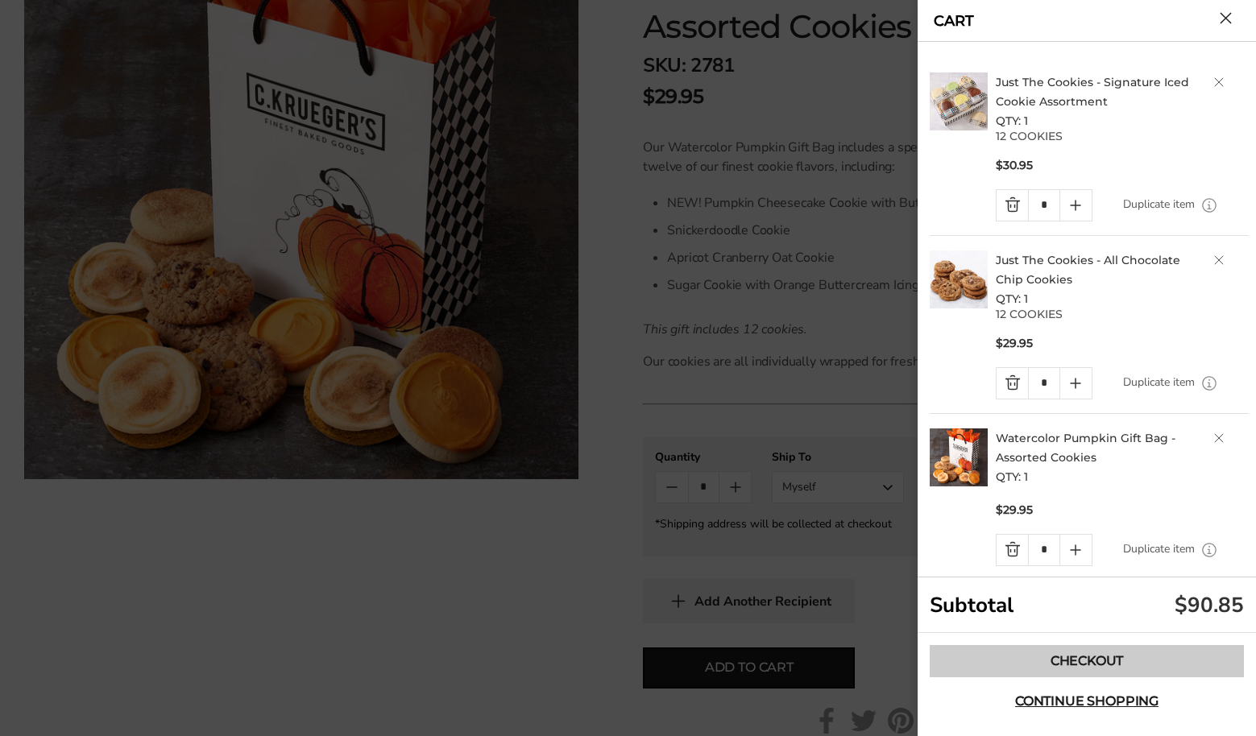
click at [1087, 663] on link "Checkout" at bounding box center [1087, 661] width 314 height 32
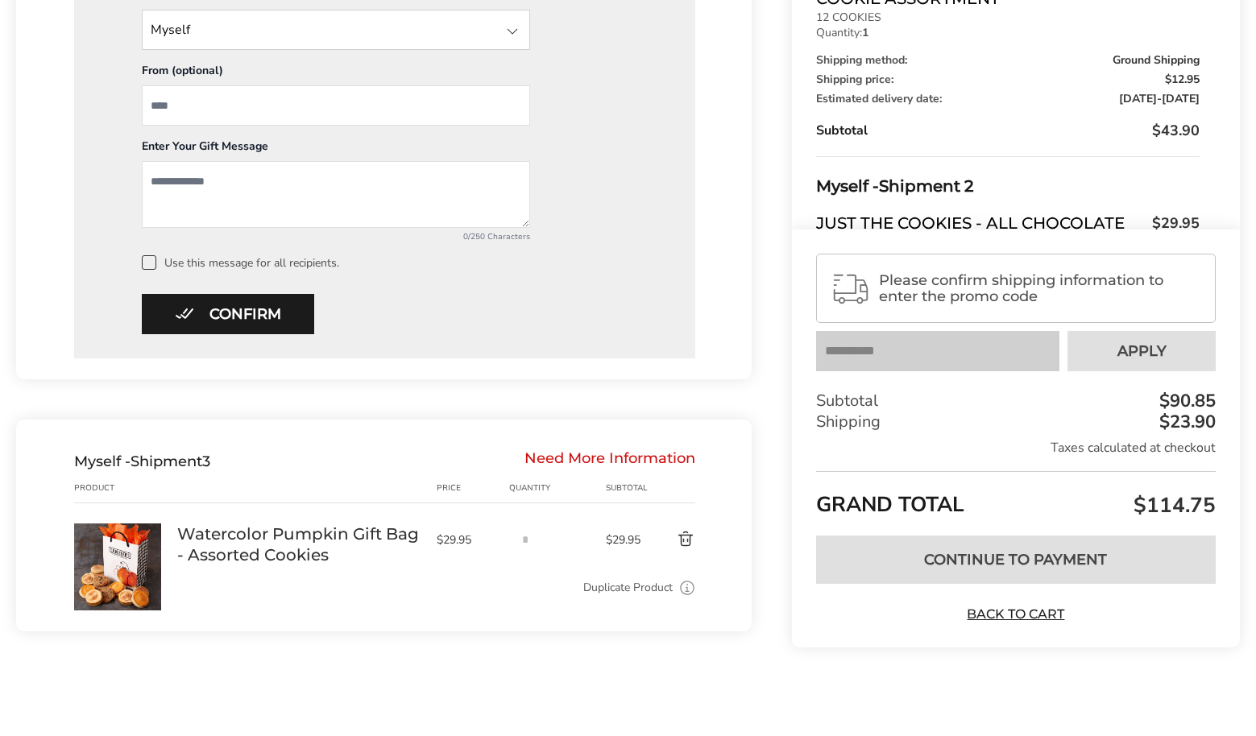
scroll to position [1249, 0]
click at [689, 535] on button "Delete product" at bounding box center [670, 539] width 49 height 19
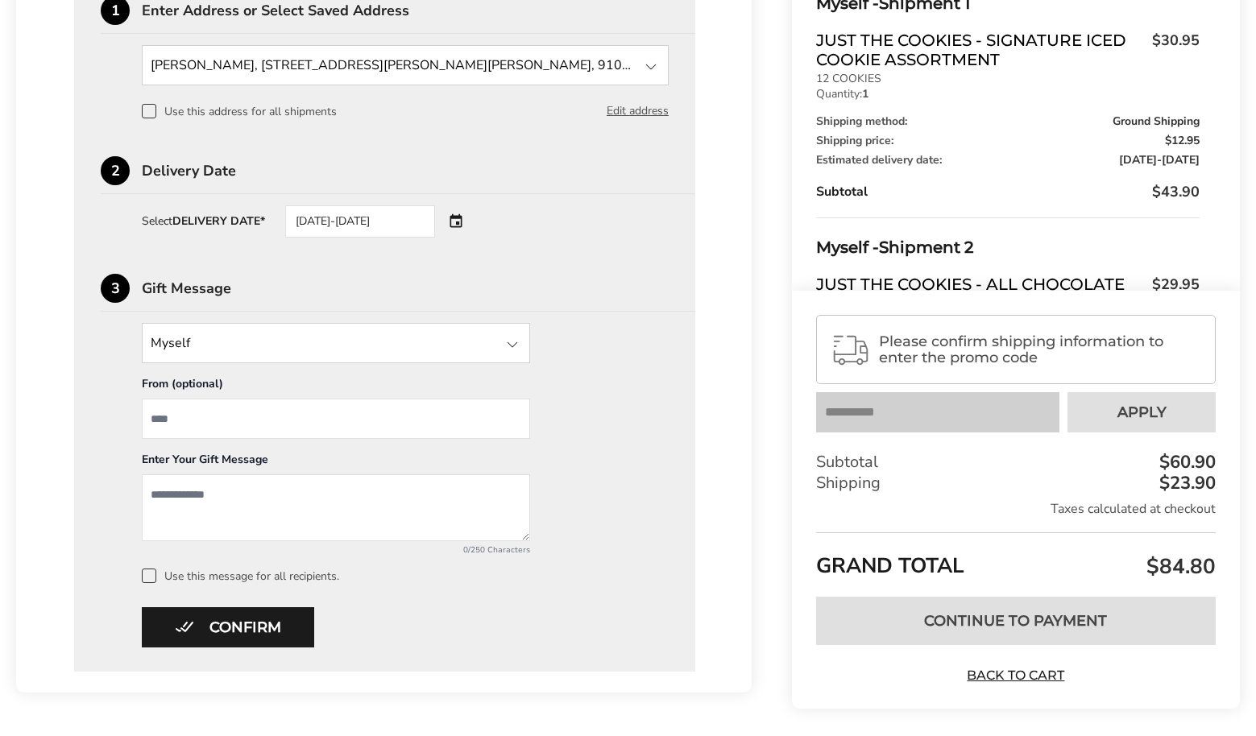
scroll to position [951, 0]
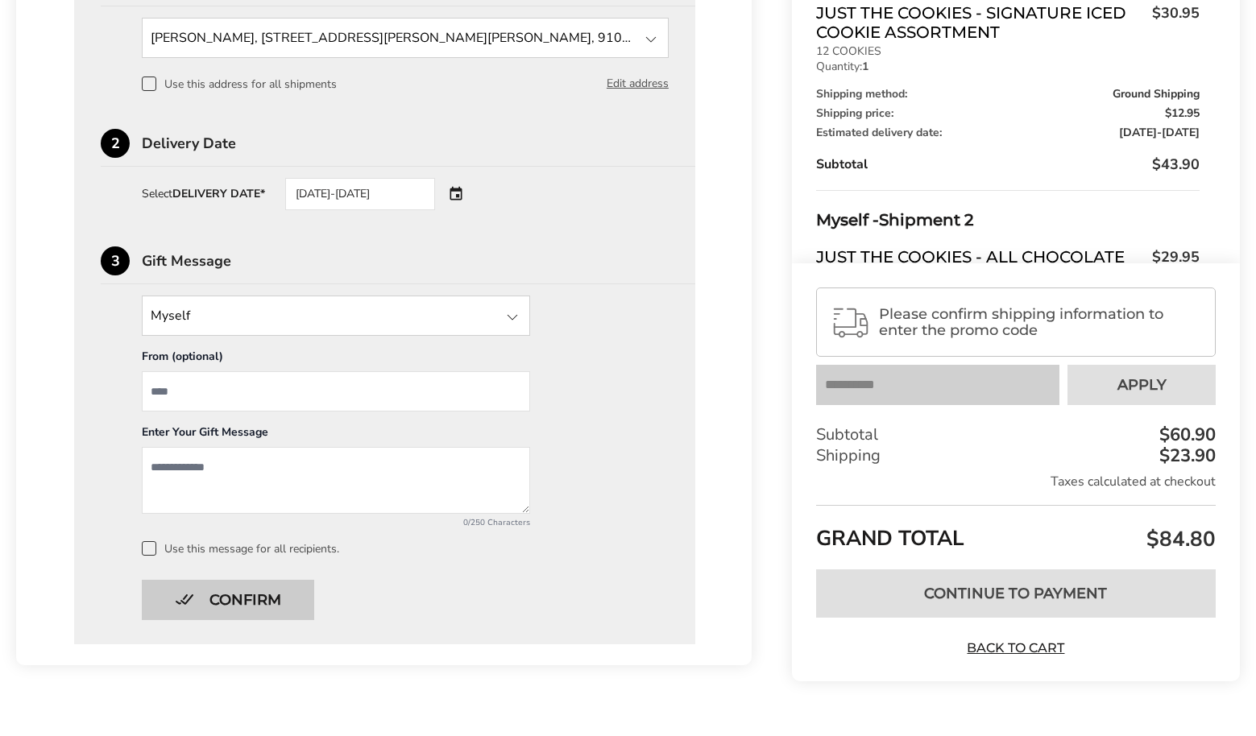
click at [250, 604] on button "Confirm" at bounding box center [228, 600] width 172 height 40
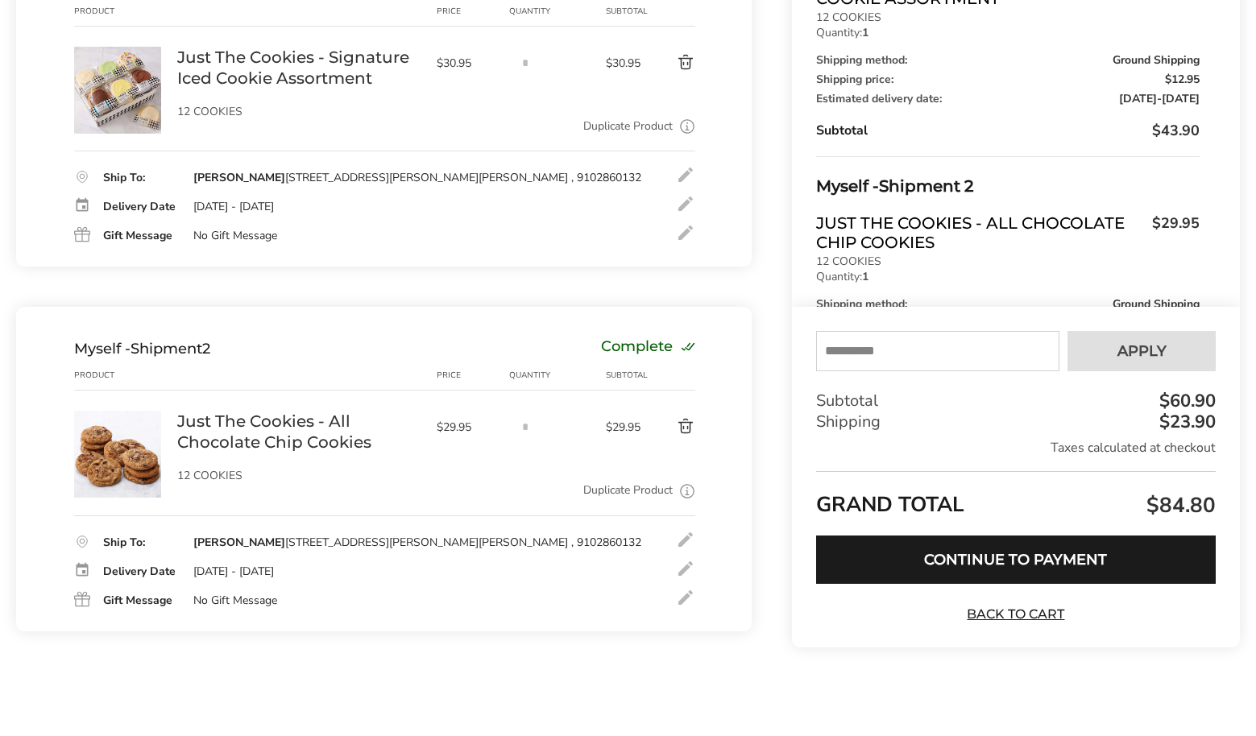
scroll to position [342, 0]
click at [859, 353] on input "text" at bounding box center [937, 351] width 243 height 40
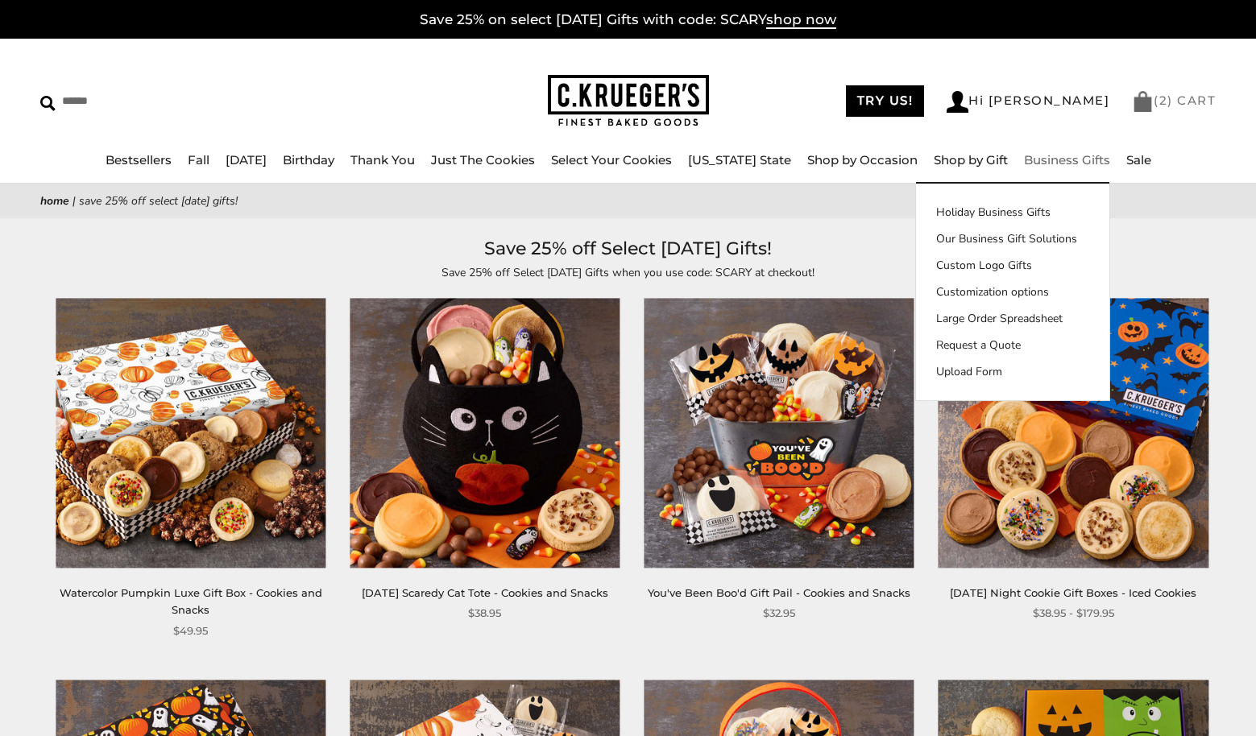
click at [1154, 97] on link "( 2 ) CART" at bounding box center [1174, 100] width 84 height 15
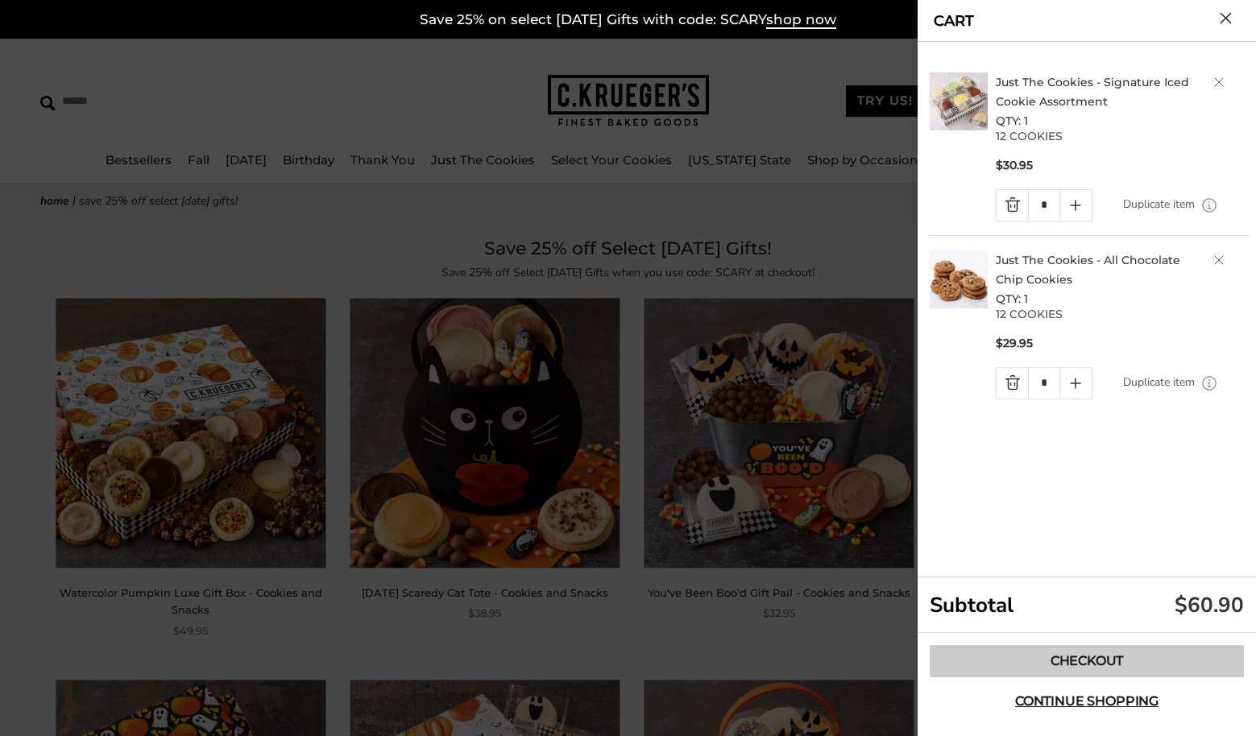
click at [1102, 654] on link "Checkout" at bounding box center [1087, 661] width 314 height 32
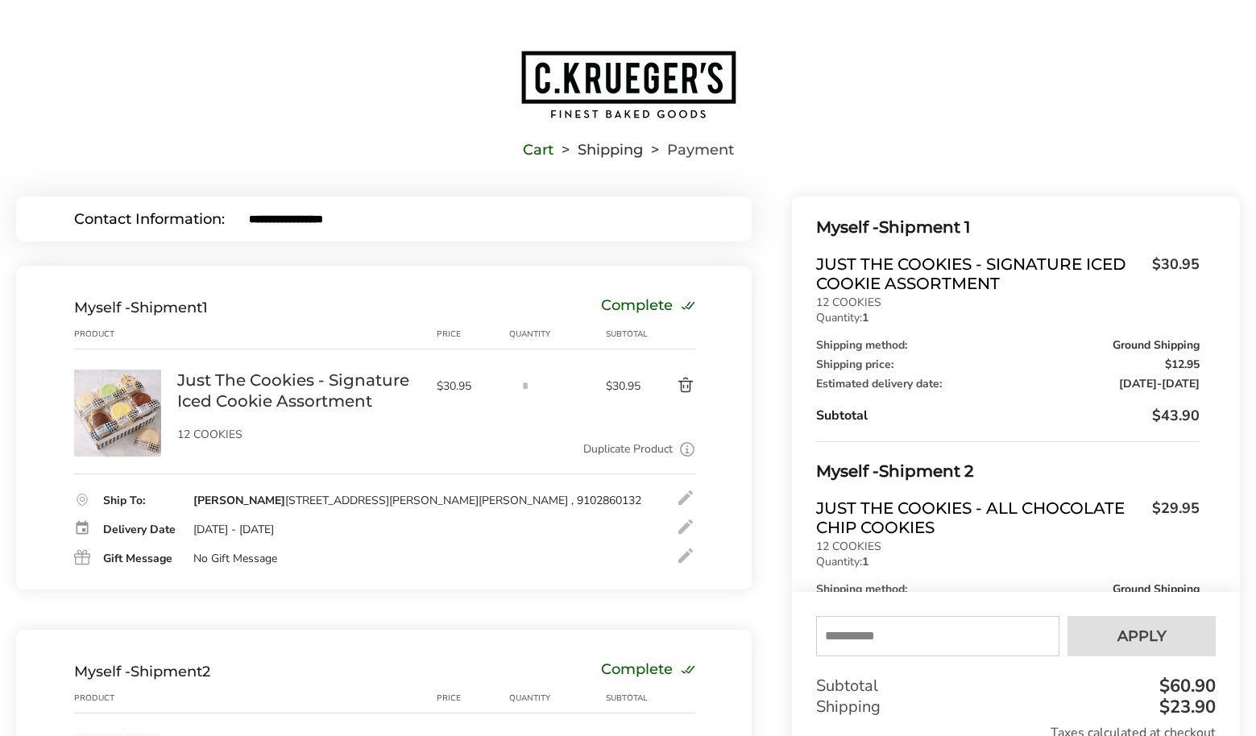
click at [838, 640] on input "text" at bounding box center [937, 636] width 243 height 40
type input "******"
click at [1122, 629] on span "Apply" at bounding box center [1141, 636] width 49 height 15
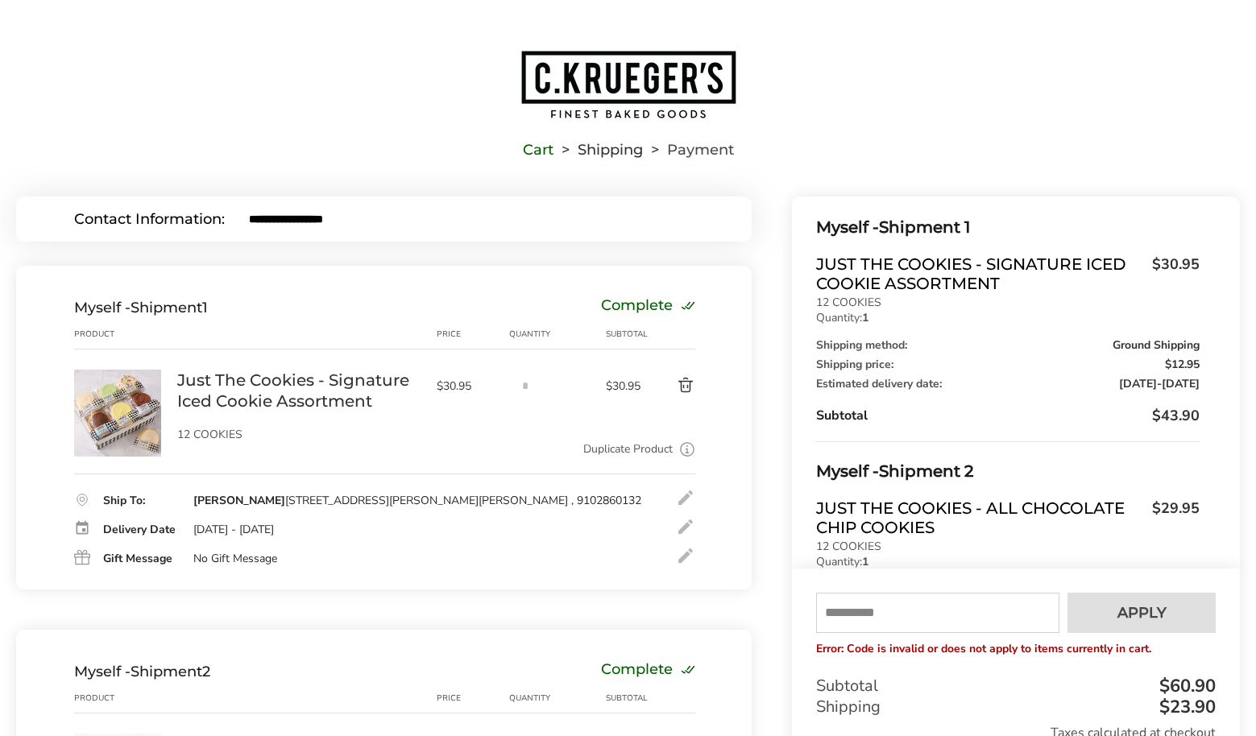
click at [842, 611] on input "text" at bounding box center [937, 613] width 243 height 40
type input "*****"
click at [1114, 602] on button "Apply" at bounding box center [1141, 613] width 148 height 40
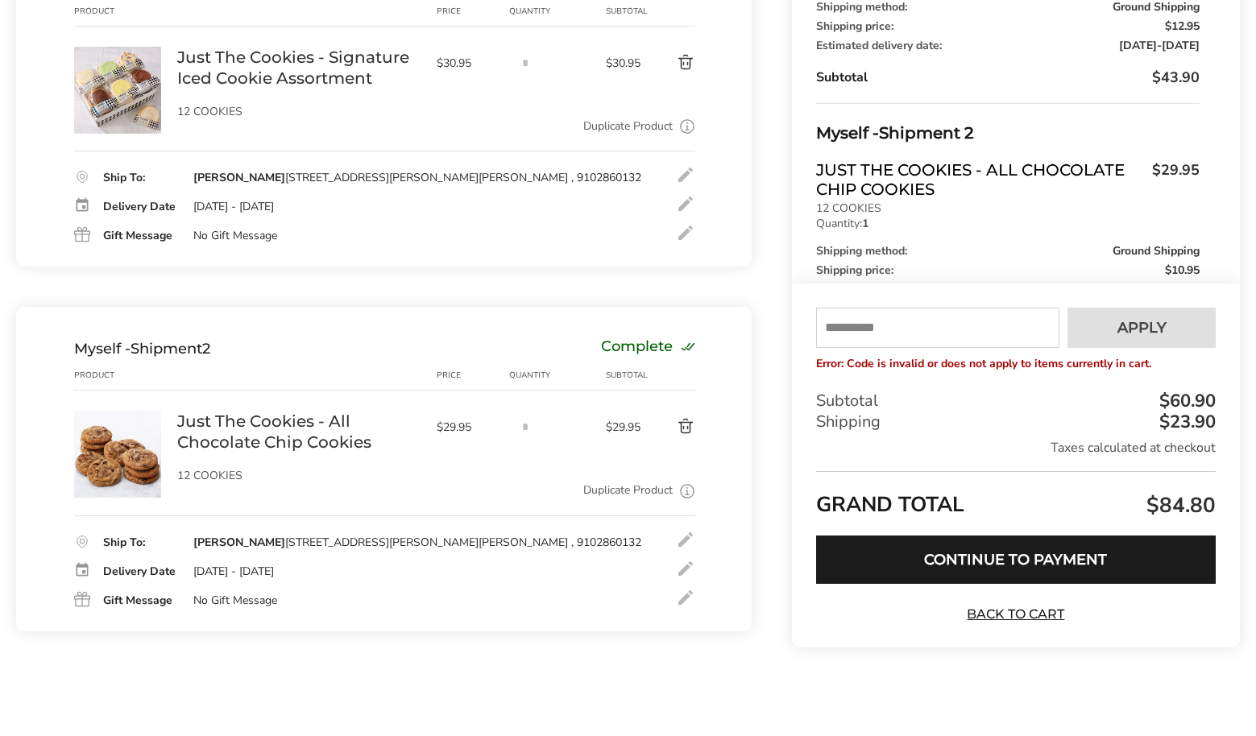
scroll to position [338, 0]
click at [686, 419] on button "Delete product" at bounding box center [670, 426] width 49 height 19
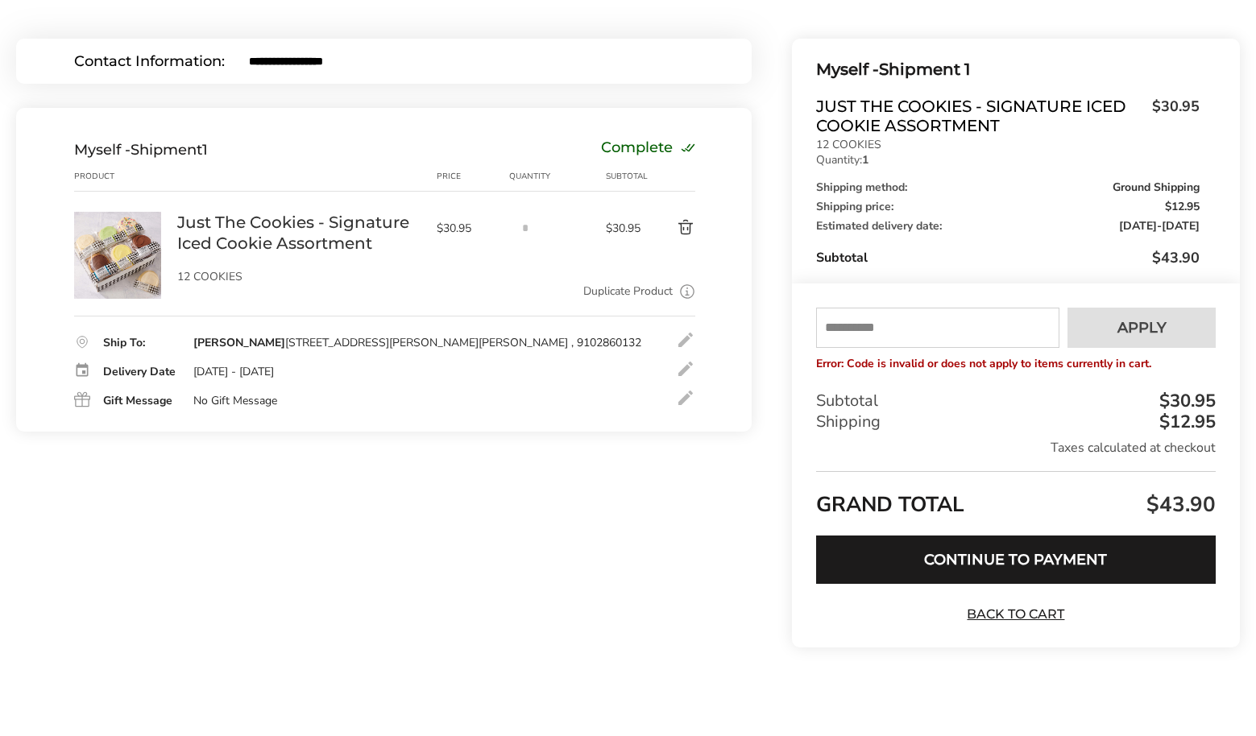
scroll to position [0, 0]
click at [842, 320] on input "text" at bounding box center [937, 328] width 243 height 40
type input "*****"
click at [1111, 326] on button "Apply" at bounding box center [1141, 328] width 148 height 40
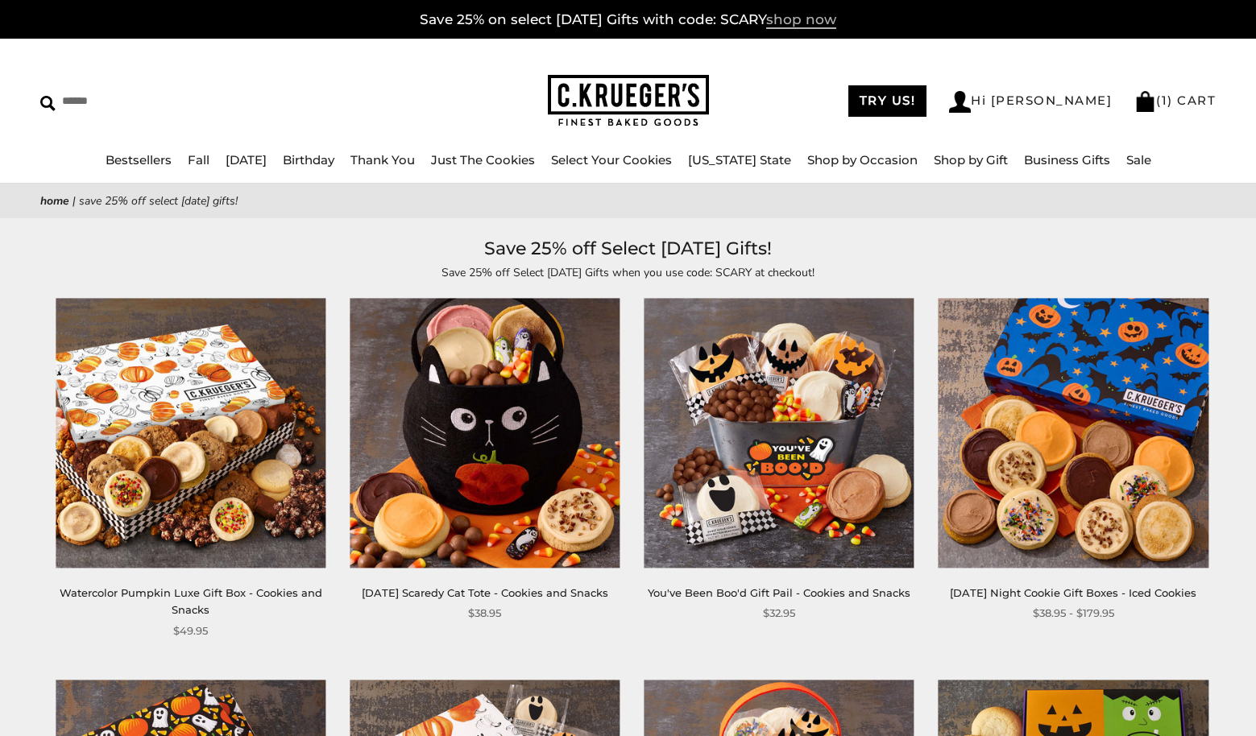
click at [798, 16] on span "shop now" at bounding box center [801, 20] width 70 height 18
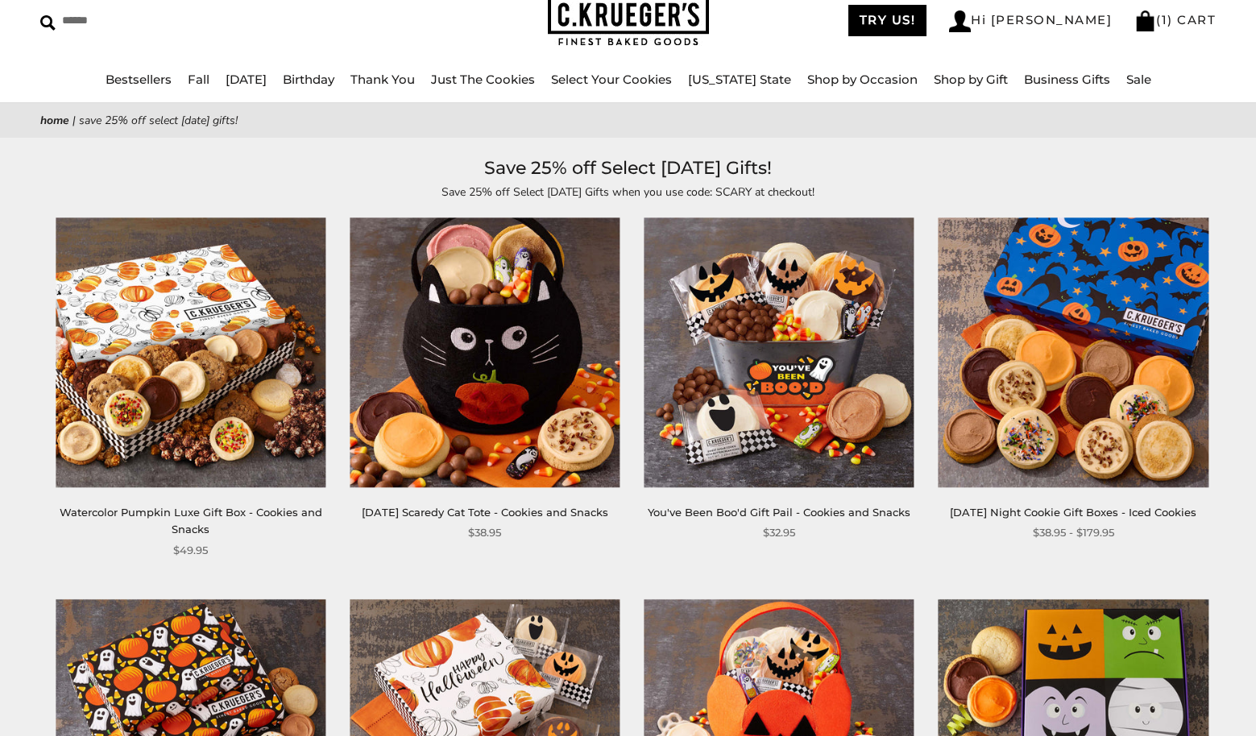
scroll to position [82, 0]
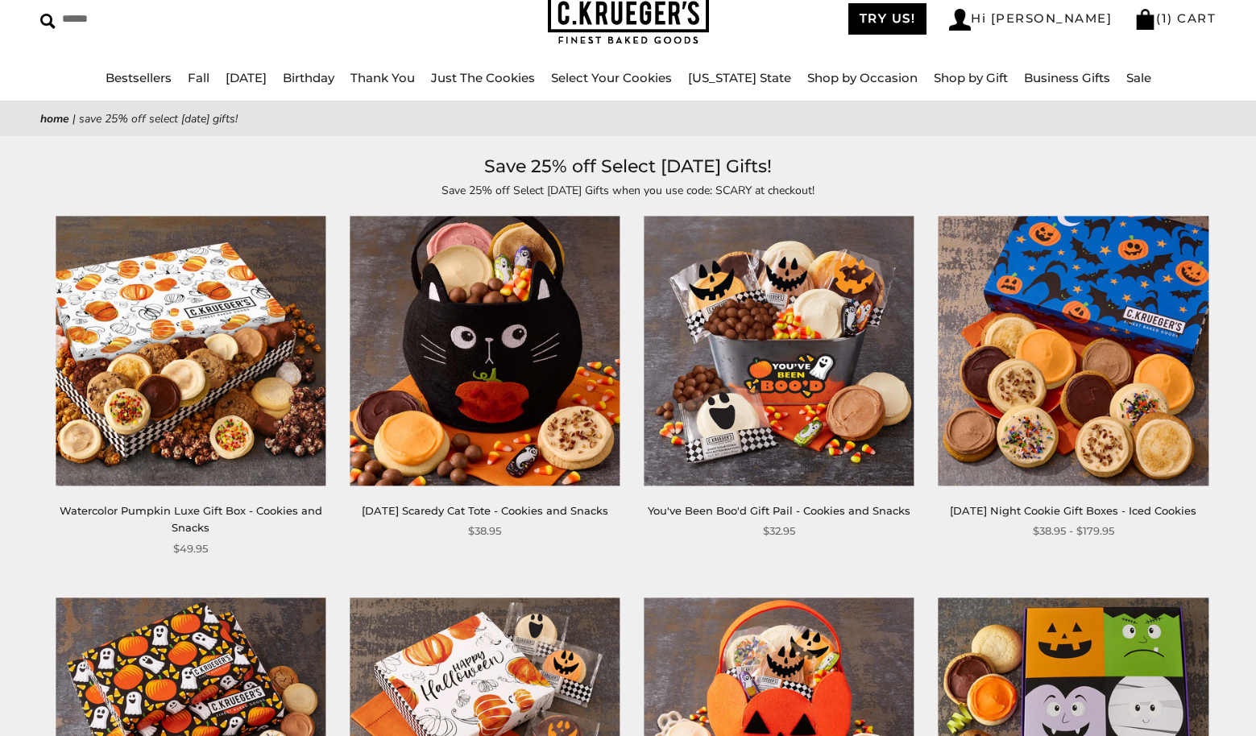
click at [184, 407] on img at bounding box center [191, 352] width 270 height 270
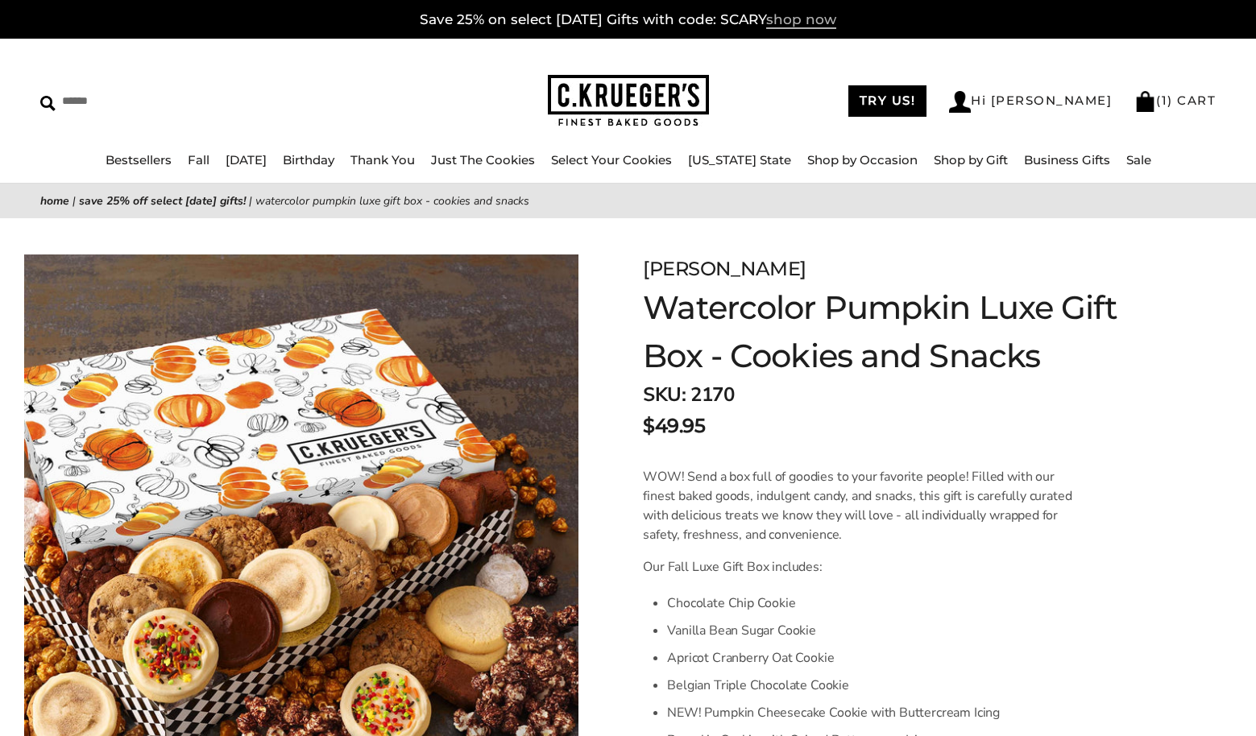
click at [797, 17] on span "shop now" at bounding box center [801, 20] width 70 height 18
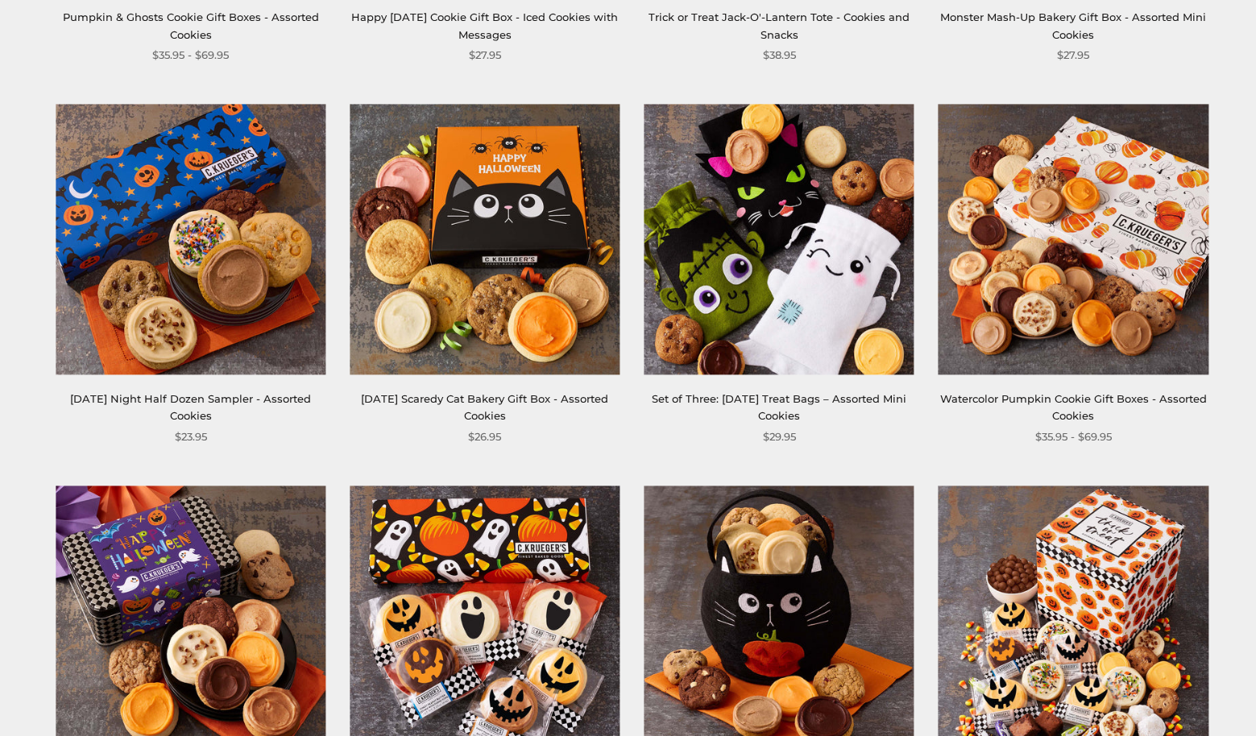
scroll to position [957, 0]
click at [753, 271] on img at bounding box center [779, 240] width 270 height 270
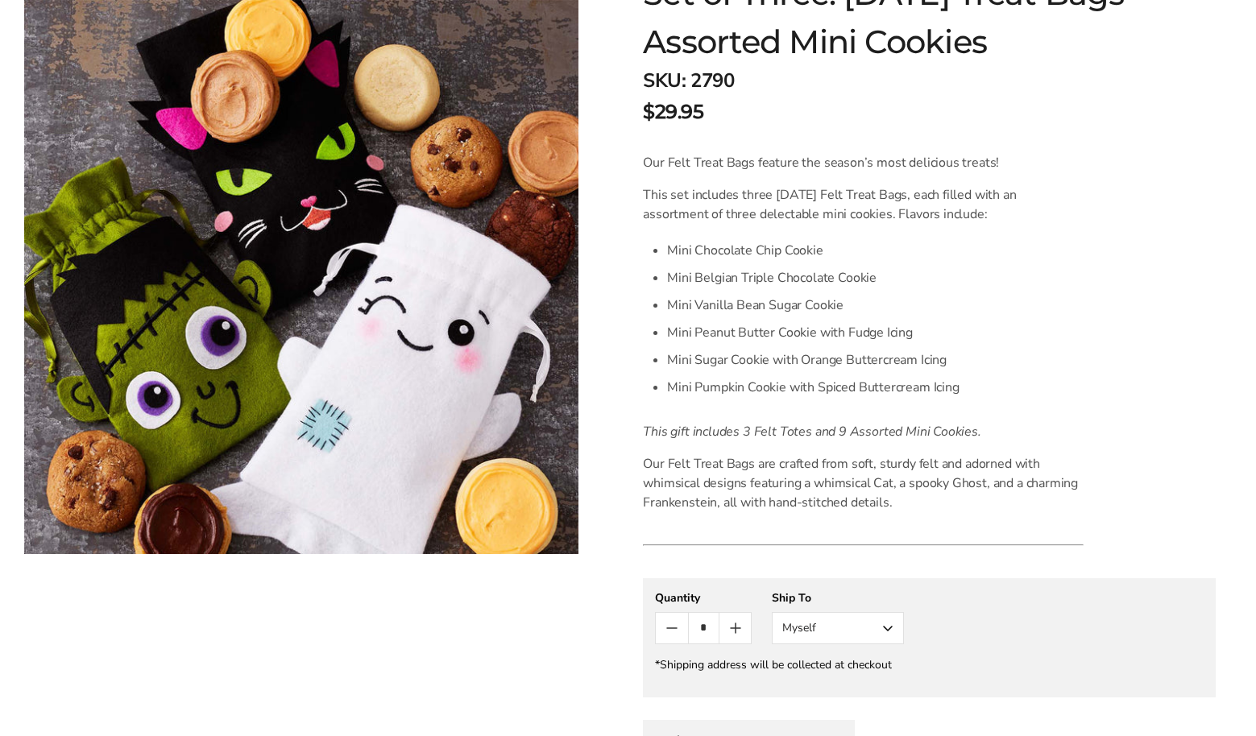
scroll to position [314, 0]
drag, startPoint x: 735, startPoint y: 327, endPoint x: 727, endPoint y: 313, distance: 15.9
click at [733, 329] on li "Mini Peanut Butter Cookie with Fudge Icing" at bounding box center [875, 332] width 417 height 27
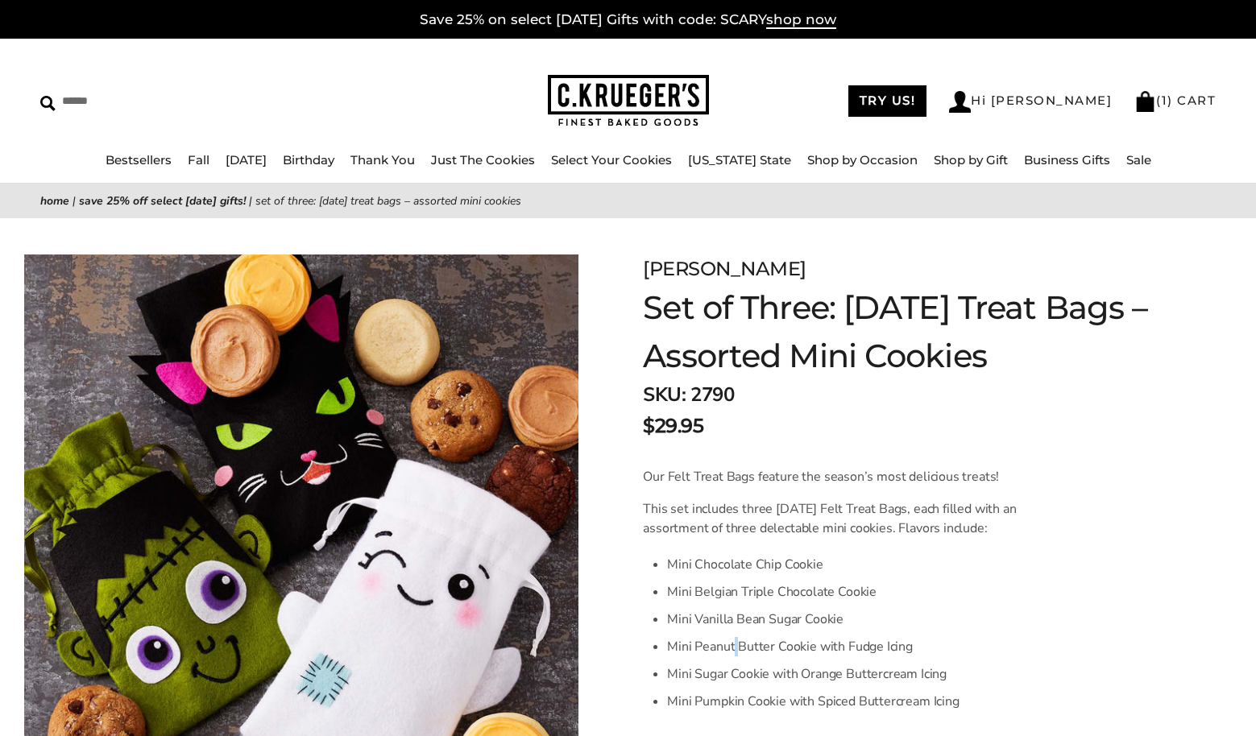
scroll to position [0, 0]
click at [503, 157] on link "Just The Cookies" at bounding box center [483, 159] width 104 height 15
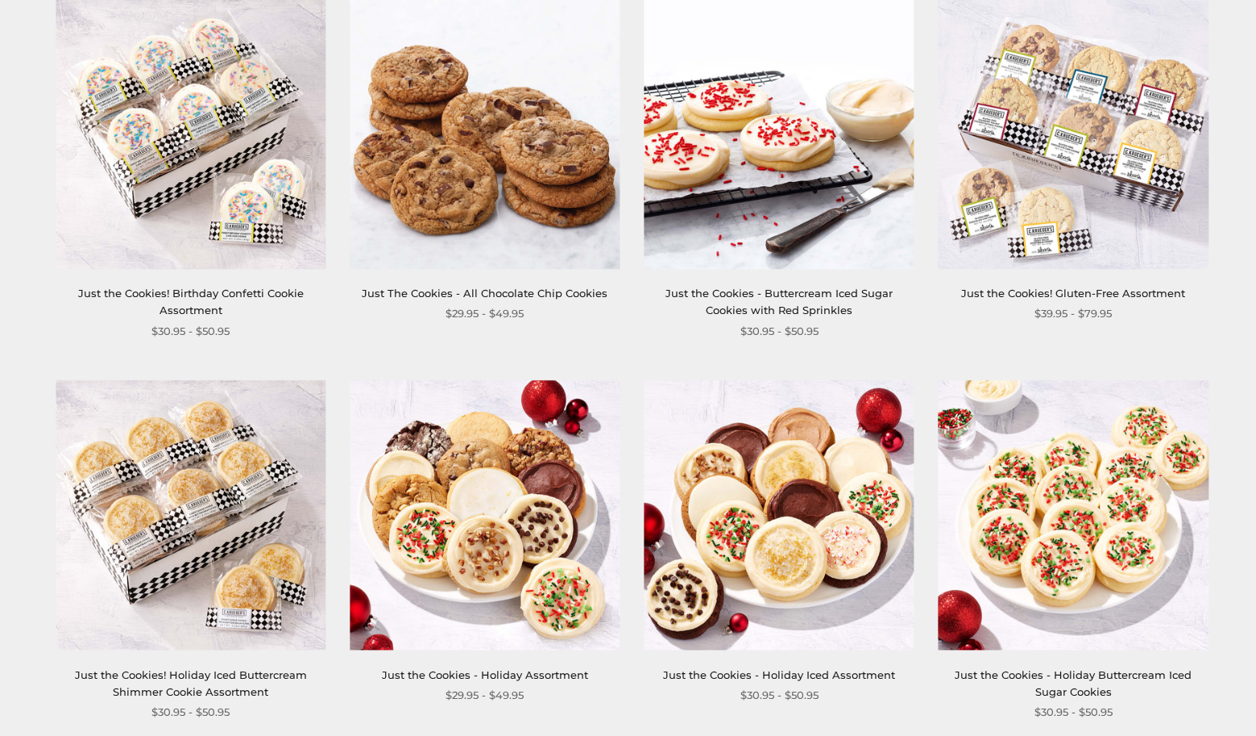
scroll to position [1489, 0]
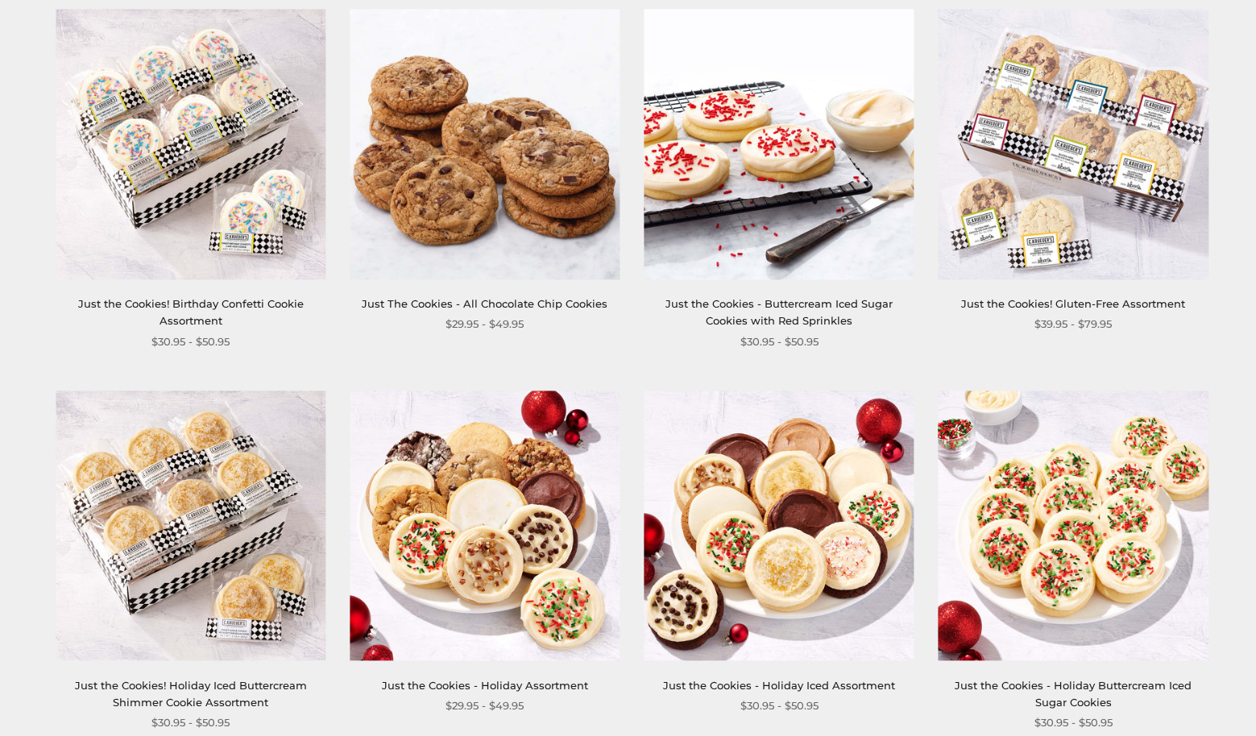
click at [514, 516] on img at bounding box center [485, 526] width 270 height 270
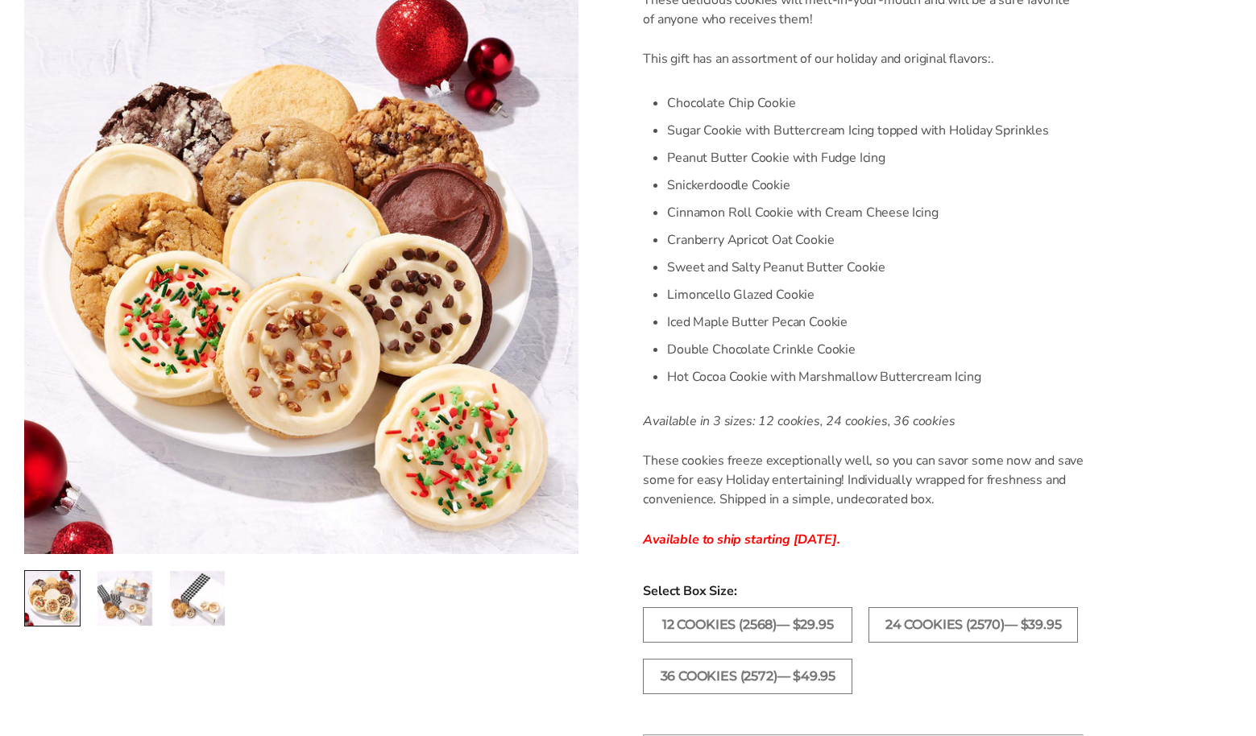
scroll to position [557, 0]
click at [719, 620] on label "12 COOKIES (2568)— $29.95" at bounding box center [747, 623] width 209 height 35
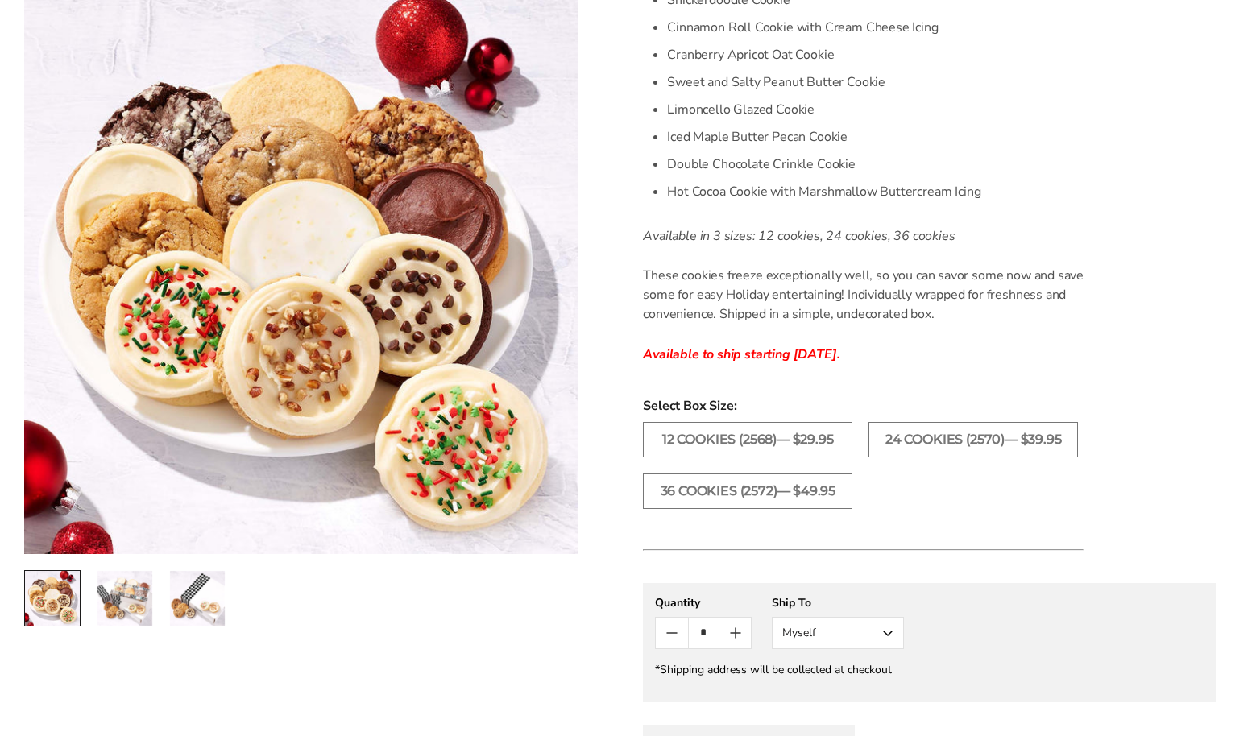
scroll to position [744, 0]
click at [880, 625] on button "Myself" at bounding box center [838, 631] width 132 height 32
click at [872, 653] on button "Myself" at bounding box center [838, 661] width 131 height 29
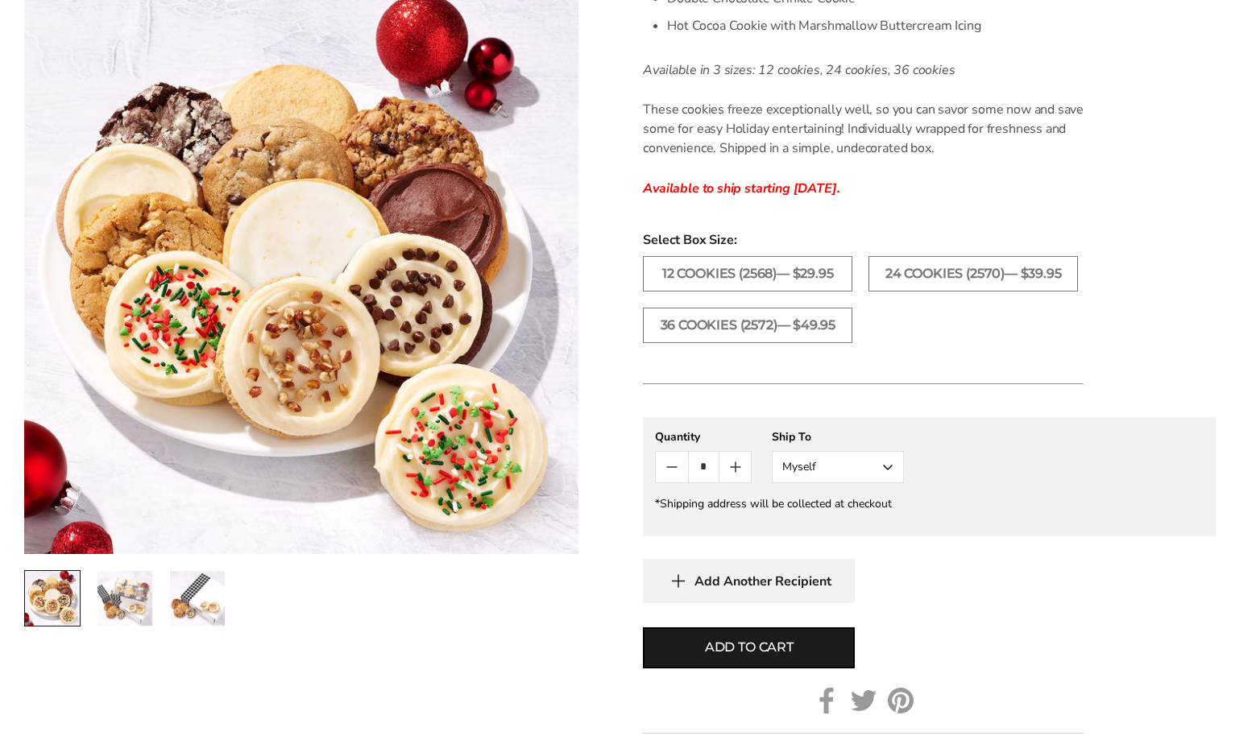
scroll to position [910, 0]
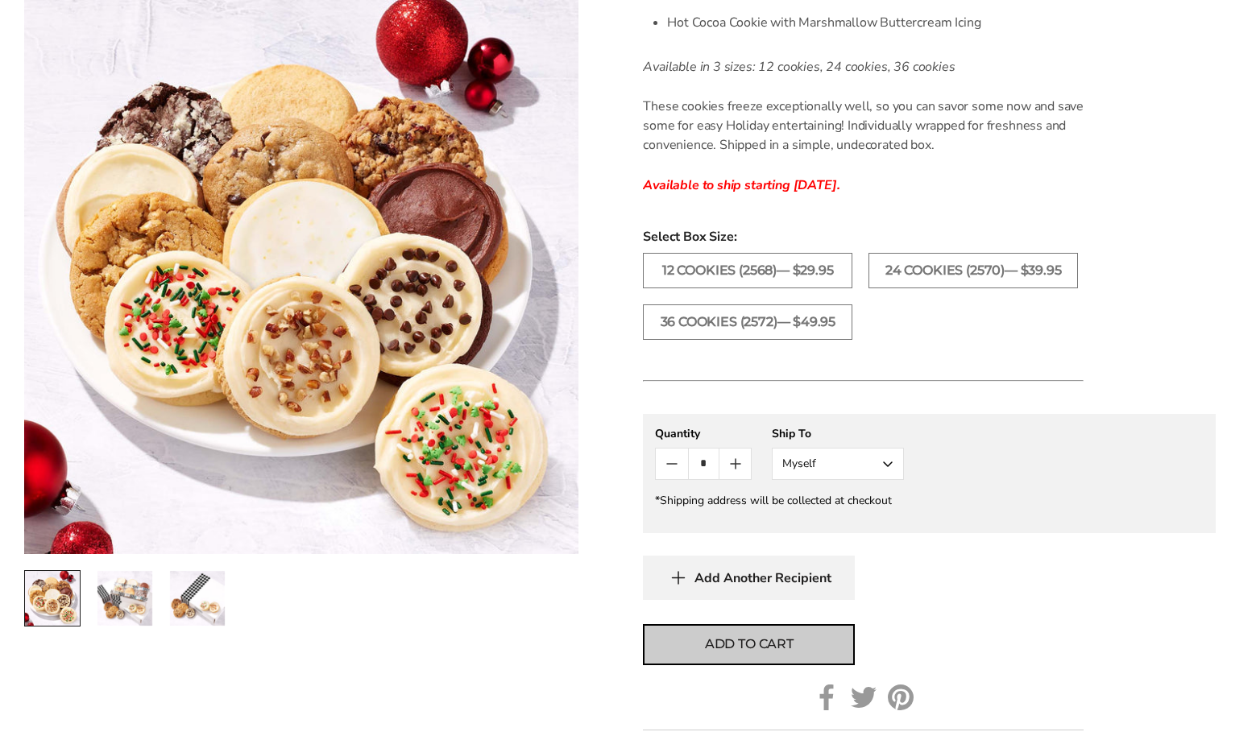
click at [799, 645] on button "Add to cart" at bounding box center [749, 644] width 212 height 41
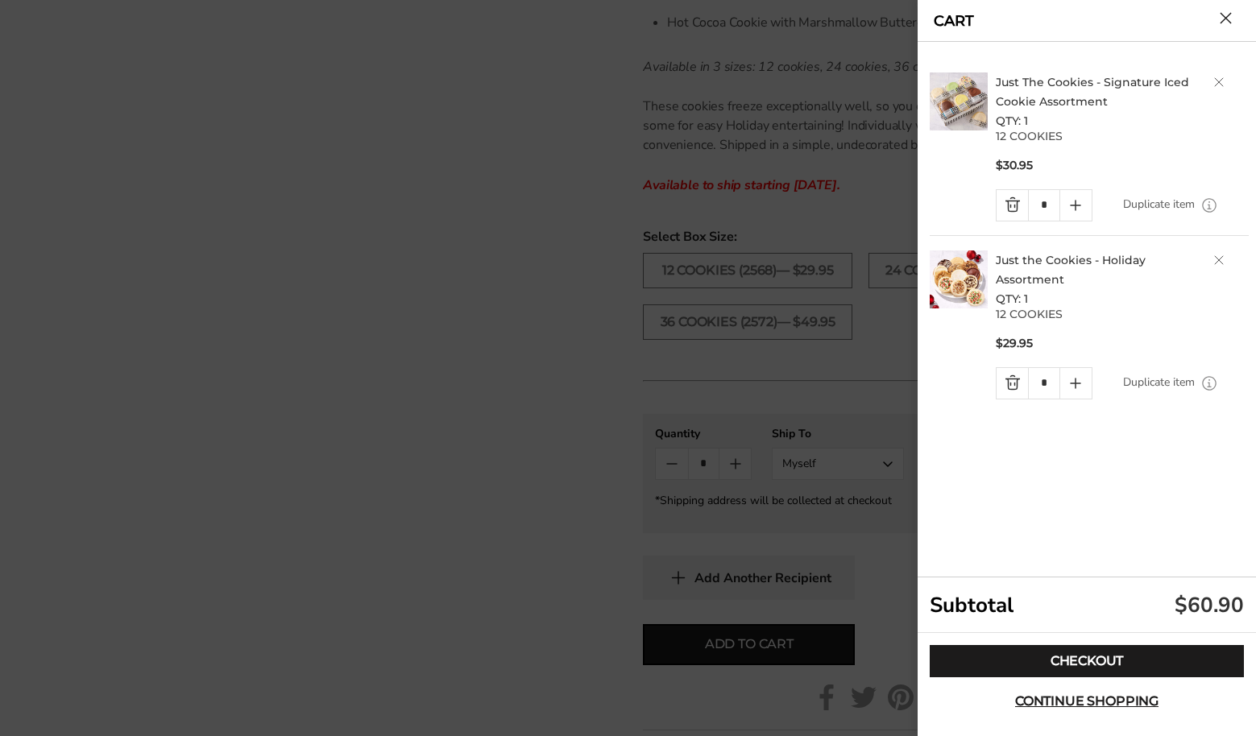
click at [1011, 202] on link "Quantity minus button" at bounding box center [1012, 205] width 31 height 31
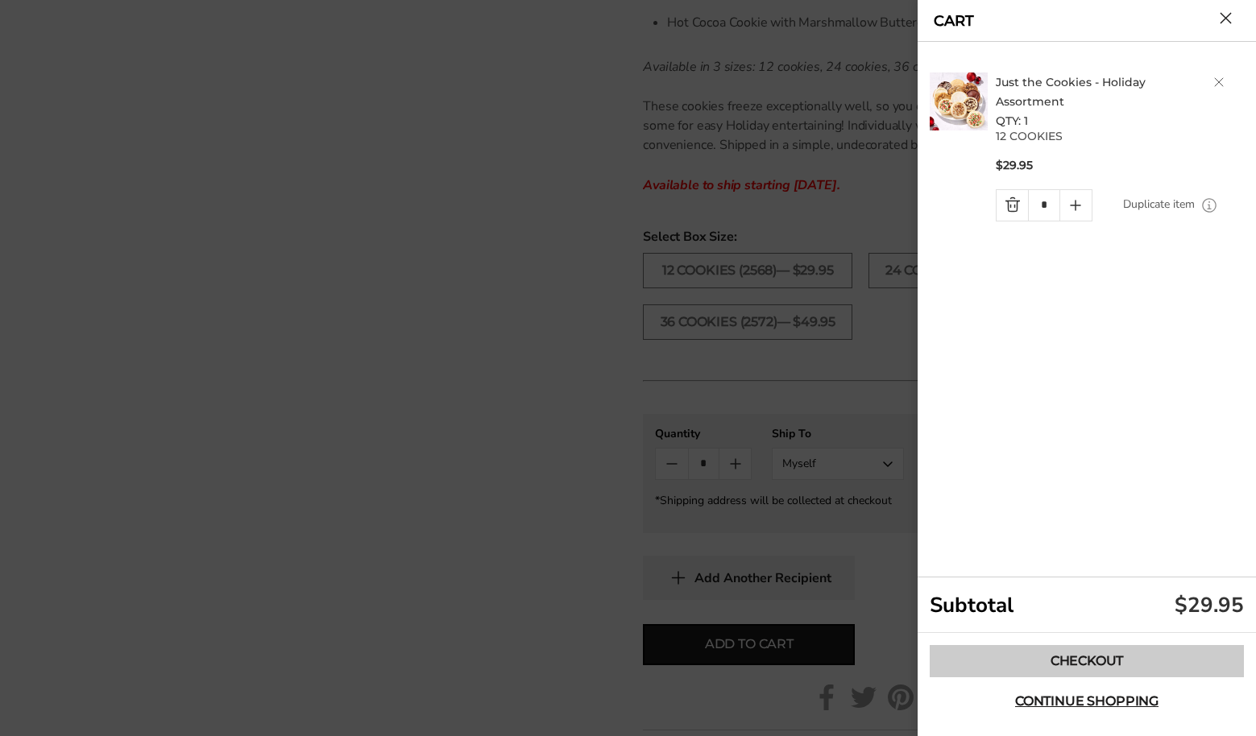
click at [1092, 652] on link "Checkout" at bounding box center [1087, 661] width 314 height 32
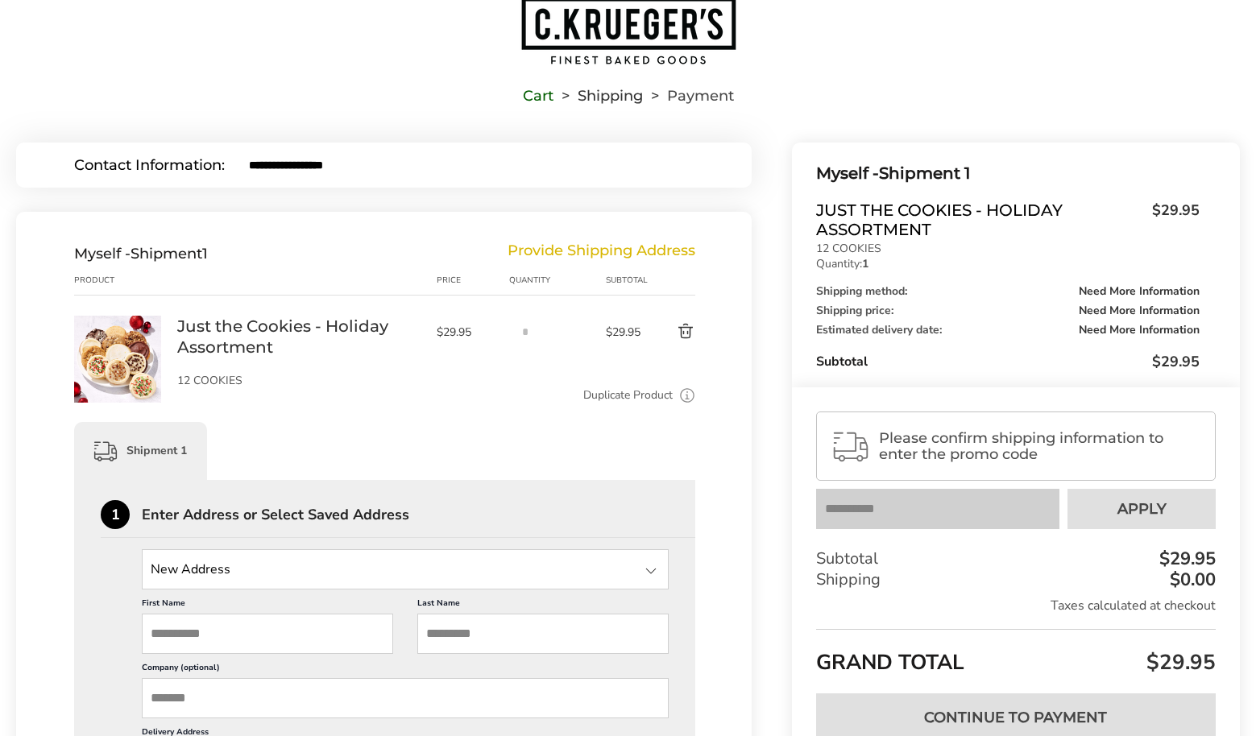
scroll to position [61, 0]
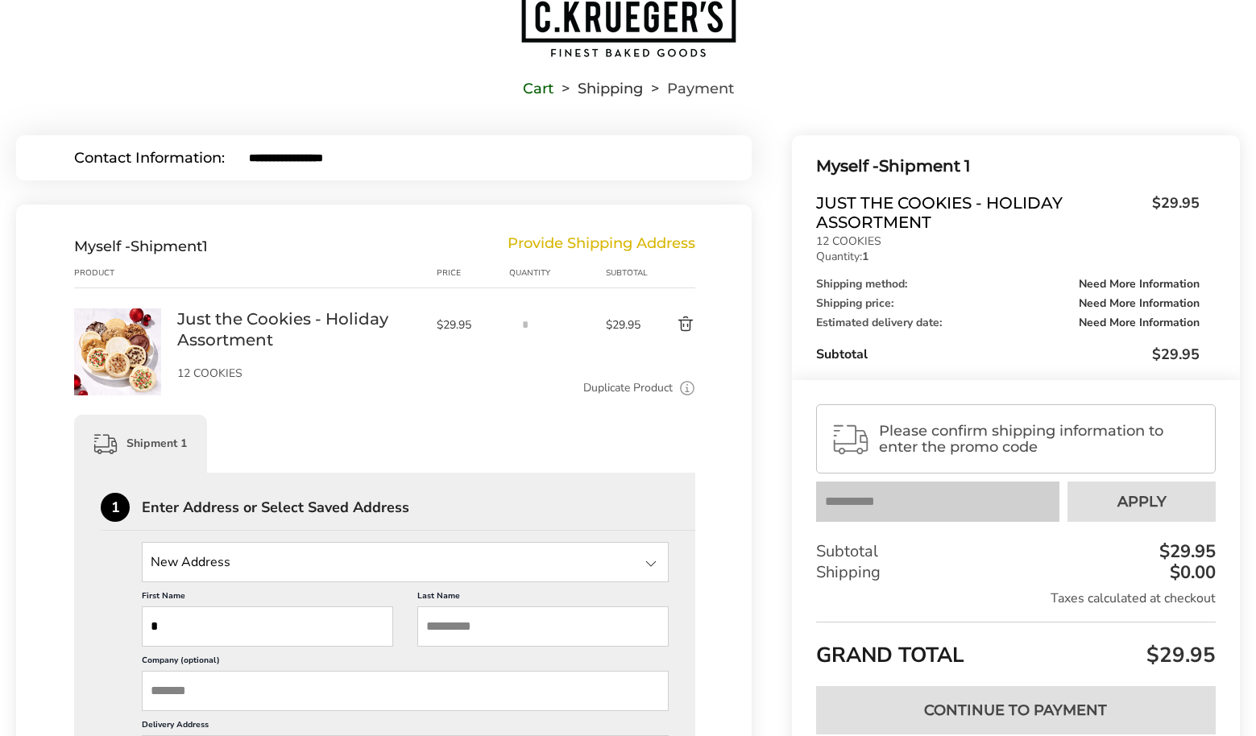
type input "**"
type input "****"
type input "*****"
type input "**********"
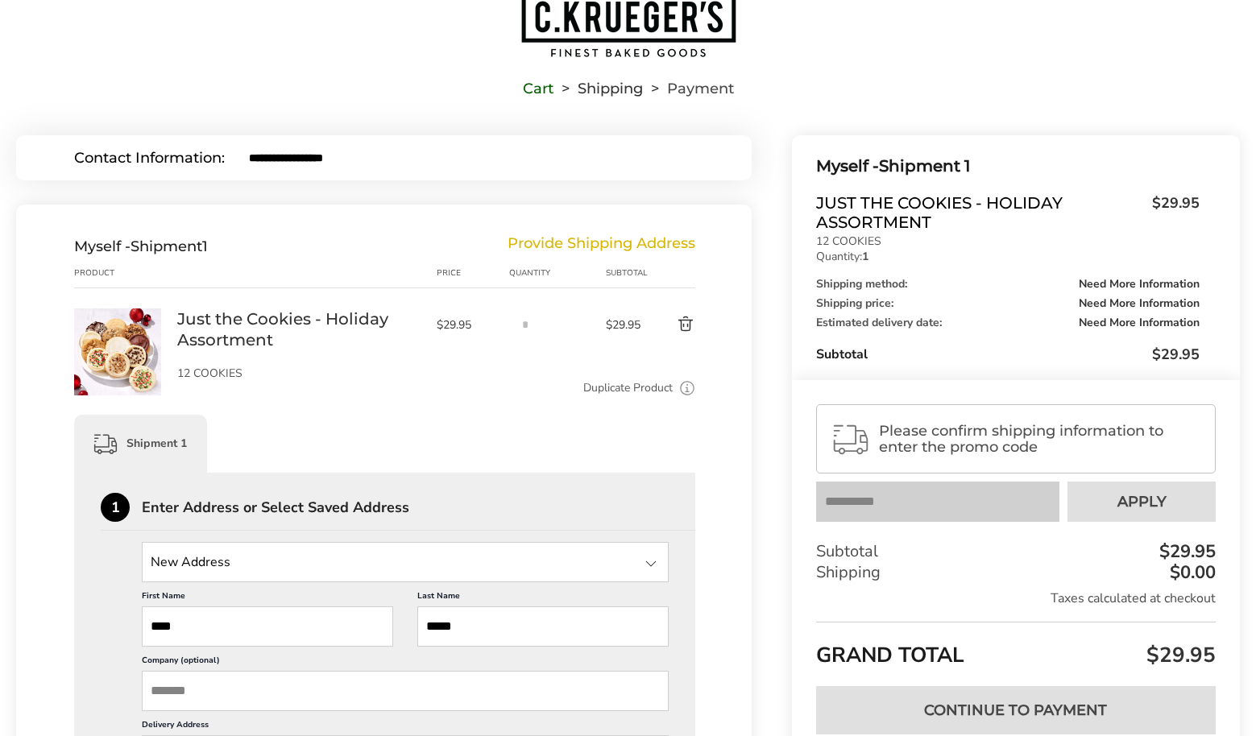
type input "*****"
type input "**********"
type input "**"
type input "**********"
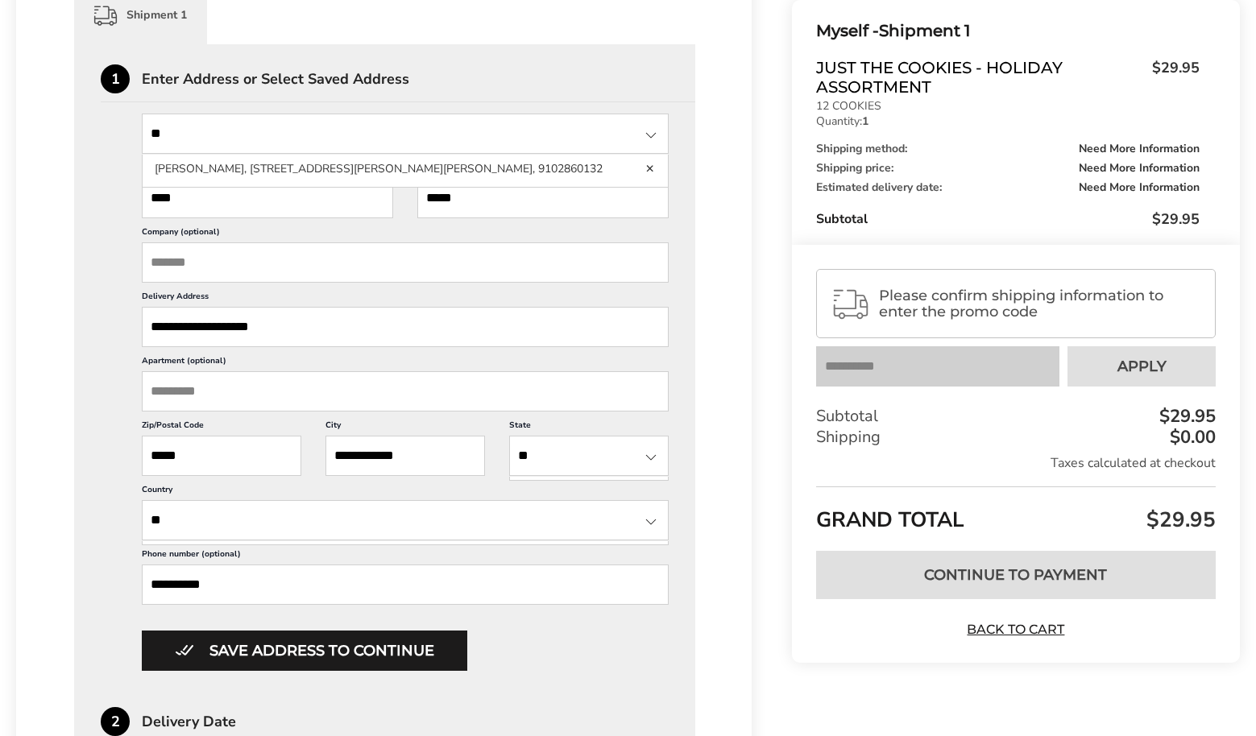
scroll to position [504, 0]
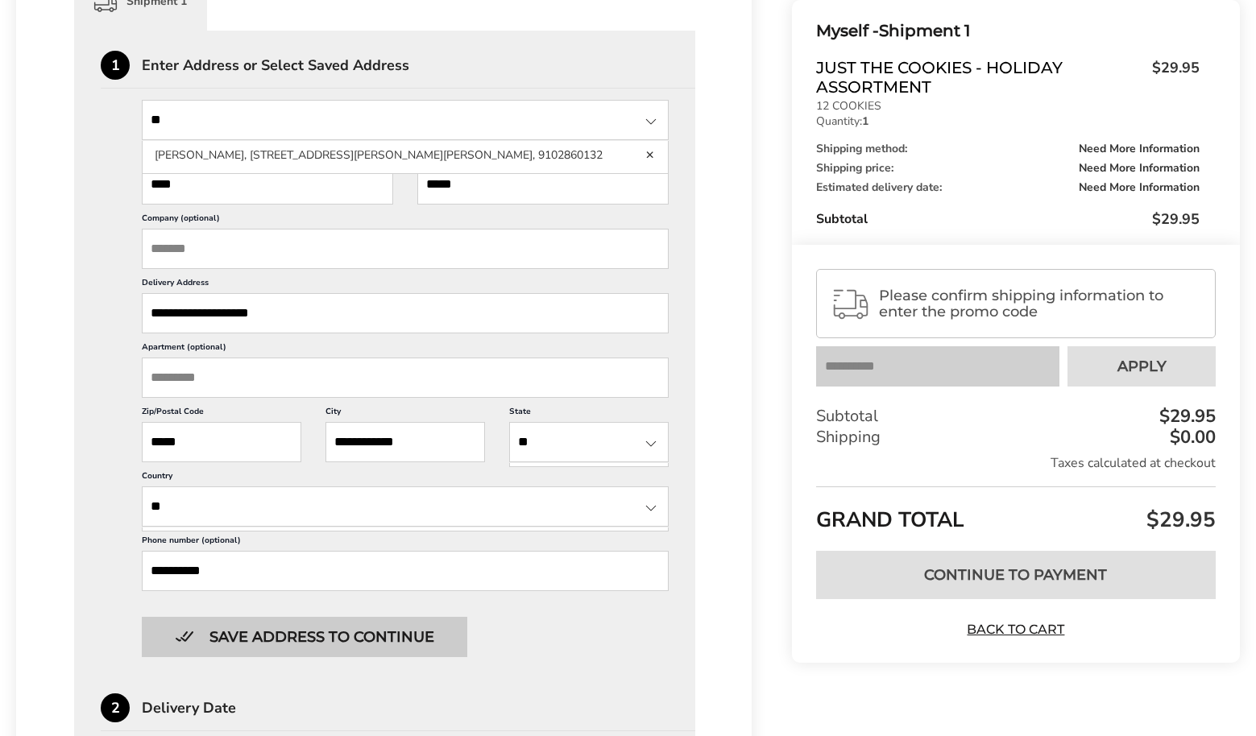
click at [427, 657] on button "Save address to continue" at bounding box center [304, 637] width 325 height 40
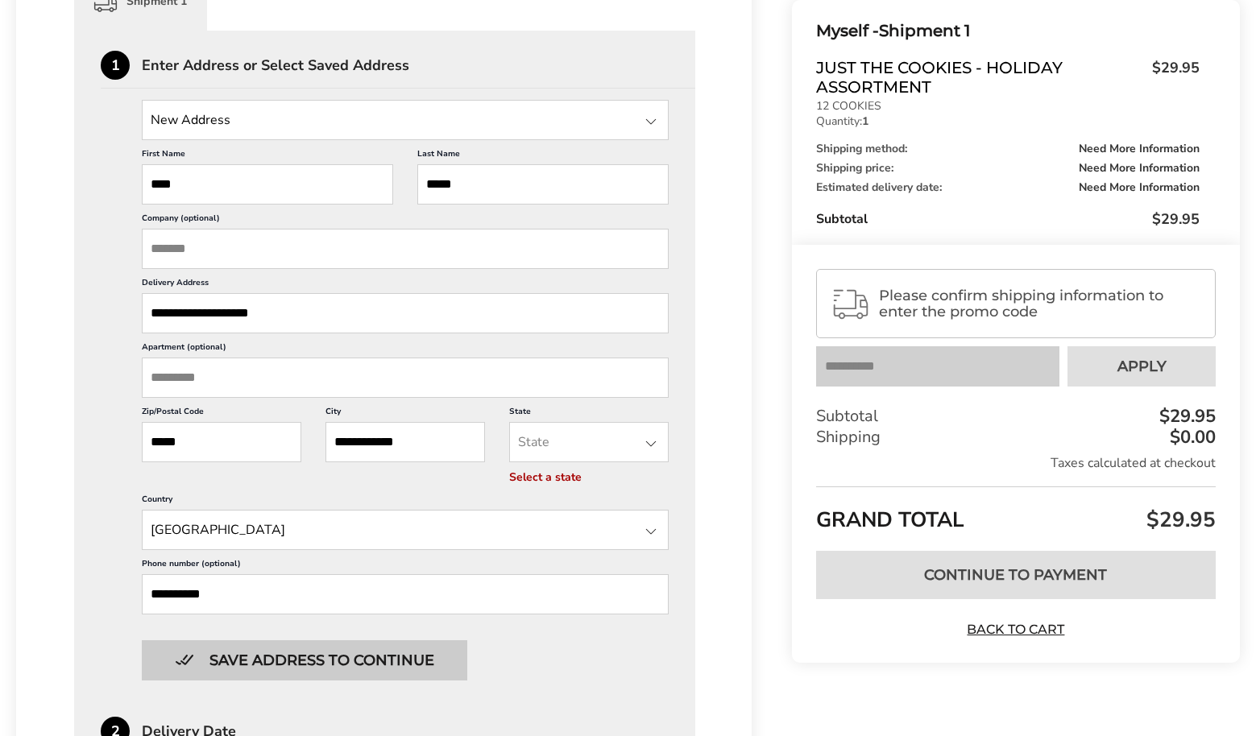
click at [437, 681] on button "Save address to continue" at bounding box center [304, 660] width 325 height 40
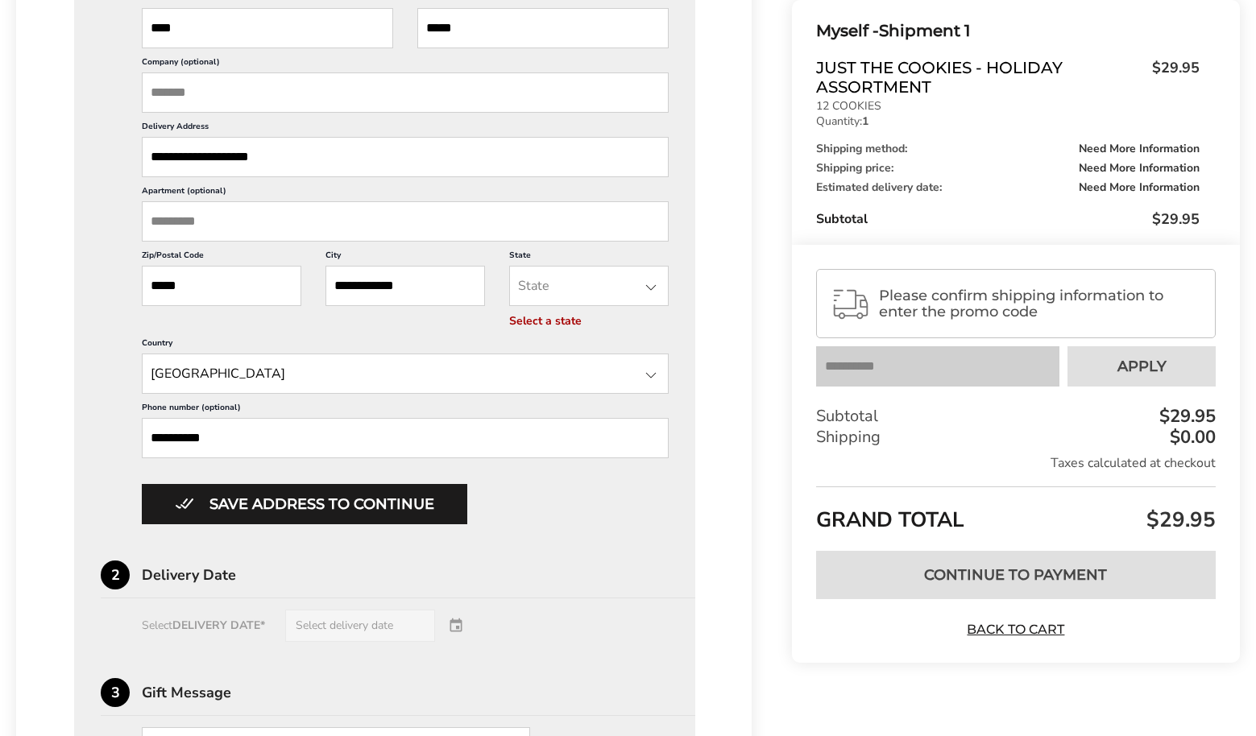
scroll to position [669, 0]
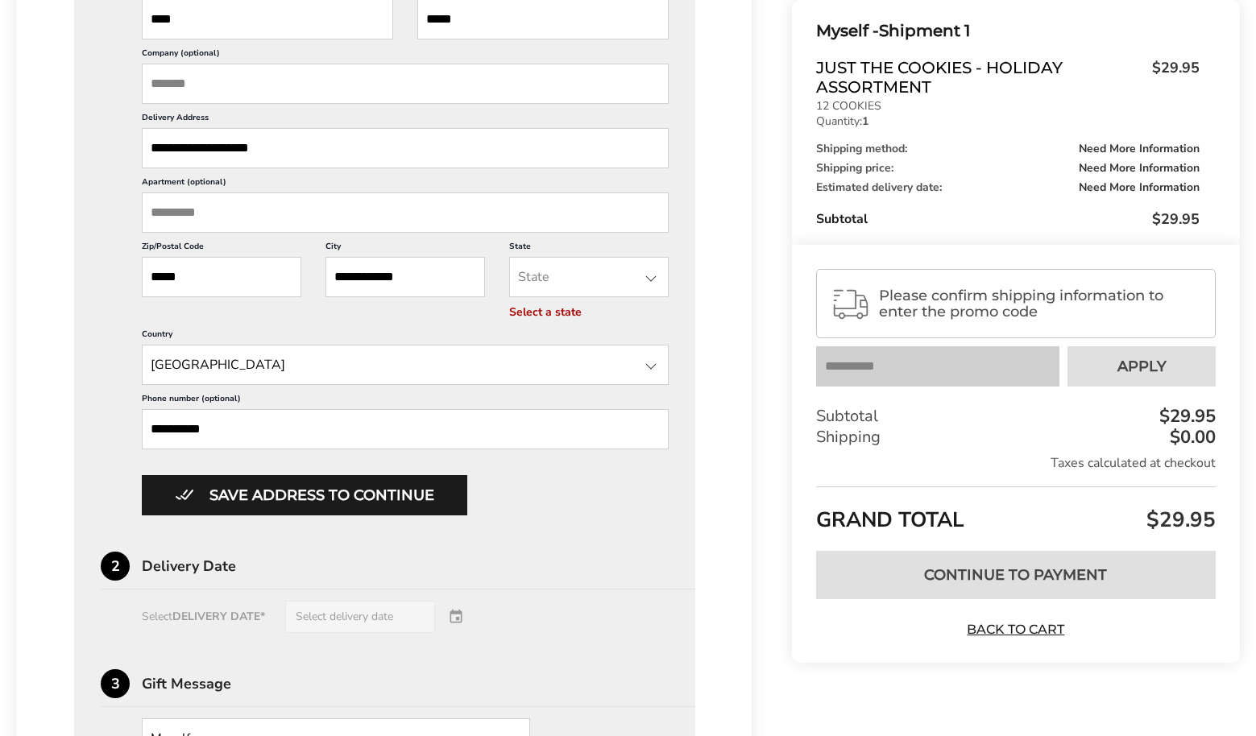
click at [455, 633] on div "Select DELIVERY DATE* Select delivery date" at bounding box center [385, 617] width 568 height 32
click at [429, 633] on div "Select DELIVERY DATE* Select delivery date" at bounding box center [385, 617] width 568 height 32
click at [230, 633] on div "Select DELIVERY DATE* Select delivery date" at bounding box center [385, 617] width 568 height 32
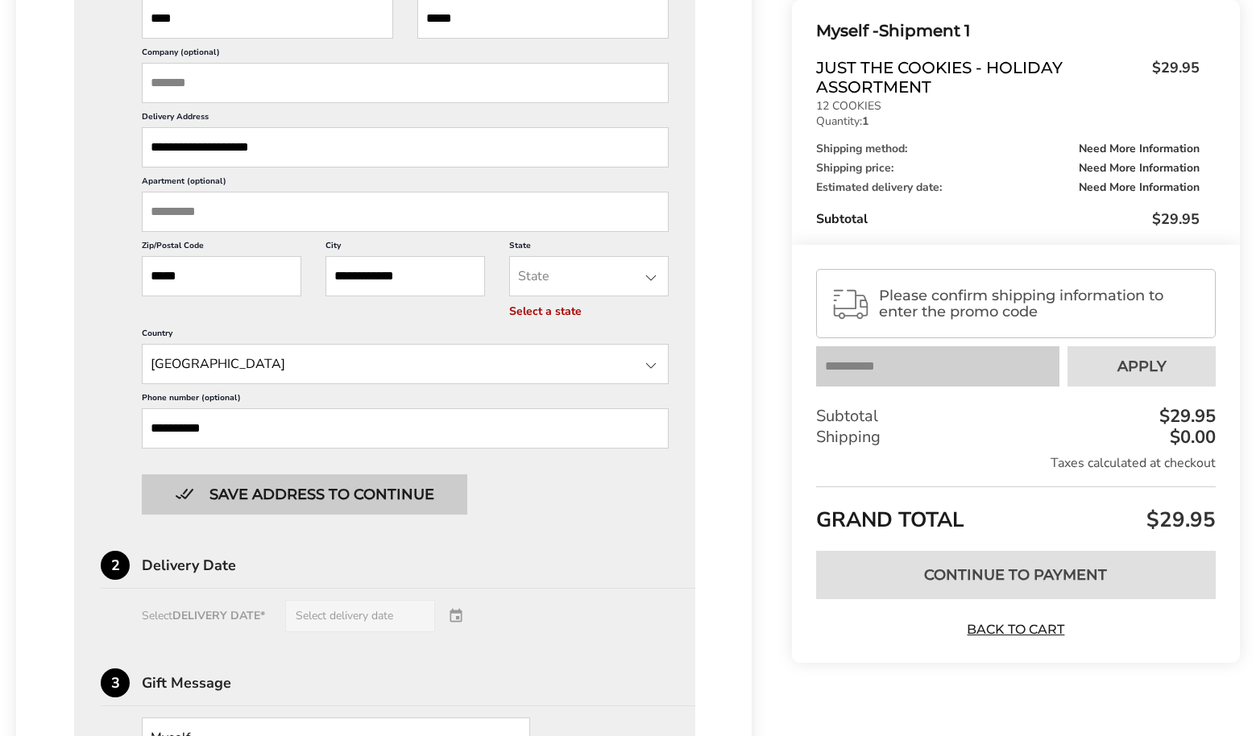
click at [283, 515] on button "Save address to continue" at bounding box center [304, 495] width 325 height 40
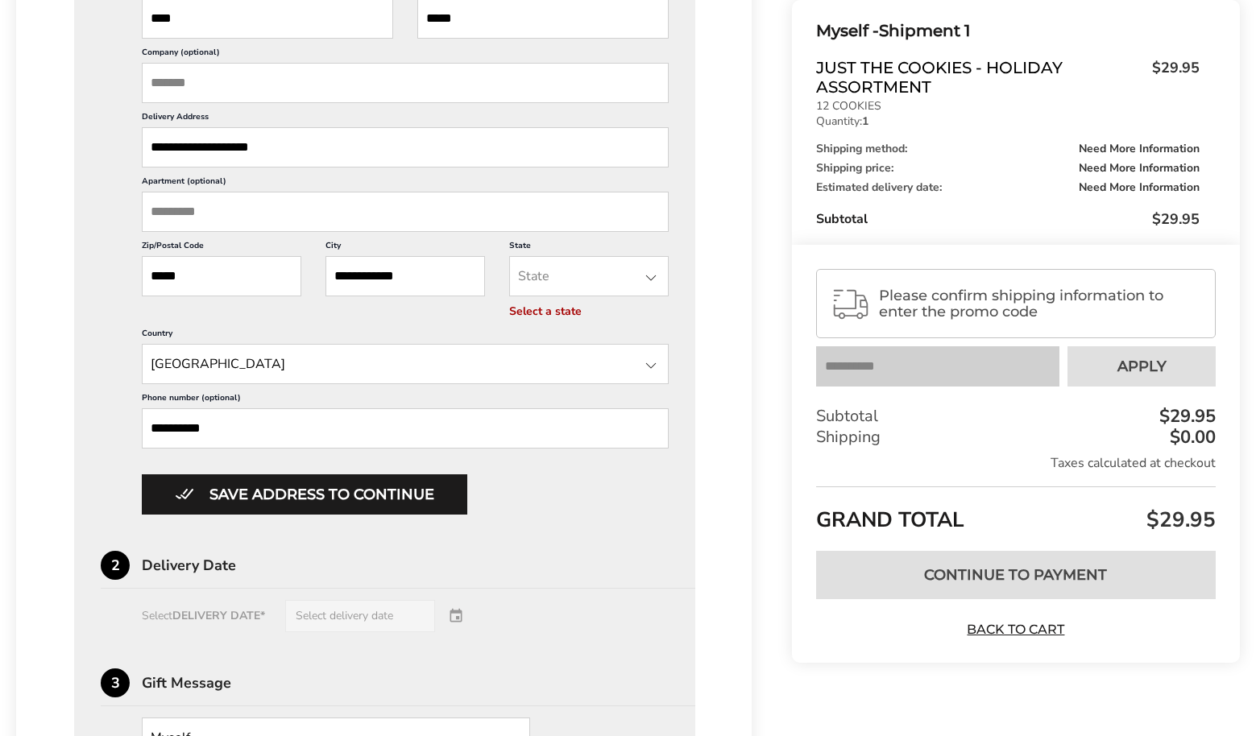
click at [451, 632] on div "Select DELIVERY DATE* Select delivery date" at bounding box center [385, 616] width 568 height 32
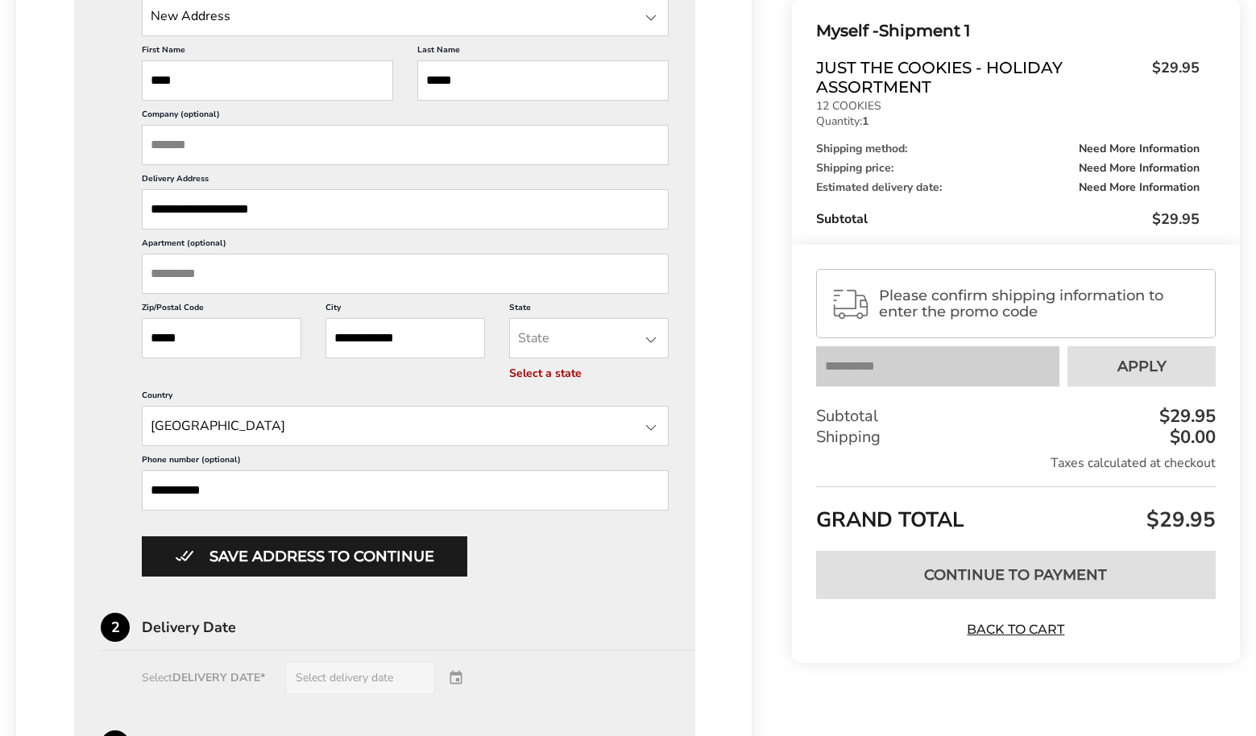
scroll to position [608, 0]
click at [650, 349] on div at bounding box center [650, 339] width 19 height 19
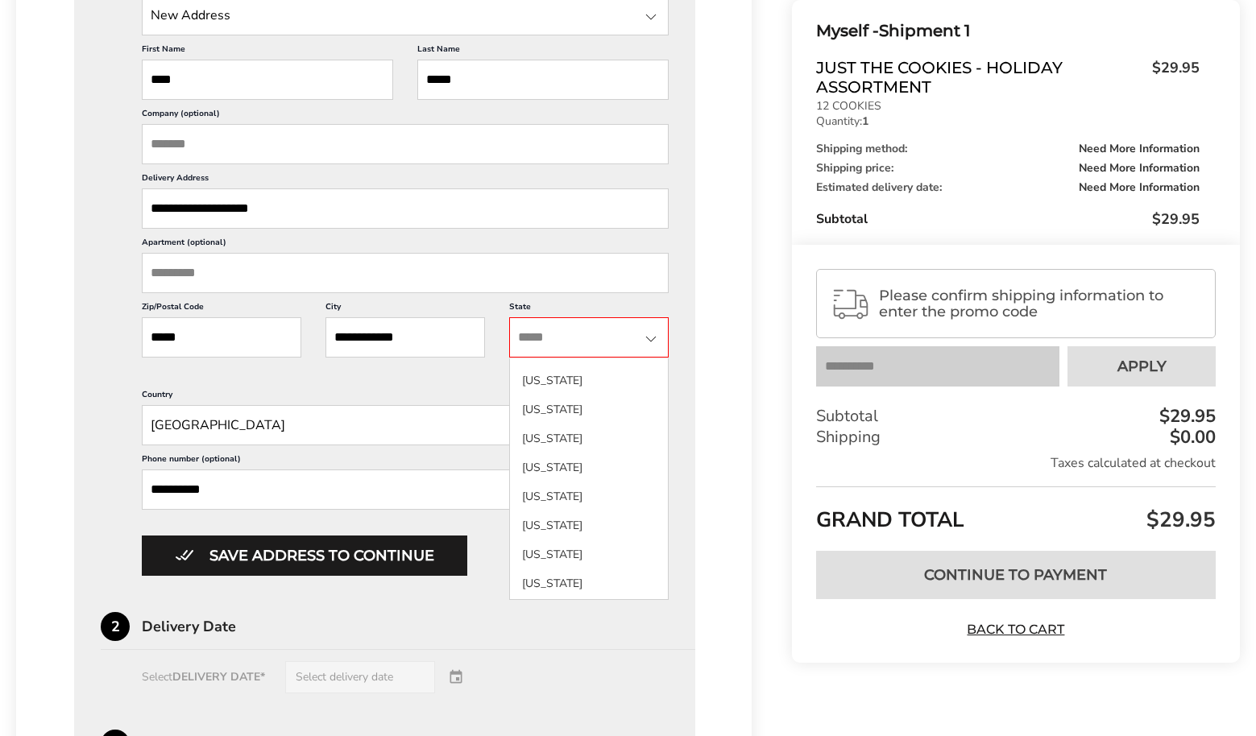
scroll to position [846, 0]
click at [593, 594] on li "North Carolina" at bounding box center [589, 582] width 158 height 29
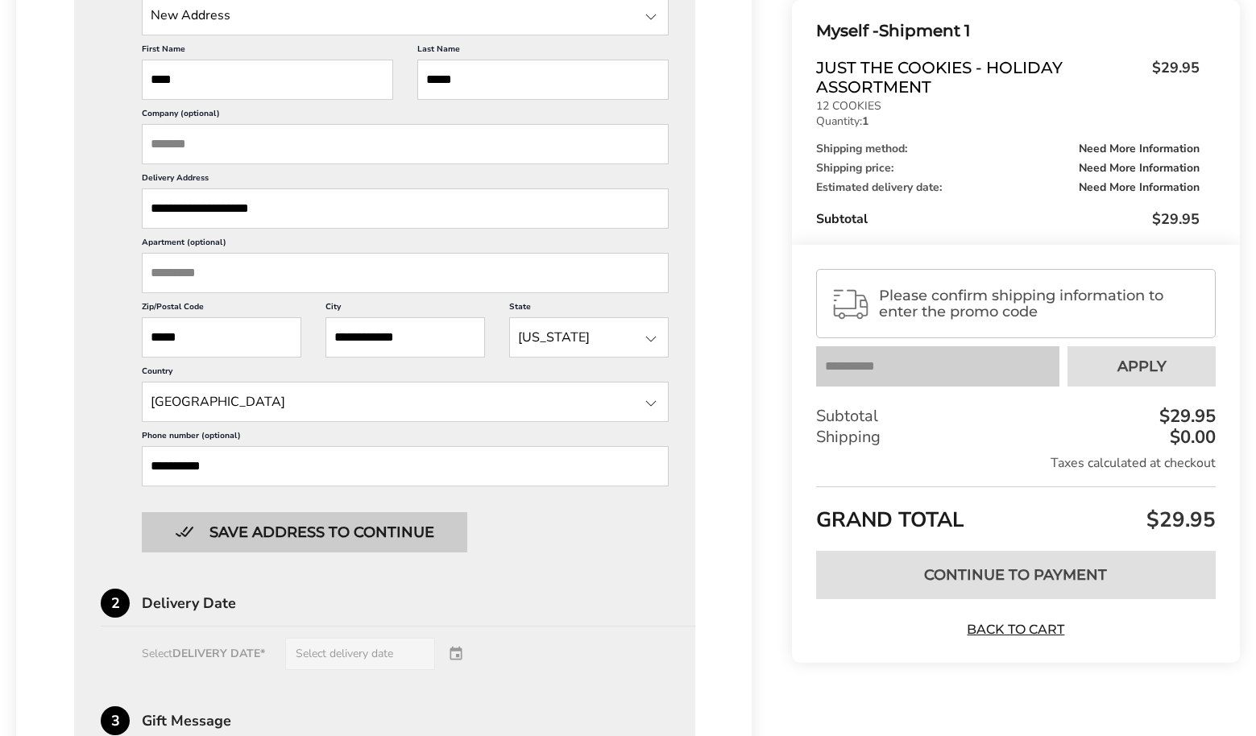
click at [426, 553] on button "Save address to continue" at bounding box center [304, 532] width 325 height 40
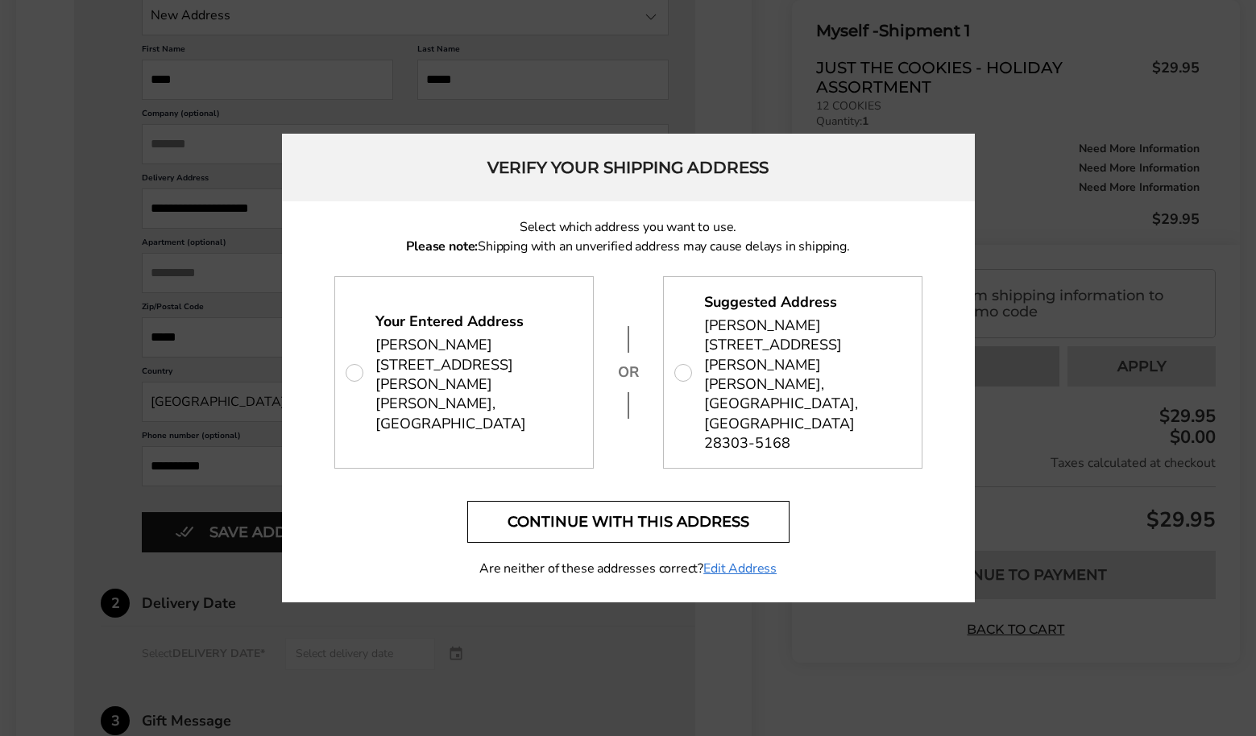
click at [636, 501] on button "Continue with this address" at bounding box center [628, 522] width 322 height 42
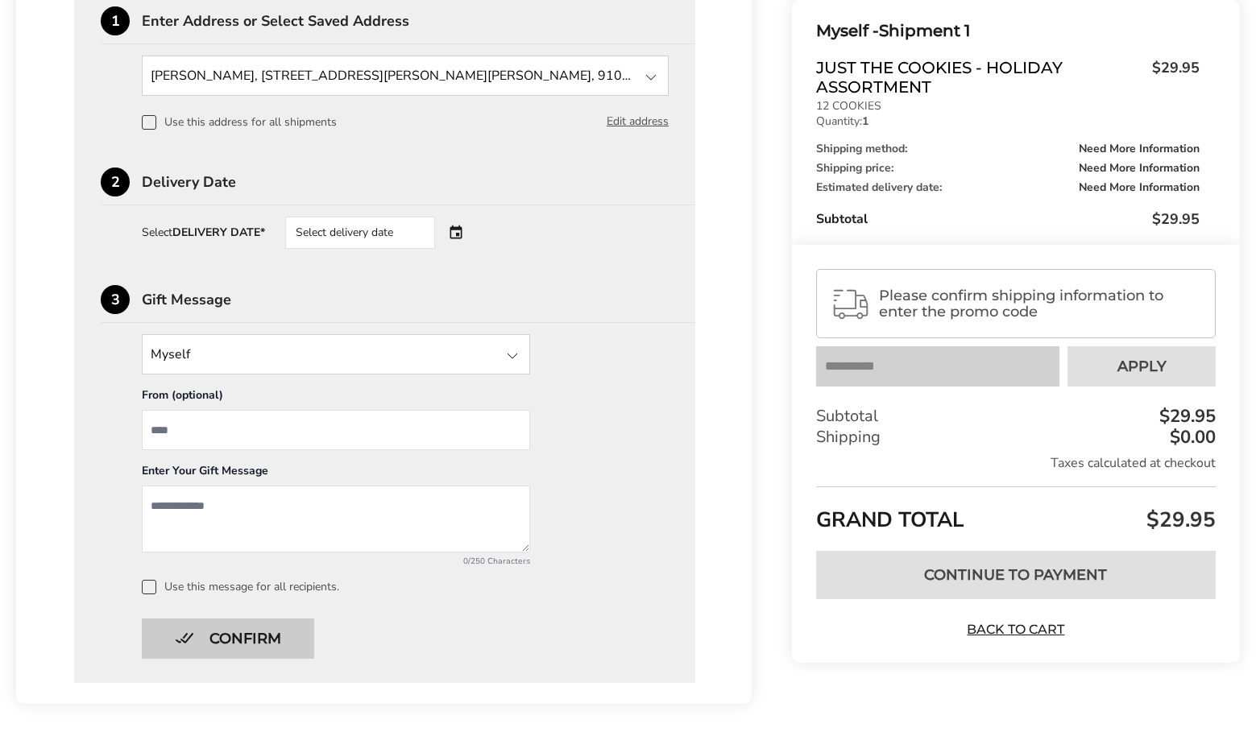
click at [251, 632] on button "Confirm" at bounding box center [228, 639] width 172 height 40
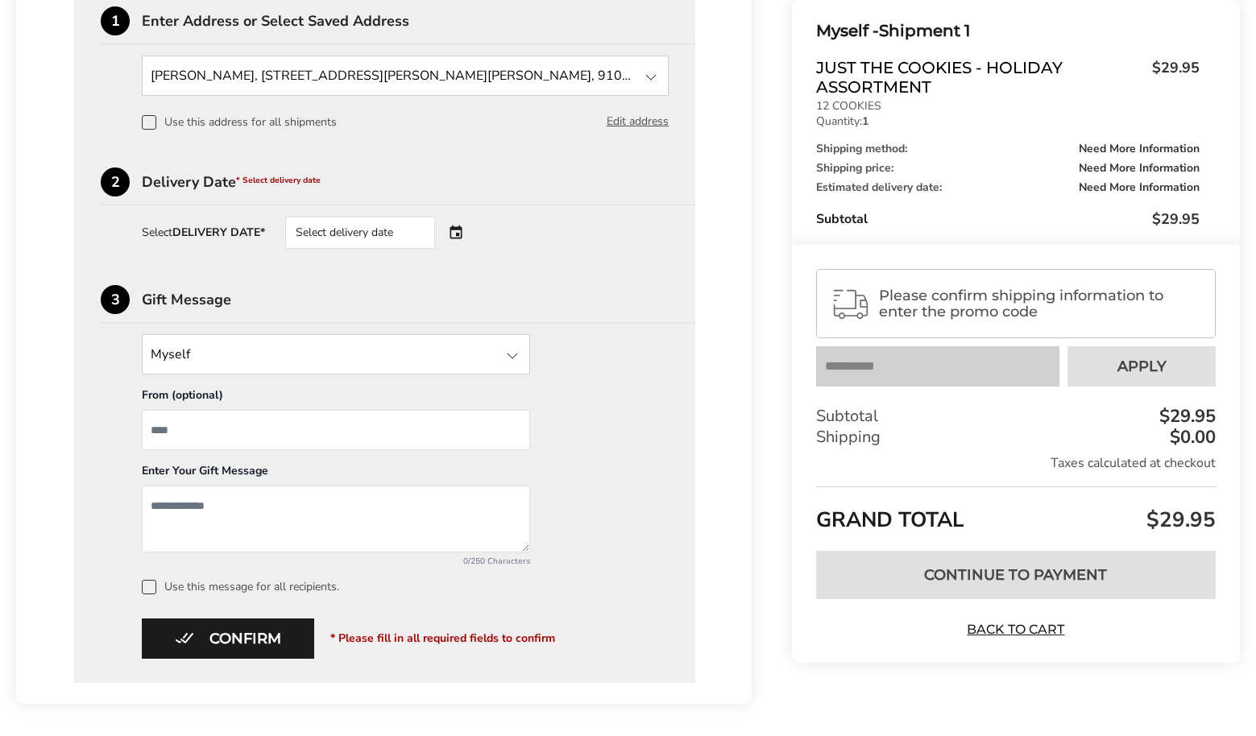
click at [341, 229] on div "Select delivery date" at bounding box center [360, 233] width 150 height 32
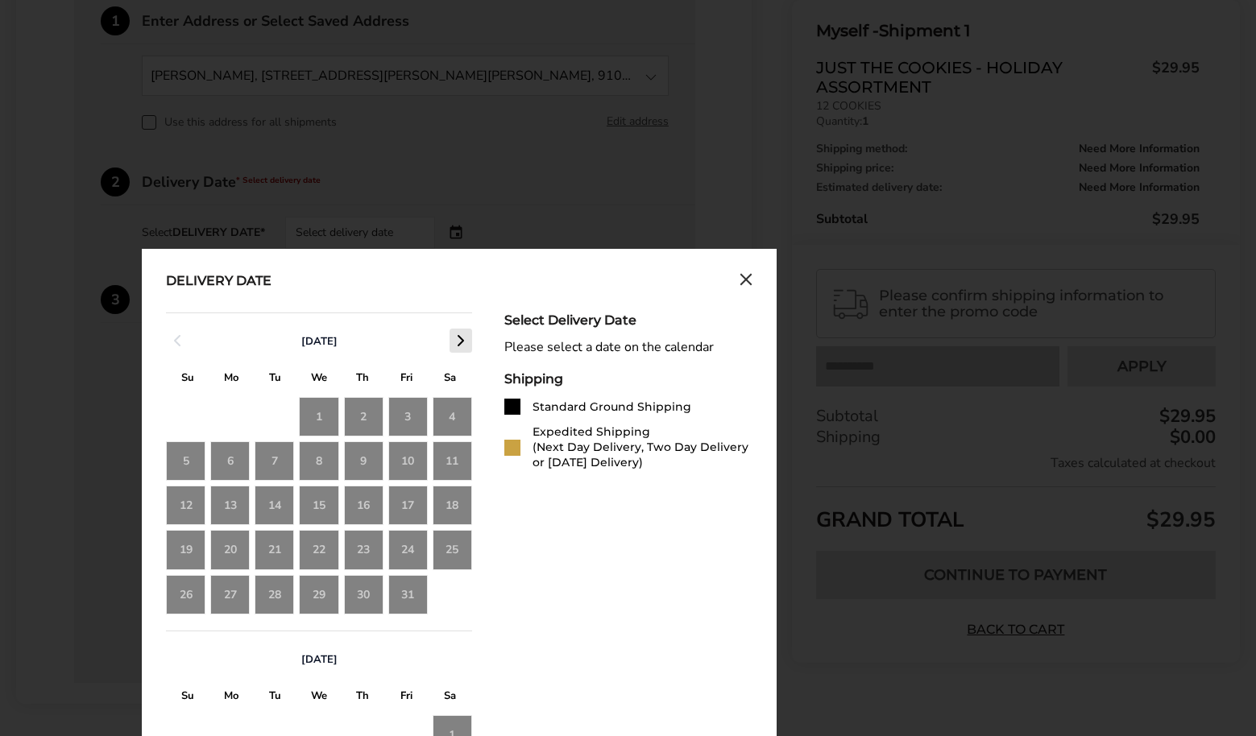
click at [459, 338] on polyline "button" at bounding box center [460, 341] width 5 height 10
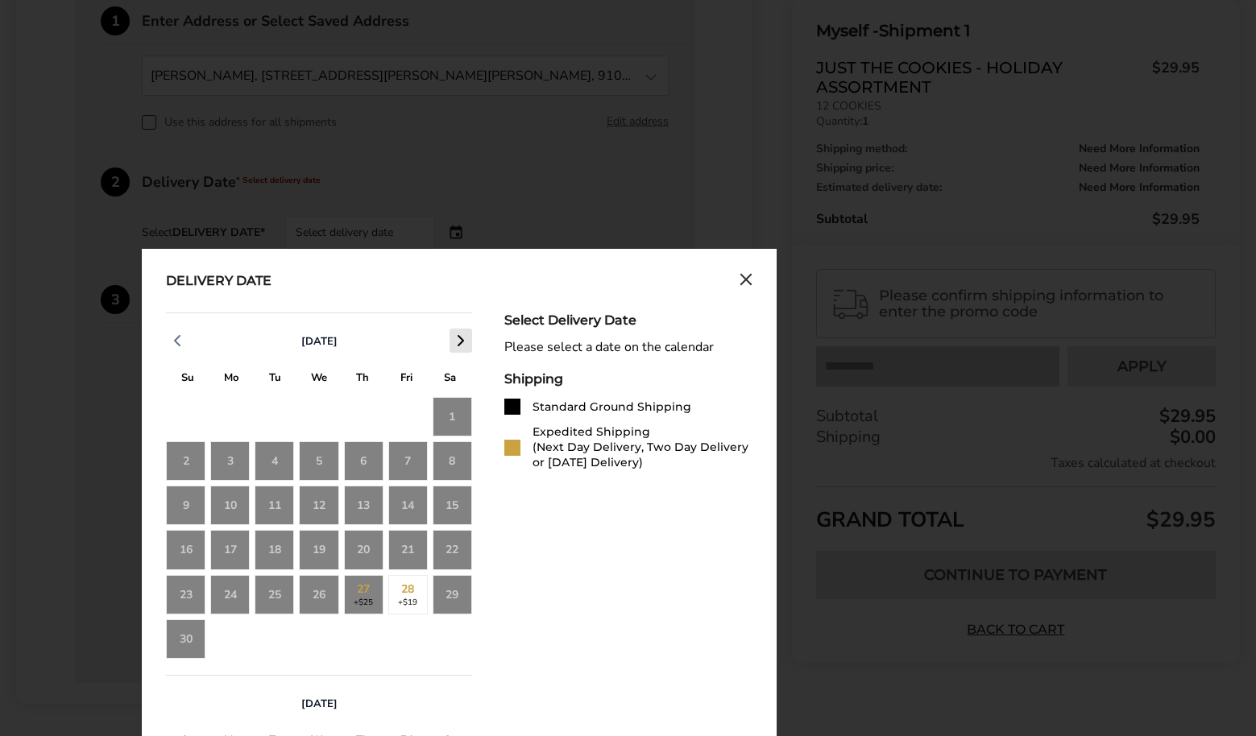
click at [459, 338] on polyline "button" at bounding box center [460, 341] width 5 height 10
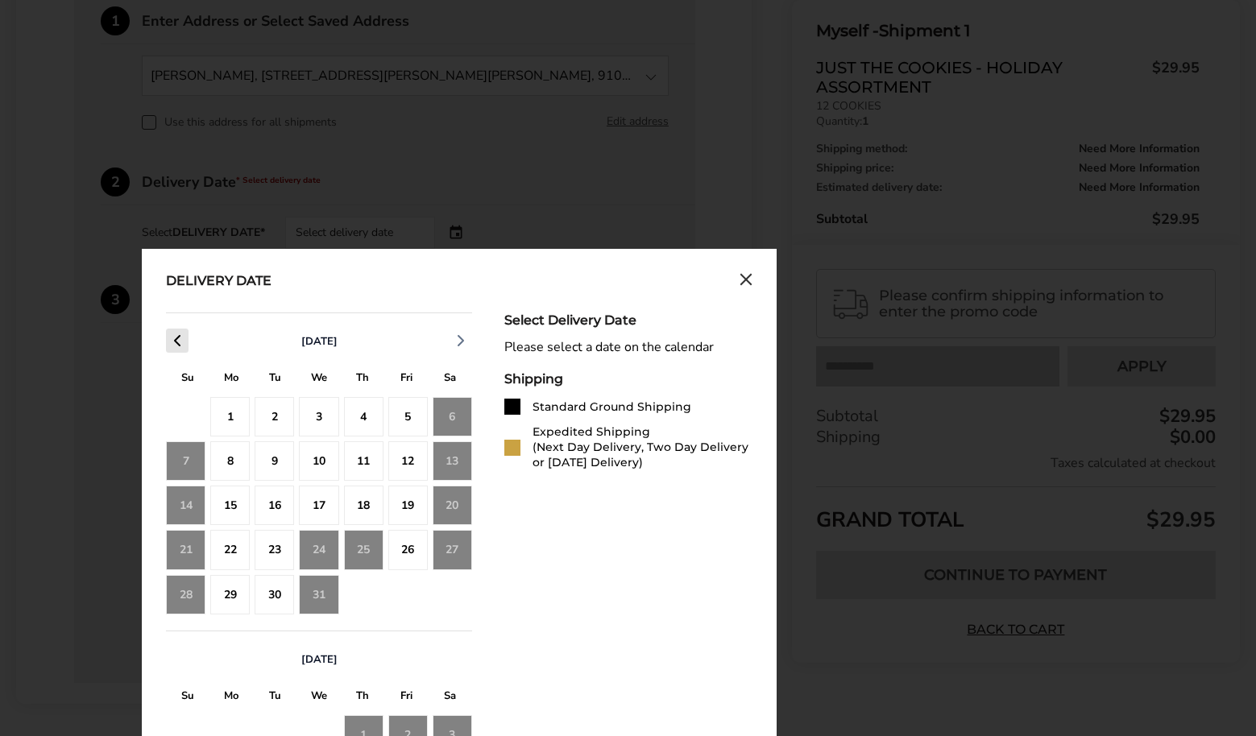
click at [172, 339] on icon "button" at bounding box center [177, 340] width 19 height 19
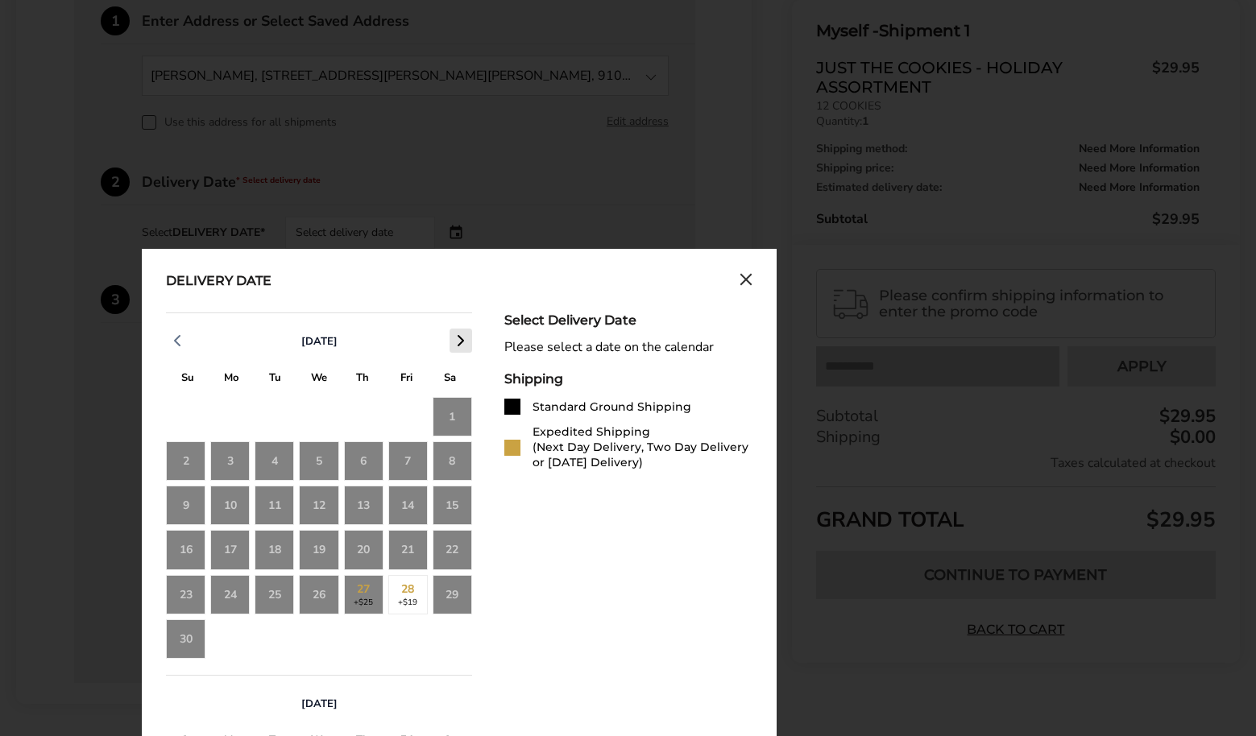
click at [458, 338] on polyline "button" at bounding box center [460, 341] width 5 height 10
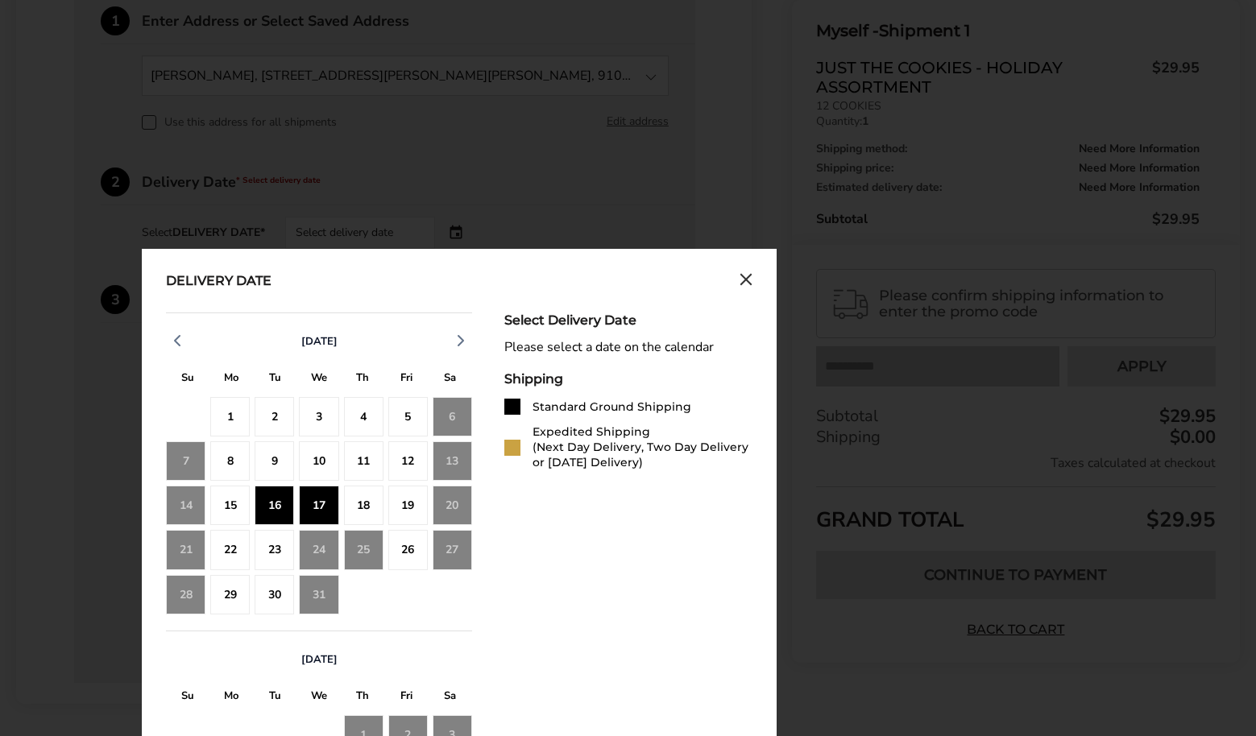
click at [318, 504] on div "17" at bounding box center [318, 505] width 39 height 39
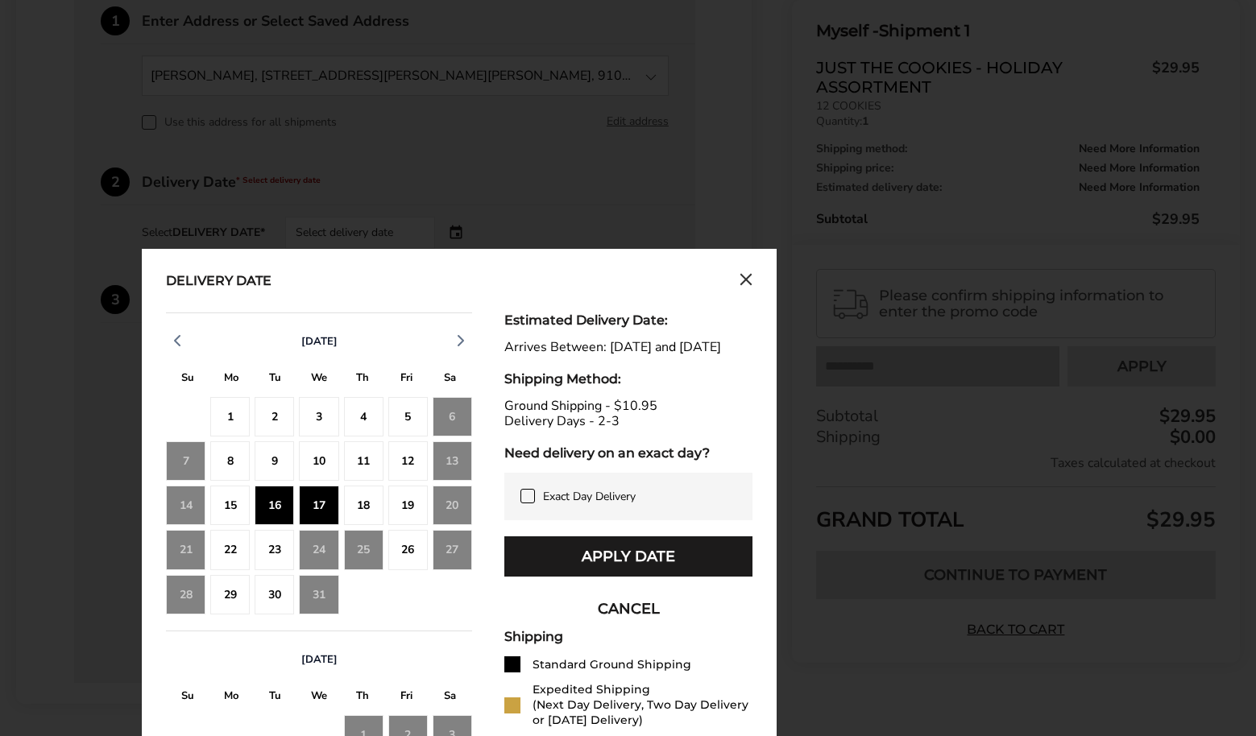
click at [365, 505] on div "18" at bounding box center [363, 505] width 39 height 39
click at [413, 504] on div "19" at bounding box center [407, 505] width 39 height 39
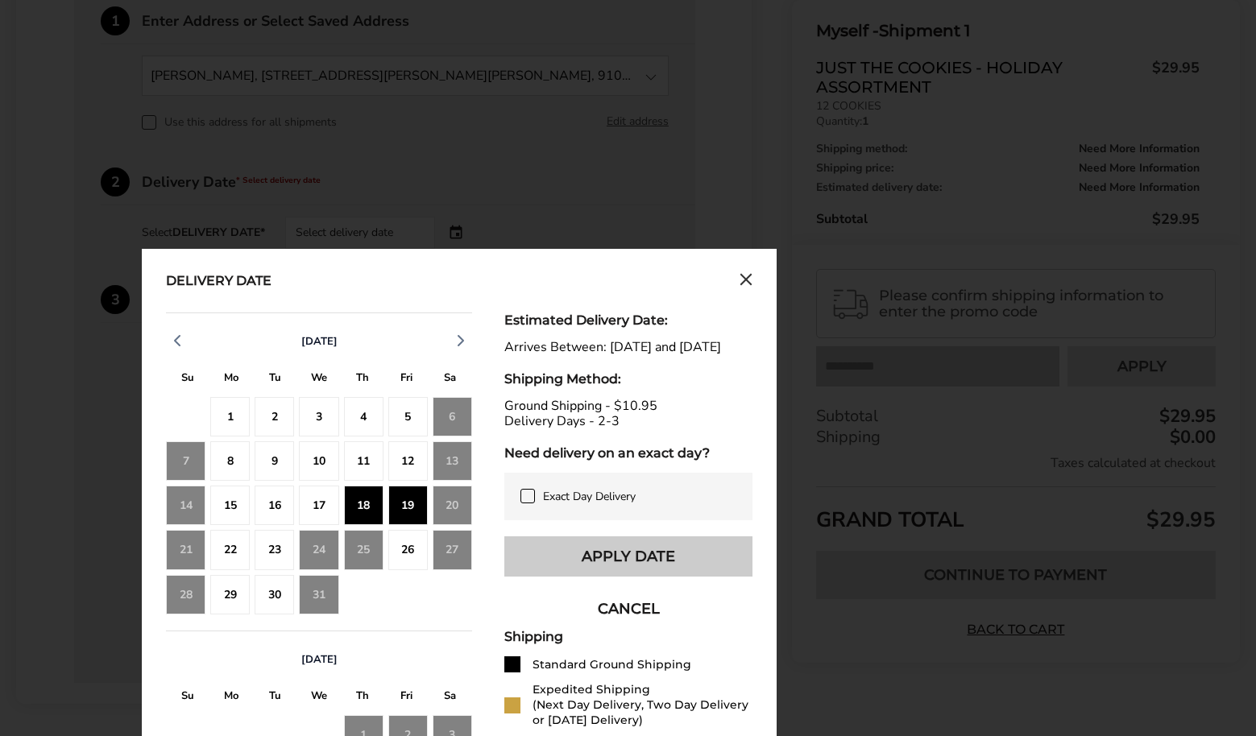
click at [597, 570] on button "Apply Date" at bounding box center [628, 557] width 248 height 40
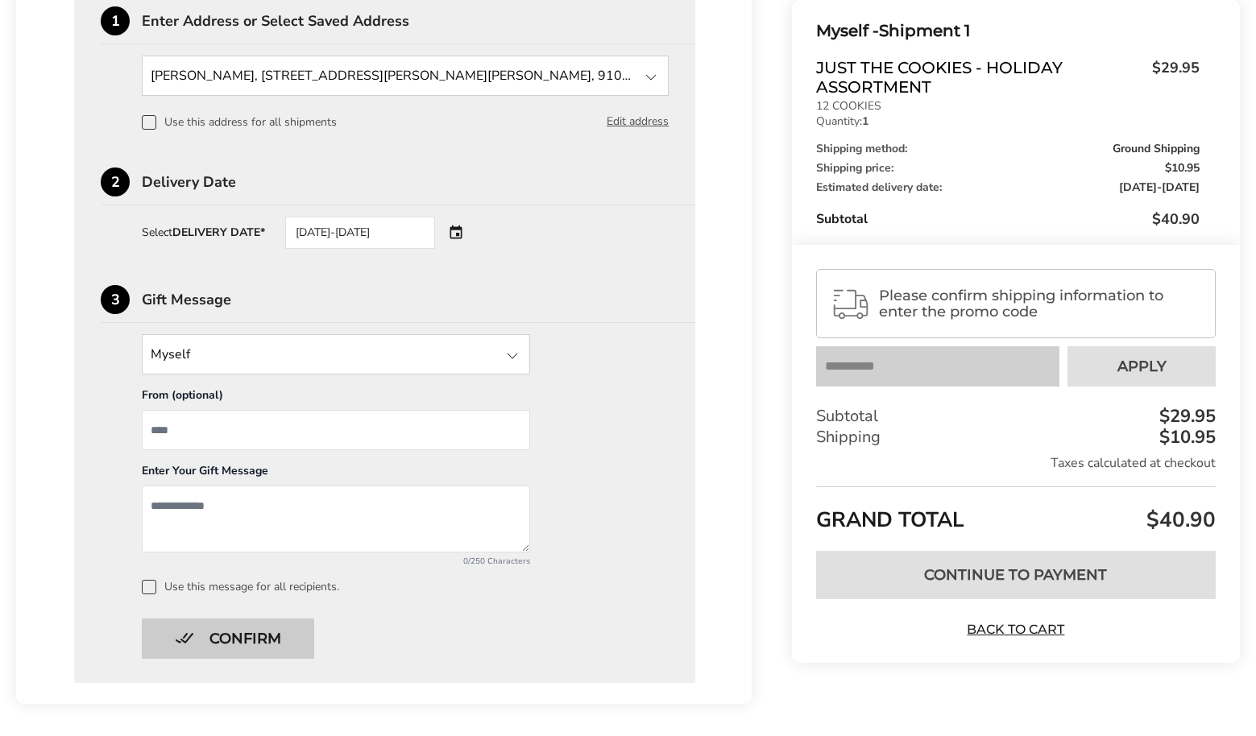
click at [265, 636] on button "Confirm" at bounding box center [228, 639] width 172 height 40
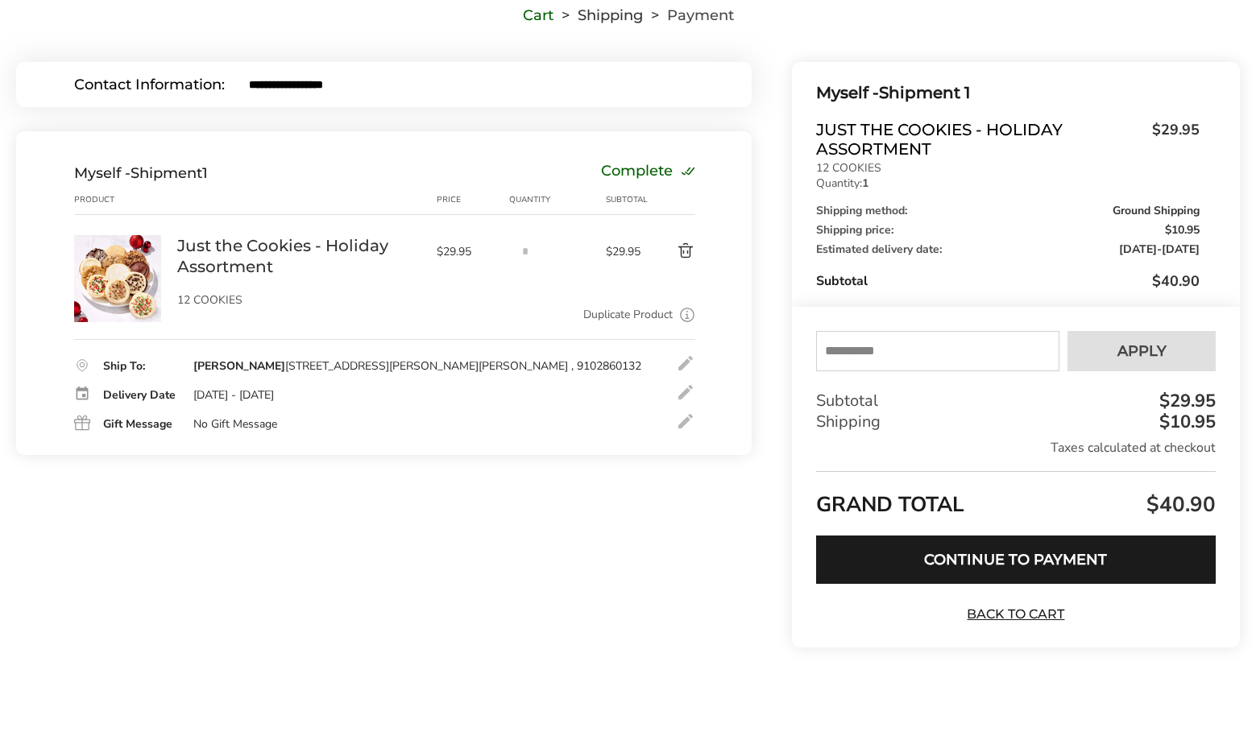
click at [844, 355] on input "text" at bounding box center [937, 351] width 243 height 40
click at [836, 346] on input "text" at bounding box center [937, 351] width 243 height 40
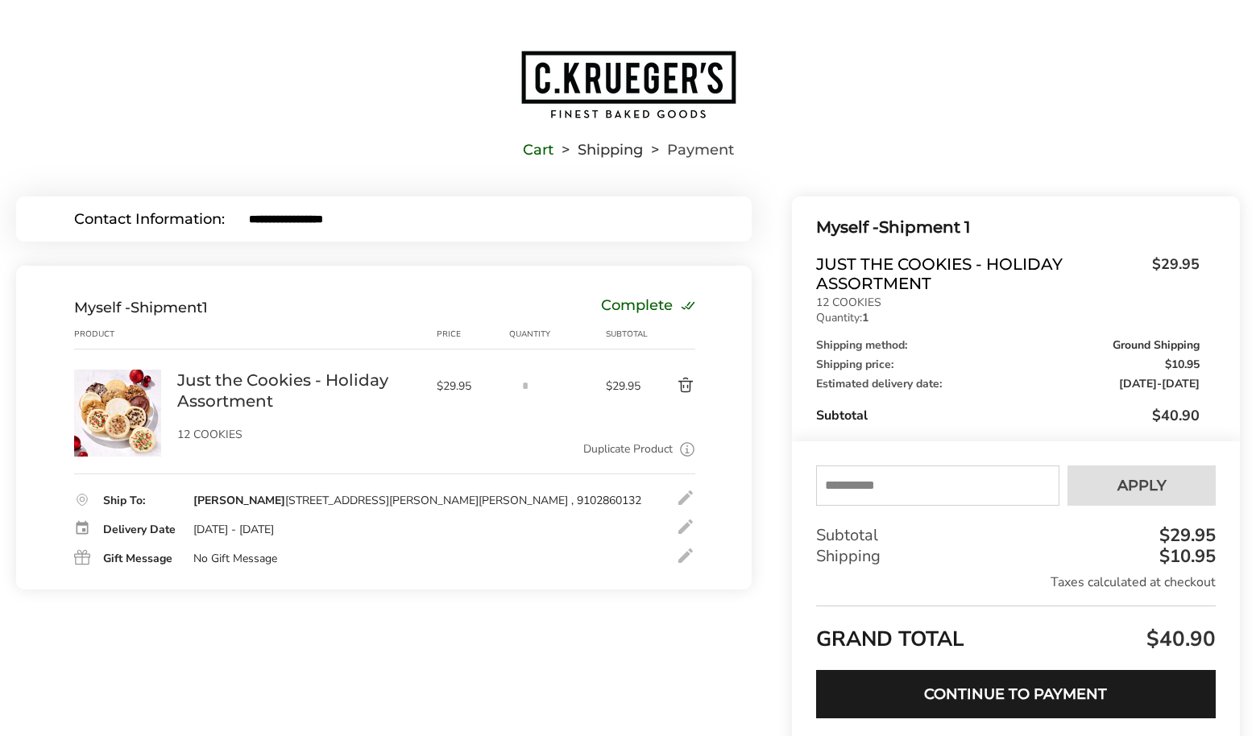
scroll to position [0, 0]
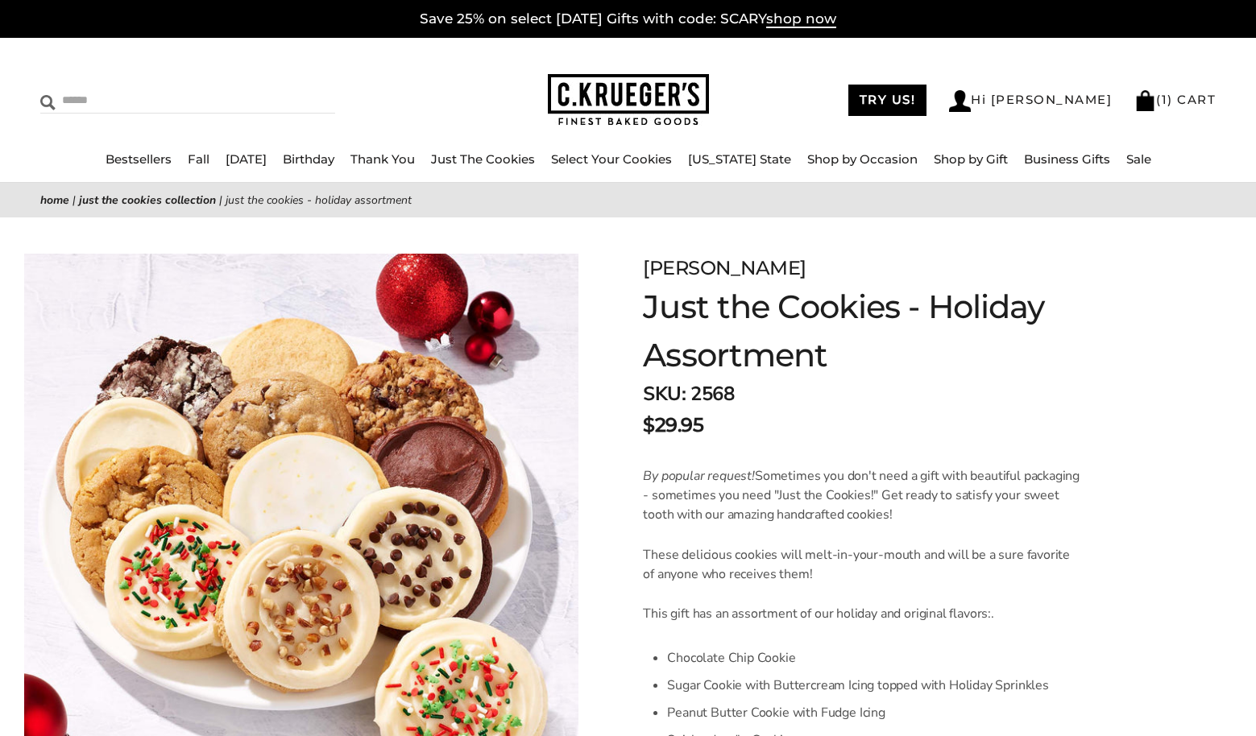
scroll to position [1, 0]
click at [554, 17] on link "Save 25% on select Halloween Gifts with code: SCARY shop now" at bounding box center [628, 19] width 417 height 18
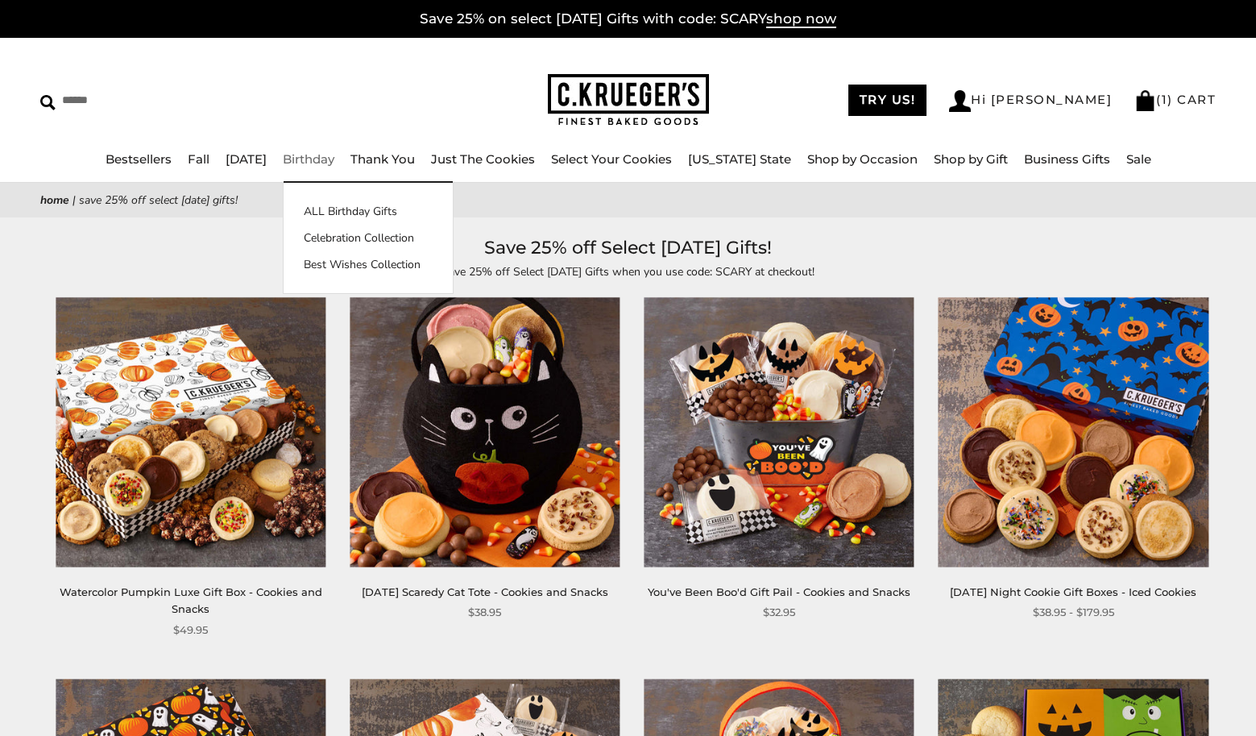
scroll to position [3, 0]
